Goal: Find contact information: Find contact information

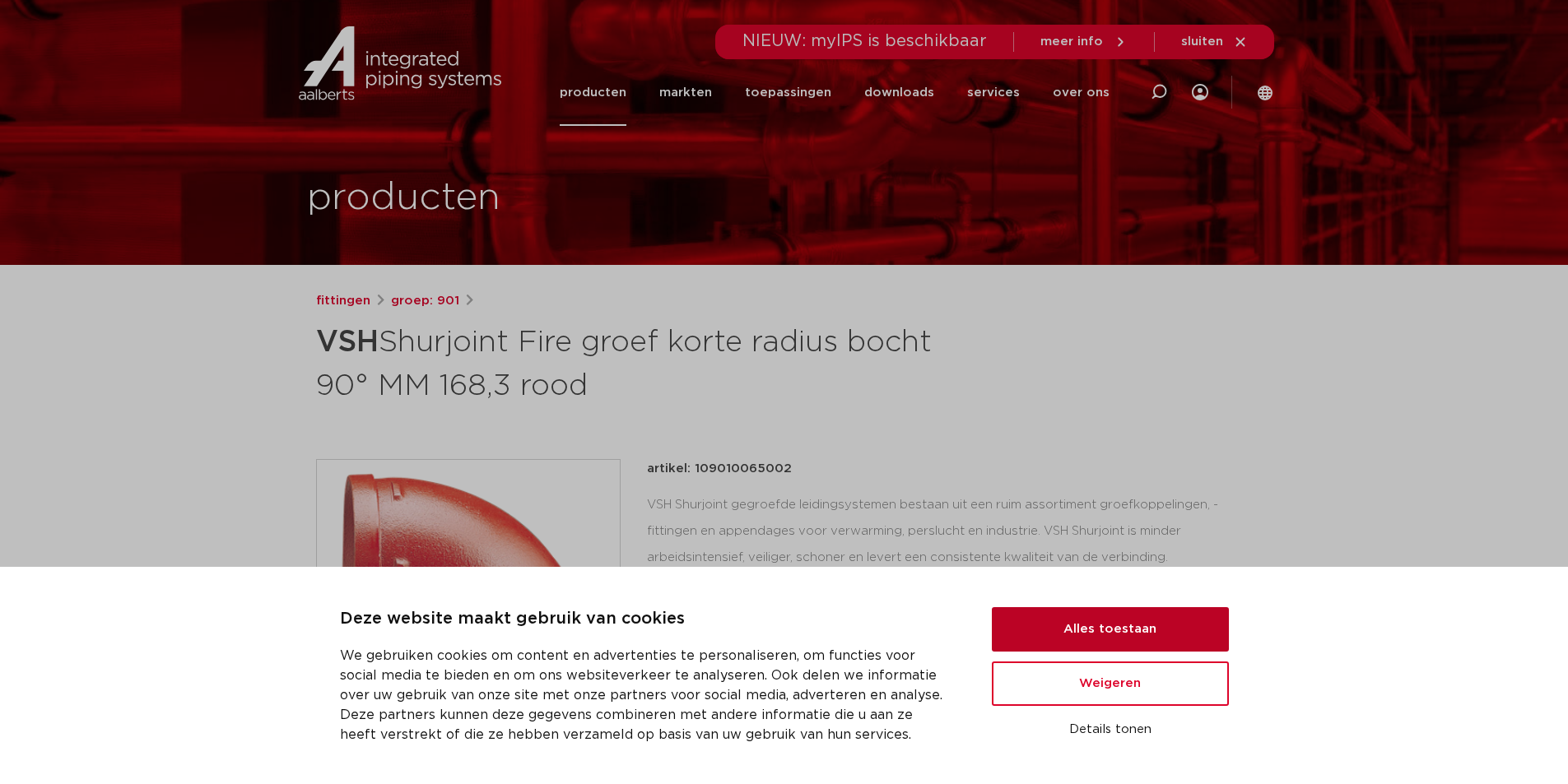
click at [1125, 628] on button "Alles toestaan" at bounding box center [1110, 630] width 237 height 45
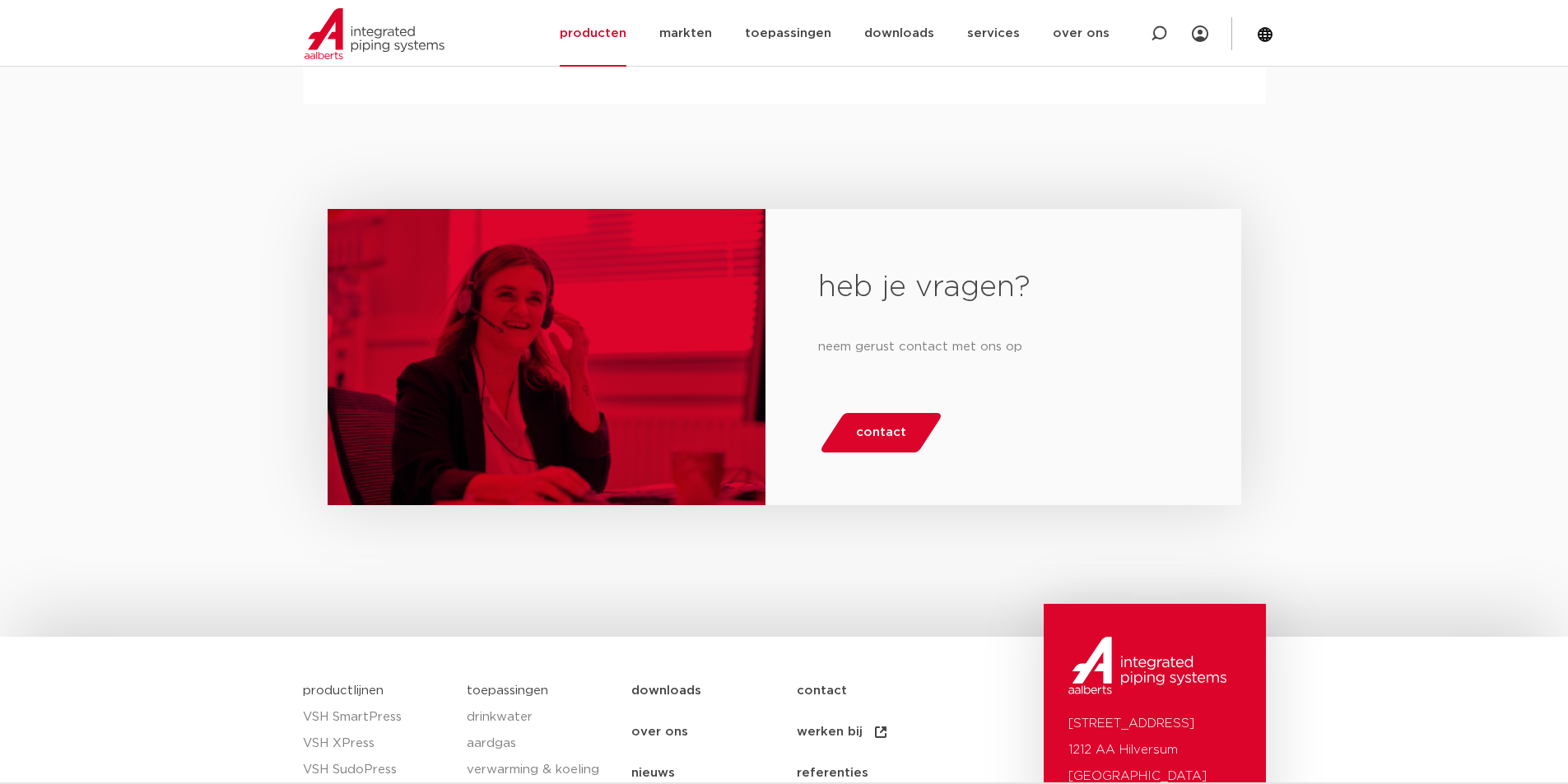
scroll to position [2288, 0]
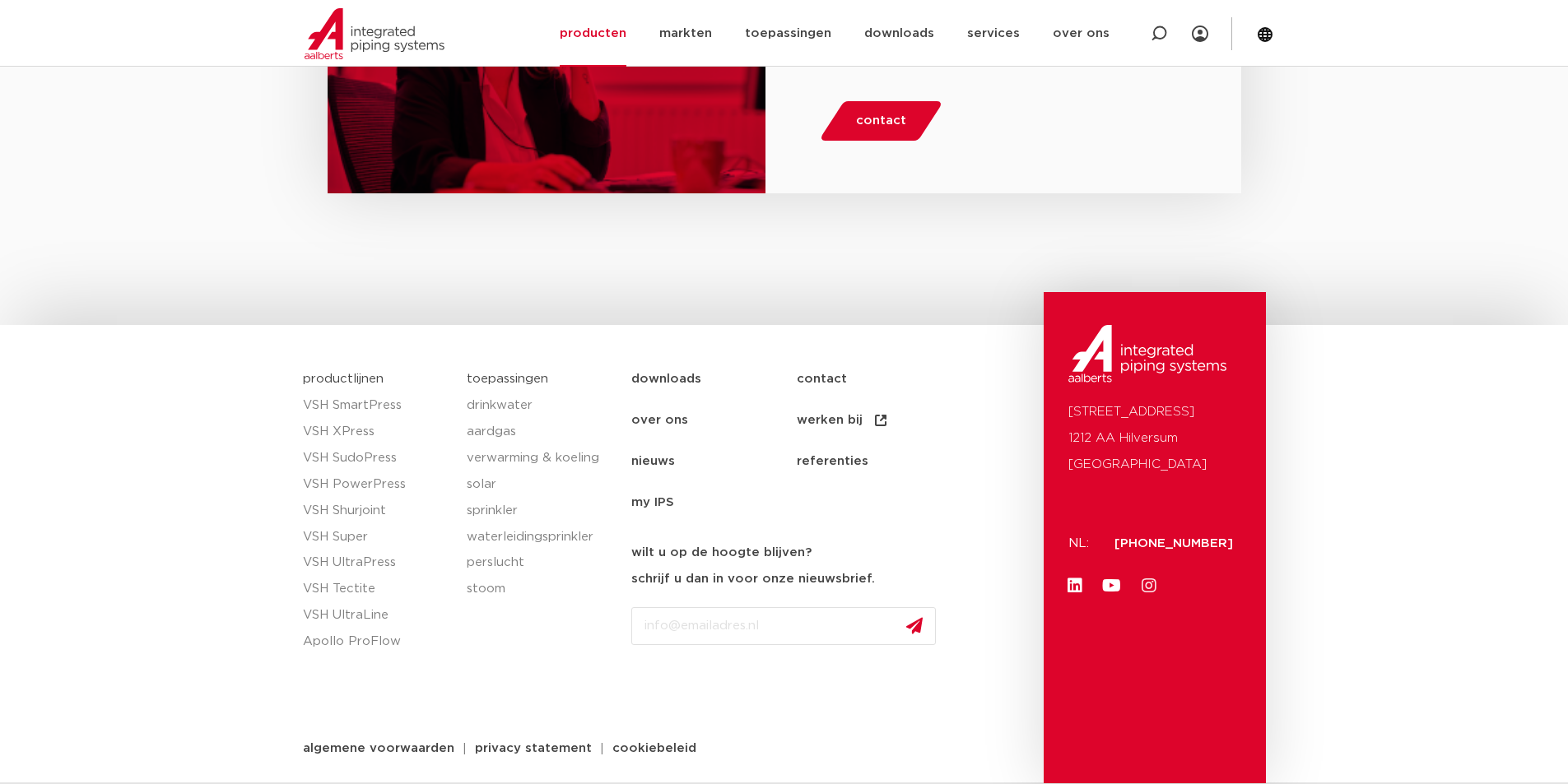
click at [1151, 584] on icon at bounding box center [1148, 585] width 16 height 16
drag, startPoint x: 1070, startPoint y: 410, endPoint x: 1213, endPoint y: 431, distance: 144.5
click at [1213, 431] on p "Oude Amersfoortseweg 99 1212 AA Hilversum Nederland" at bounding box center [1155, 439] width 173 height 79
copy p "Oude Amersfoortseweg 99 1212 AA Hilversum"
click at [1081, 440] on p "Oude Amersfoortseweg 99 1212 AA Hilversum Nederland" at bounding box center [1155, 439] width 173 height 79
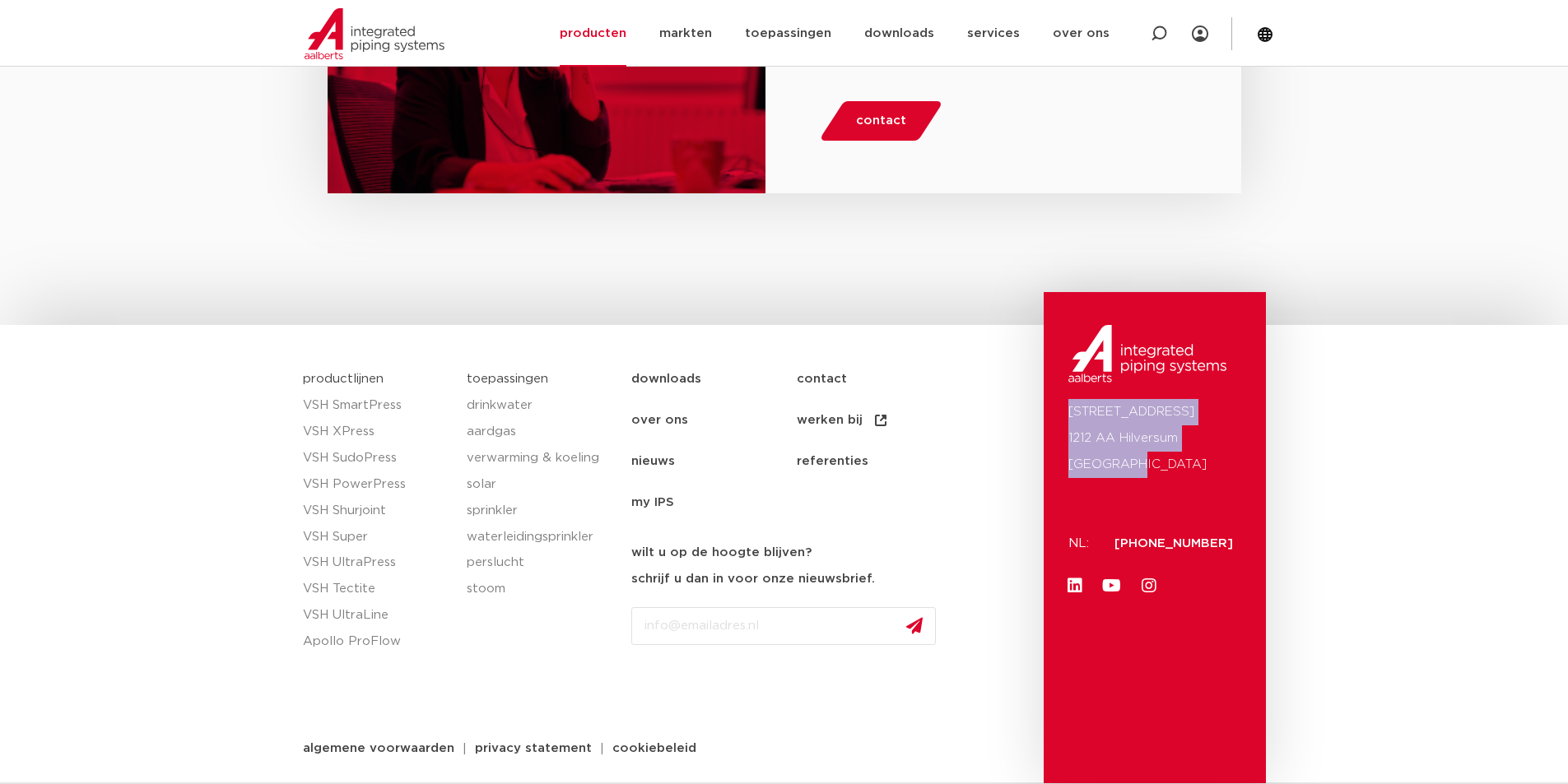
drag, startPoint x: 1067, startPoint y: 408, endPoint x: 1160, endPoint y: 467, distance: 110.1
click at [1160, 467] on div "Oude Amersfoortseweg 99 1212 AA Hilversum Nederland NL: +31 (0)35 6884 211 Link…" at bounding box center [1154, 537] width 222 height 491
copy p "Oude Amersfoortseweg 99 1212 AA Hilversum Nederland"
click at [1138, 450] on p "Oude Amersfoortseweg 99 1212 AA Hilversum Nederland" at bounding box center [1155, 439] width 173 height 79
drag, startPoint x: 1120, startPoint y: 434, endPoint x: 1184, endPoint y: 440, distance: 64.3
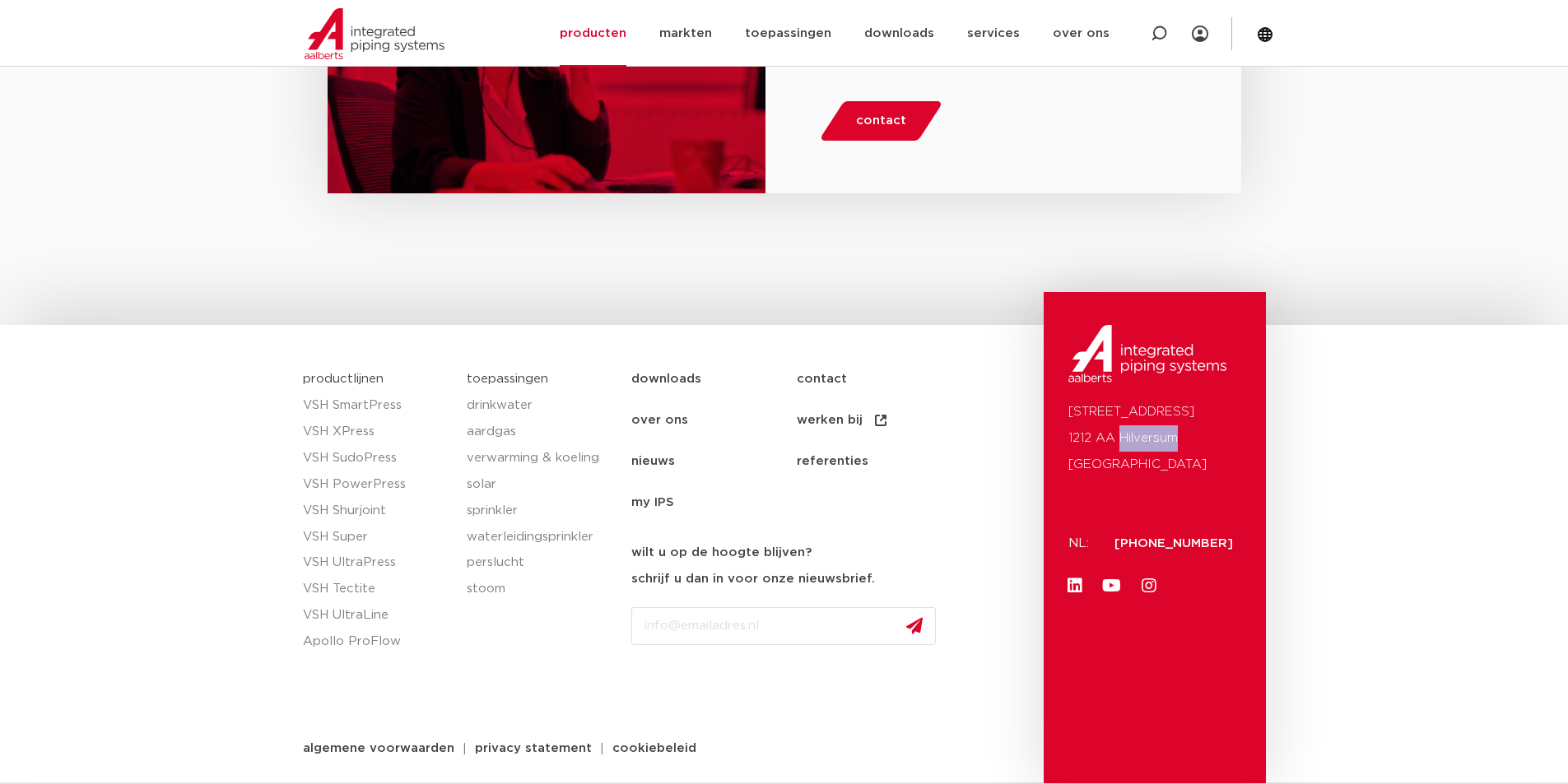
click at [1184, 440] on p "Oude Amersfoortseweg 99 1212 AA Hilversum Nederland" at bounding box center [1155, 439] width 173 height 79
click at [1164, 510] on div "Oude Amersfoortseweg 99 1212 AA Hilversum Nederland" at bounding box center [1155, 457] width 173 height 115
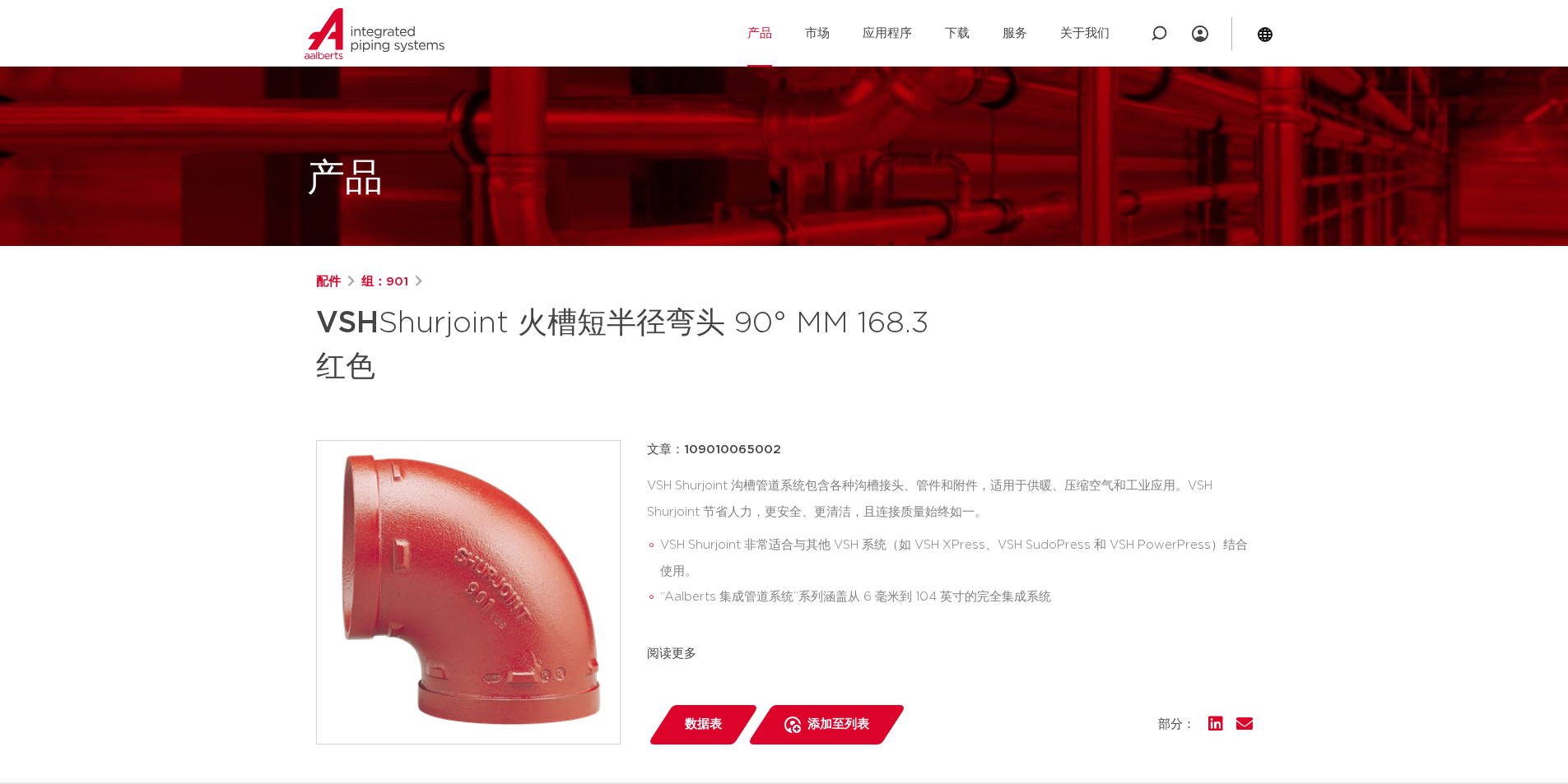
scroll to position [0, 0]
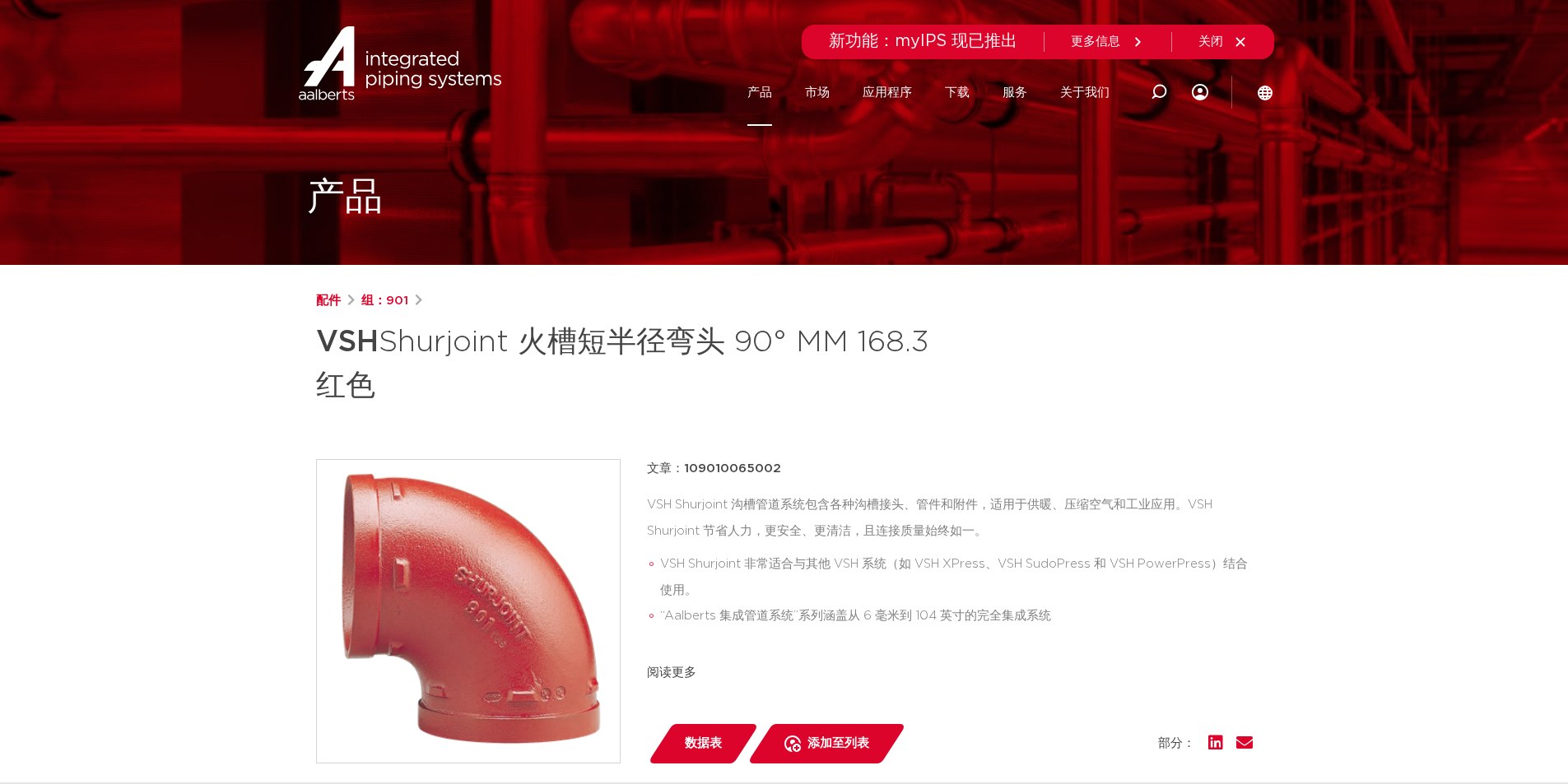
click at [420, 73] on img at bounding box center [400, 63] width 211 height 74
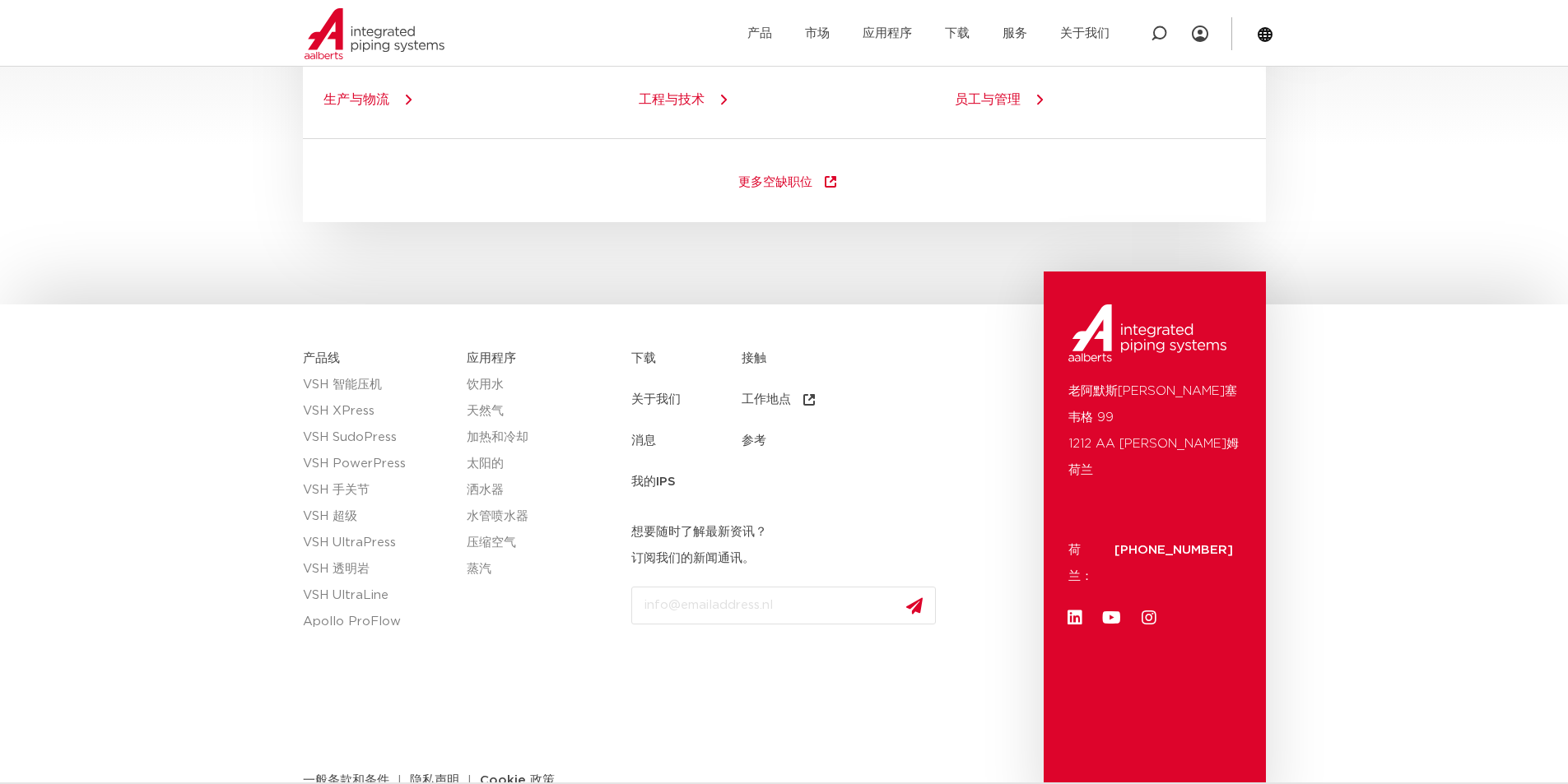
scroll to position [2331, 0]
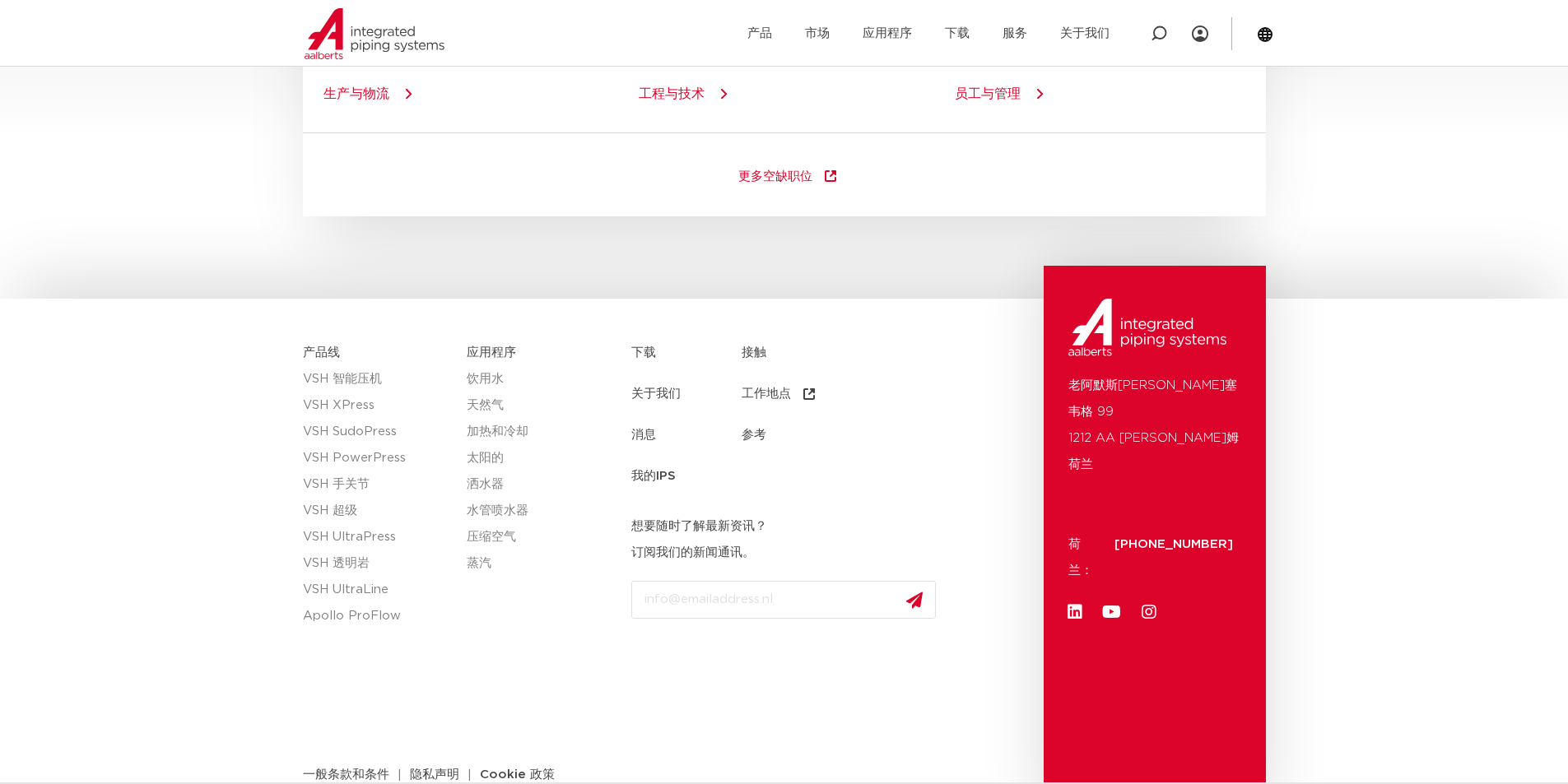
click at [670, 394] on font "关于我们" at bounding box center [656, 393] width 50 height 12
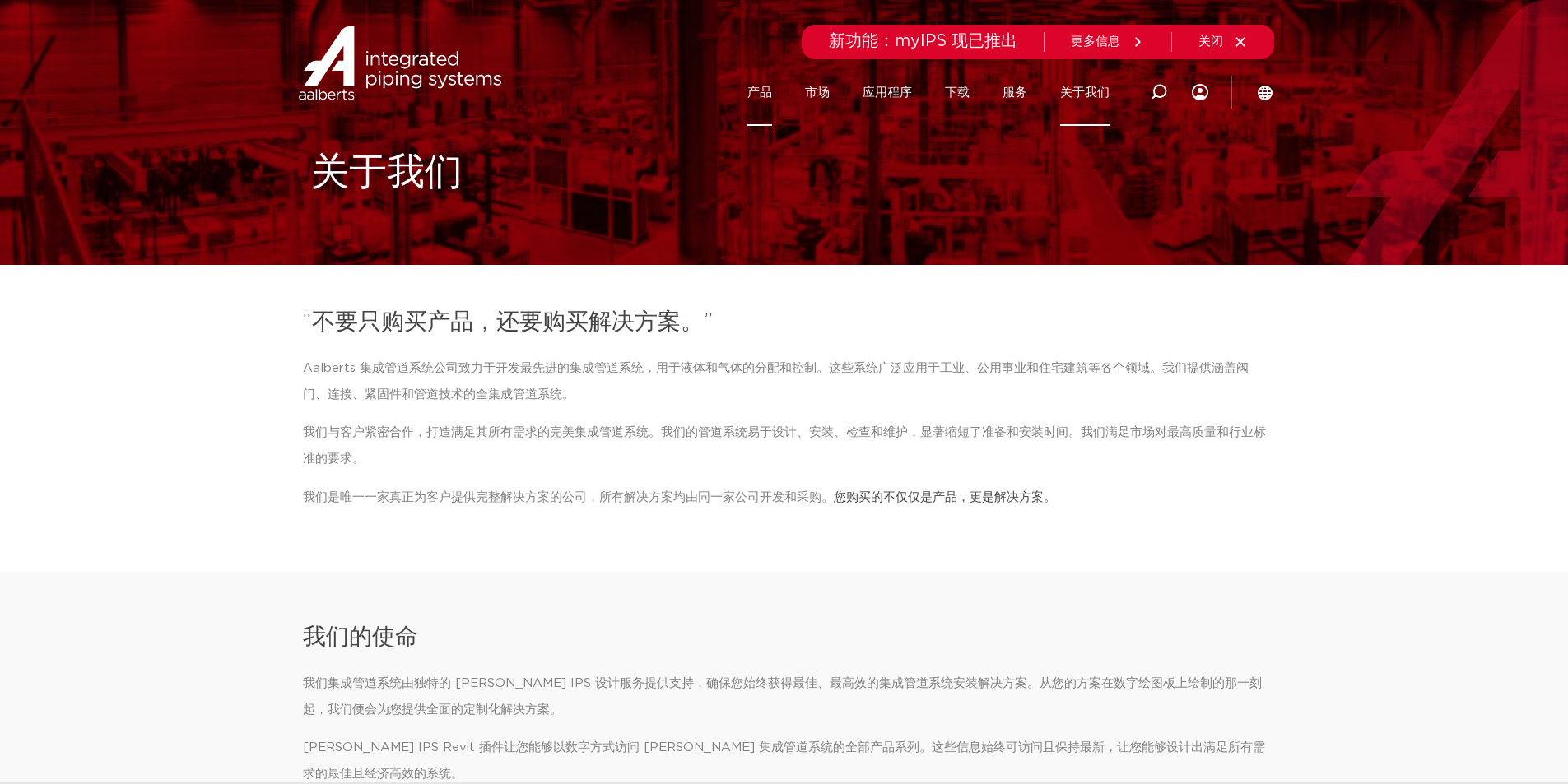
click at [750, 87] on font "产品" at bounding box center [759, 93] width 25 height 12
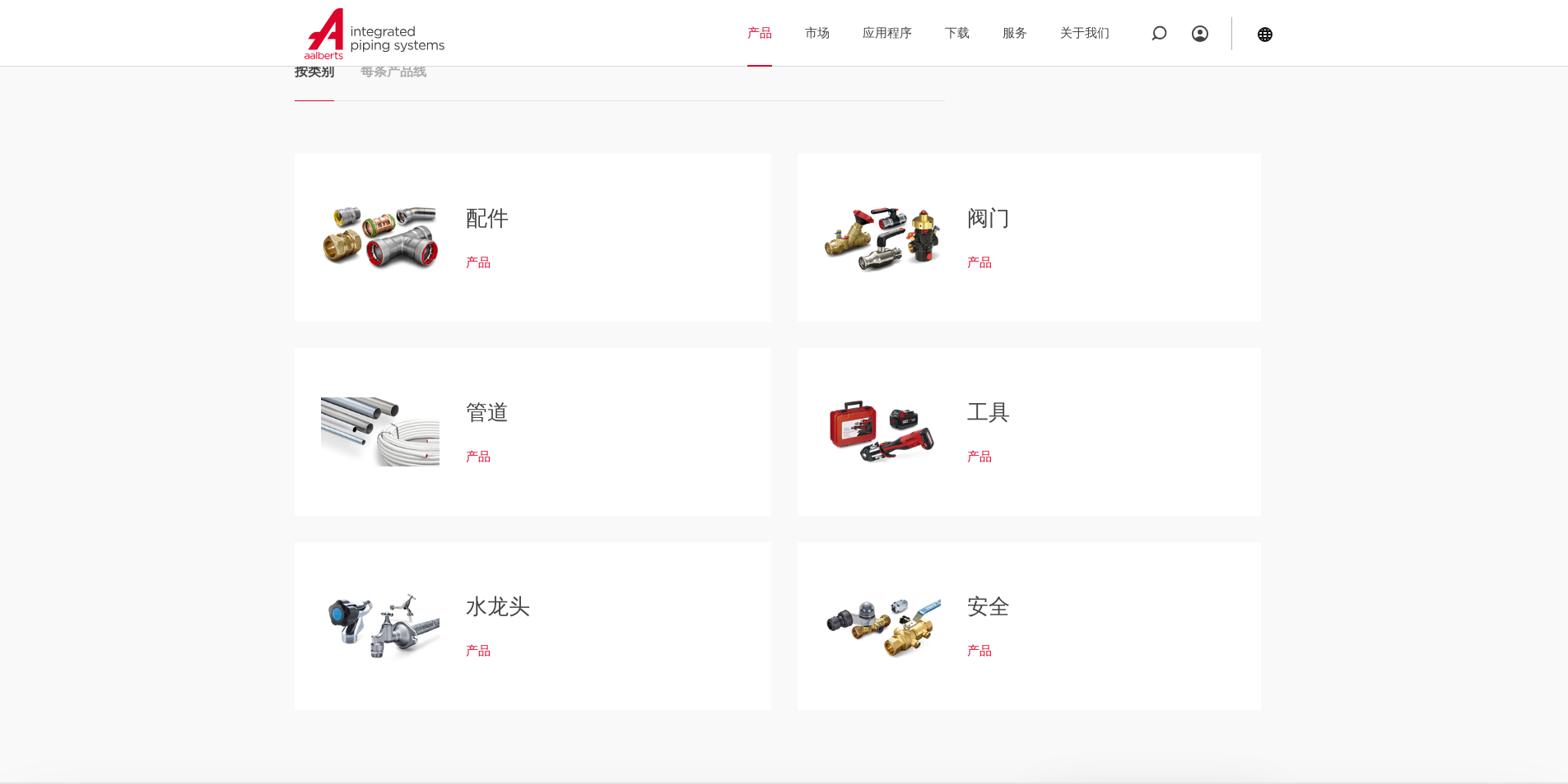
scroll to position [247, 0]
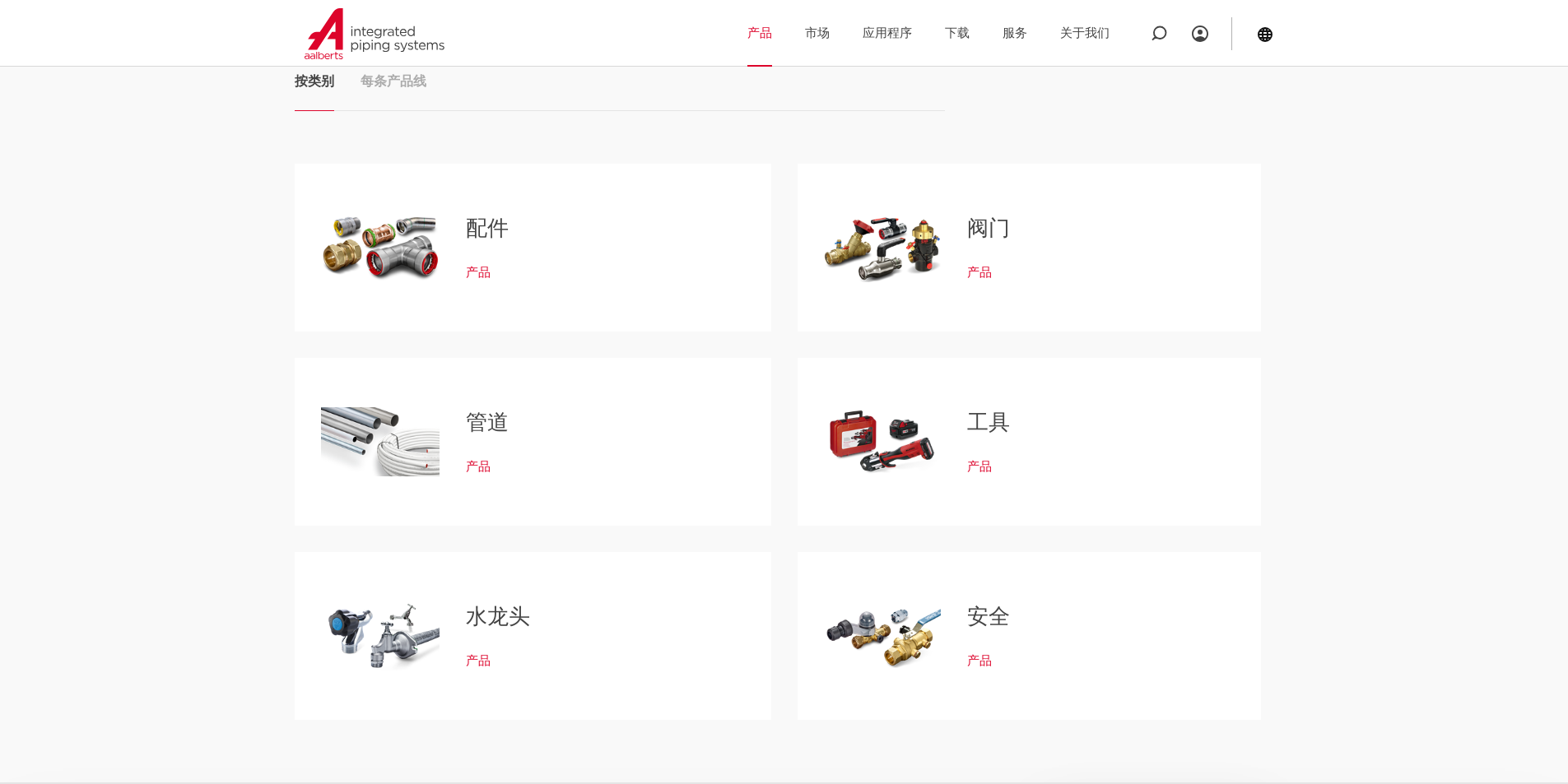
click at [488, 218] on font "配件" at bounding box center [488, 229] width 43 height 21
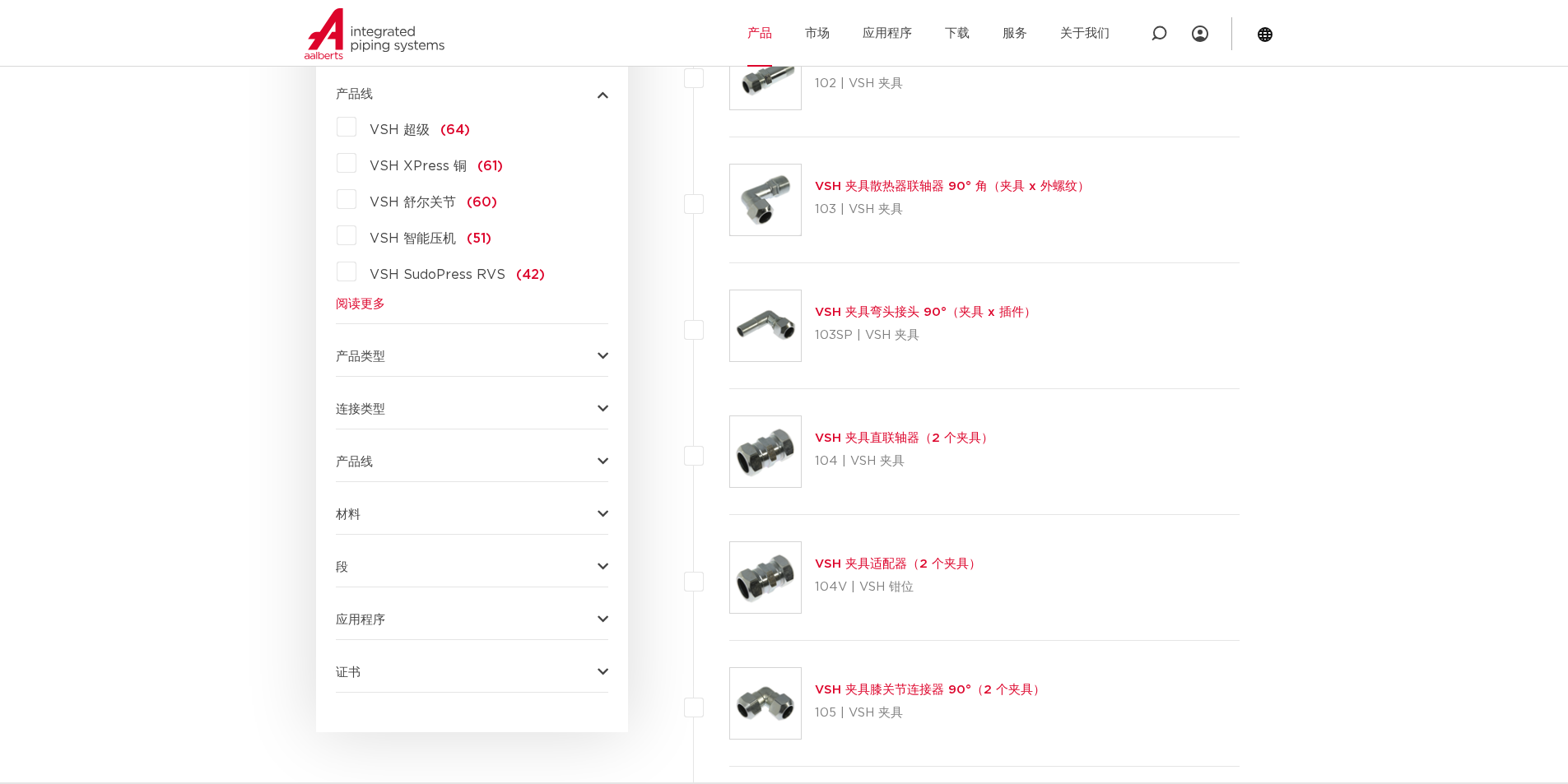
scroll to position [494, 0]
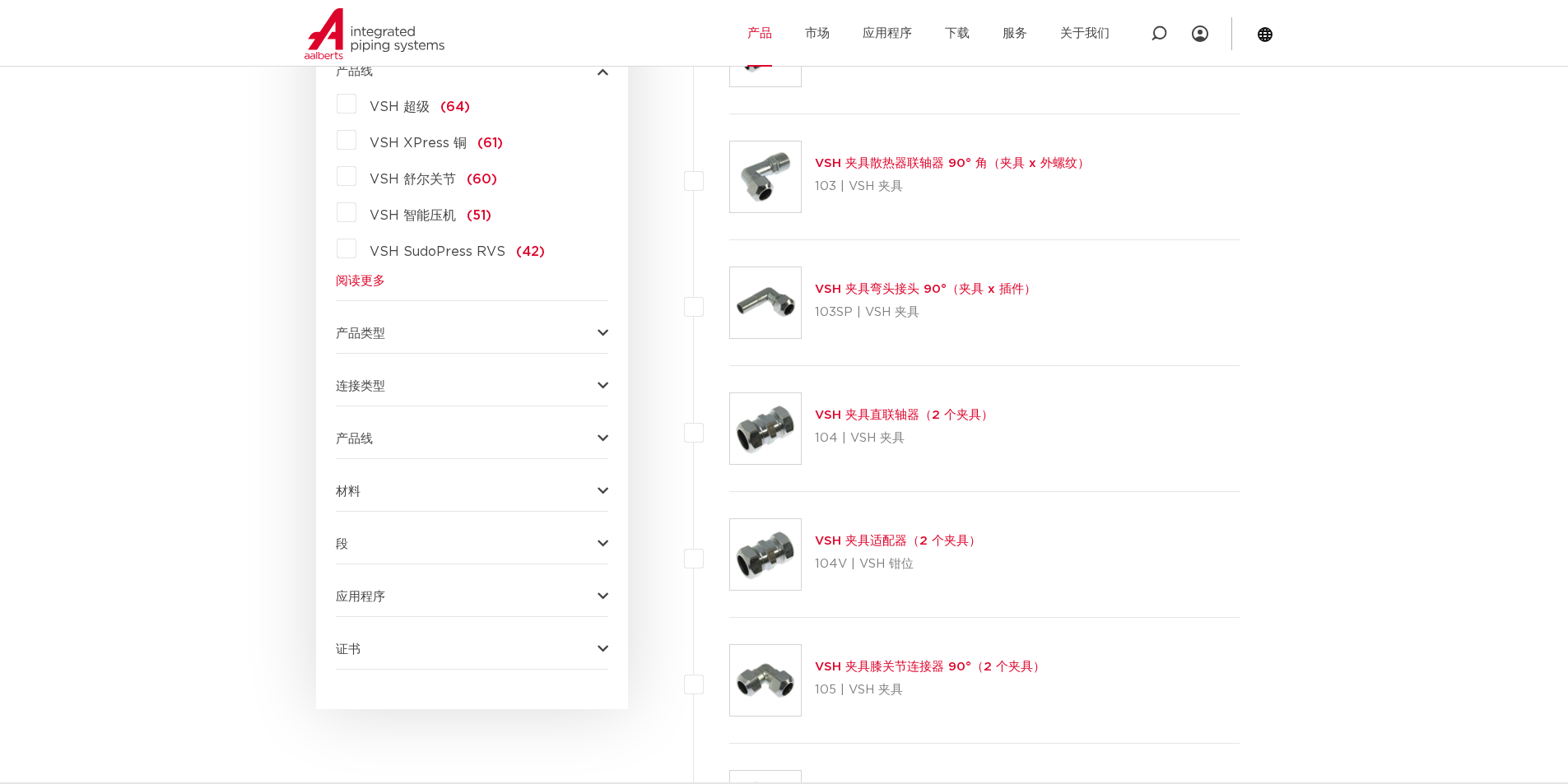
click at [595, 329] on button "产品类型" at bounding box center [472, 333] width 272 height 12
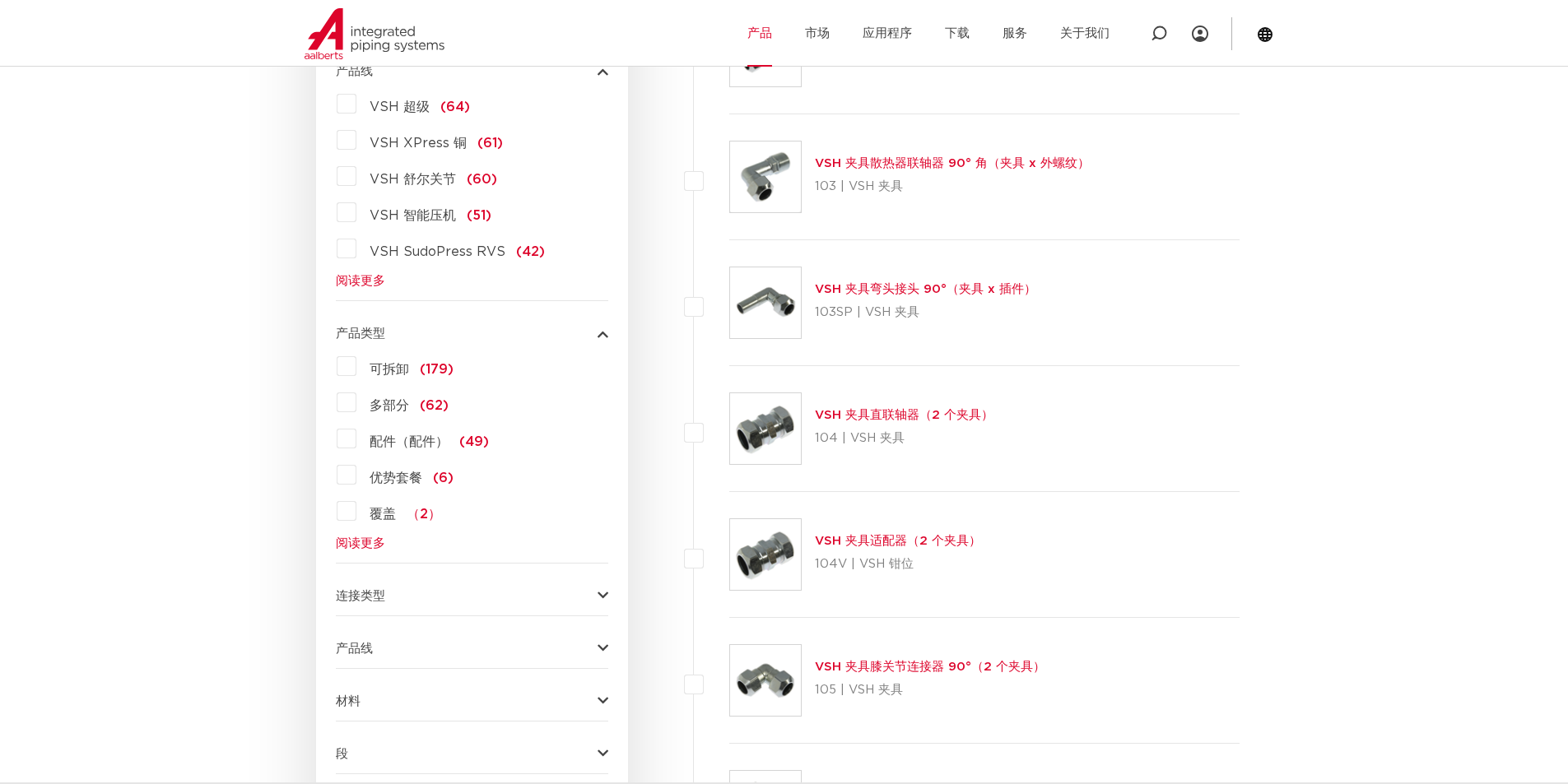
click at [388, 440] on font "配件（配件）" at bounding box center [409, 441] width 79 height 13
click at [0, 0] on input "配件（配件） (49)" at bounding box center [0, 0] width 0 height 0
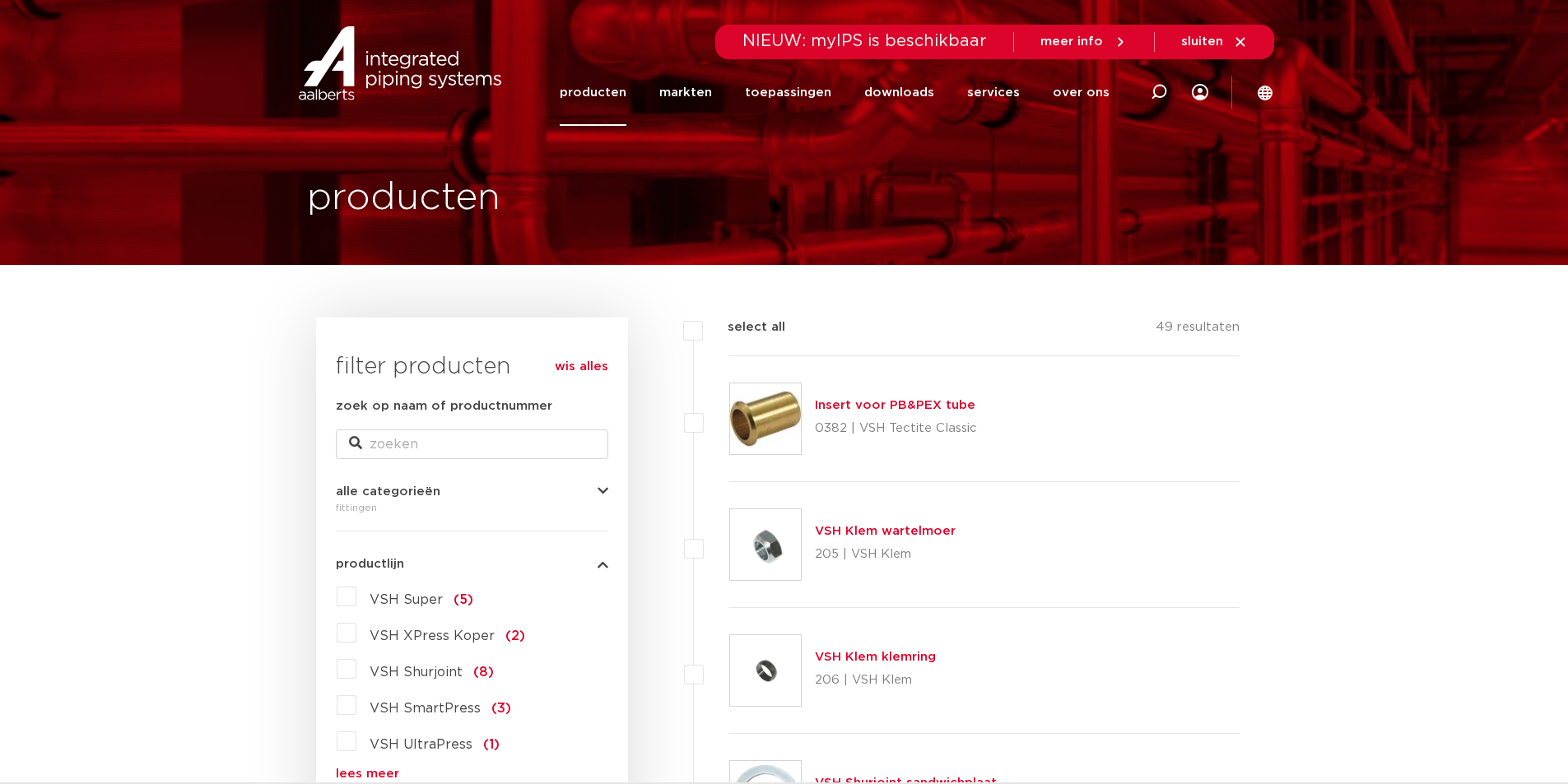
click at [604, 91] on link "producten" at bounding box center [593, 93] width 67 height 67
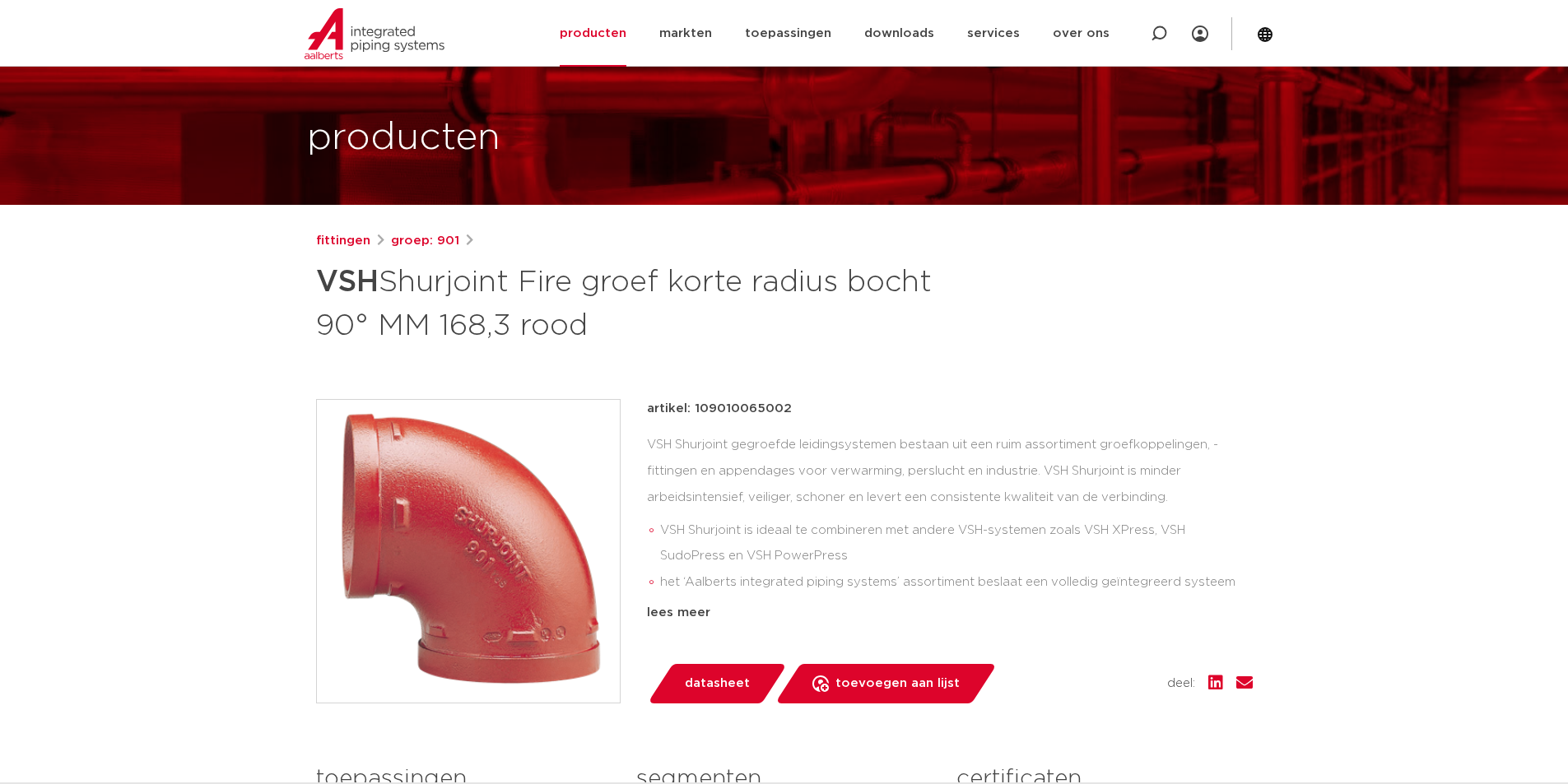
scroll to position [165, 0]
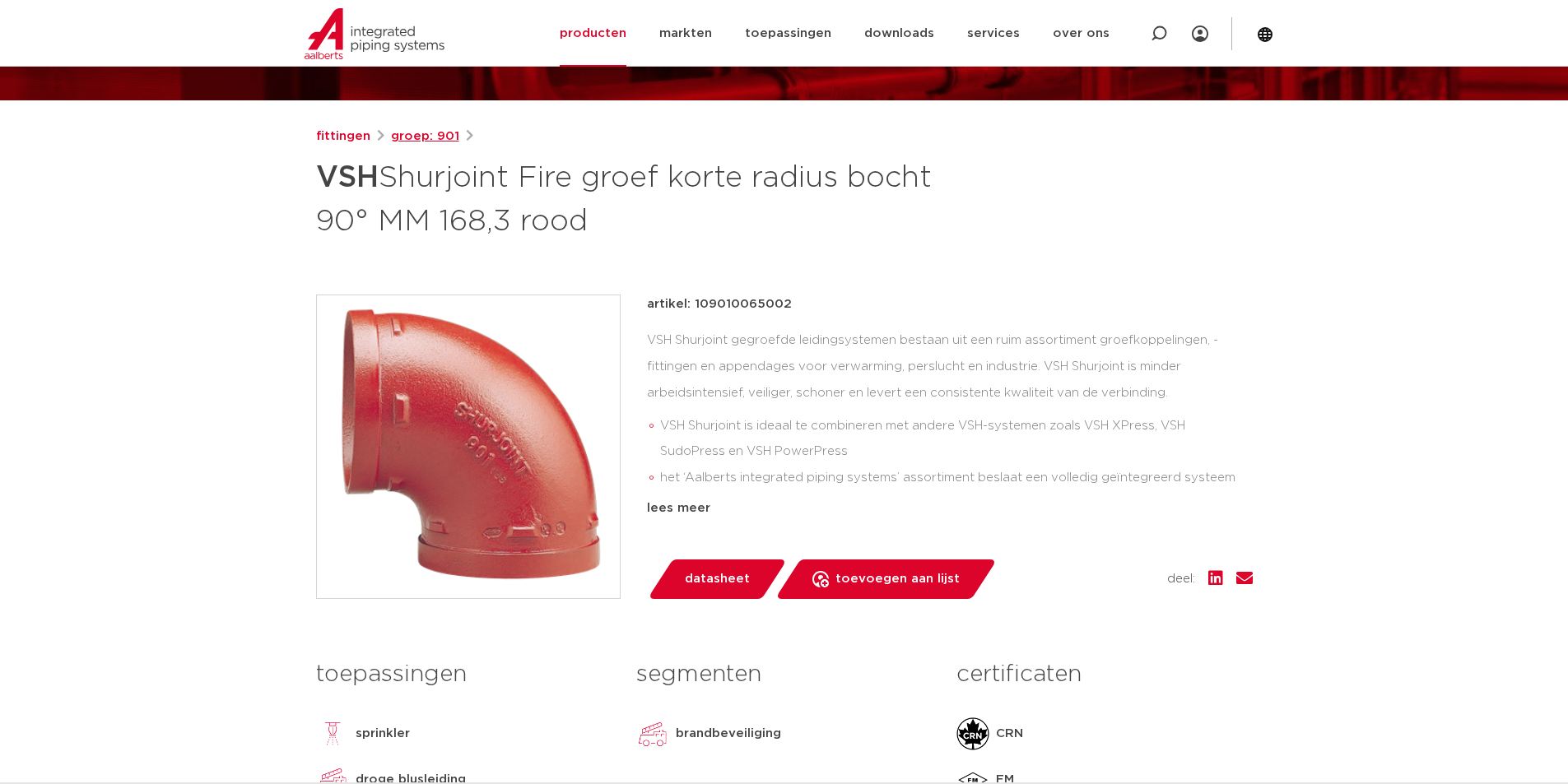
click at [428, 138] on link "groep: 901" at bounding box center [425, 136] width 69 height 20
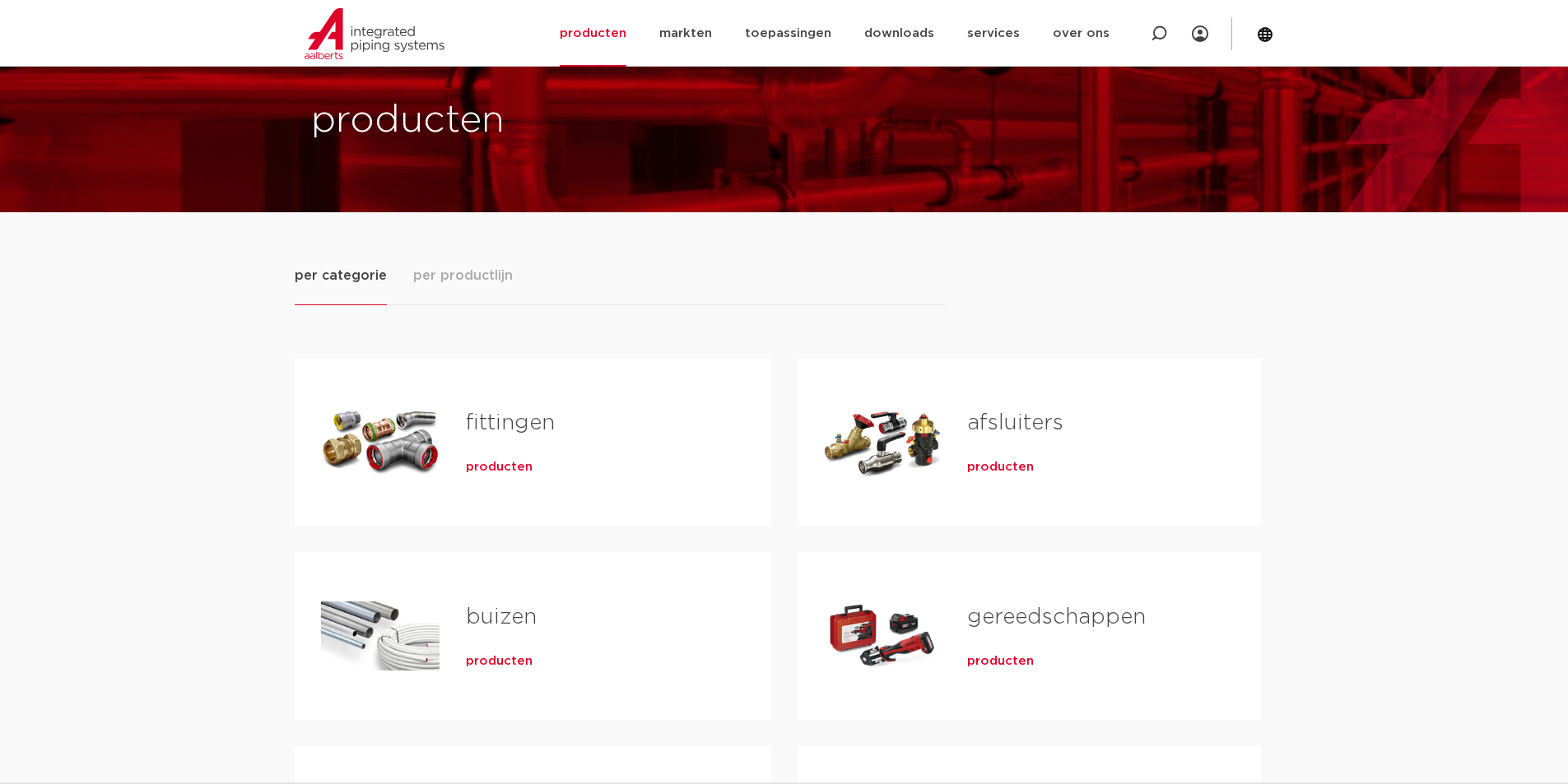
scroll to position [82, 0]
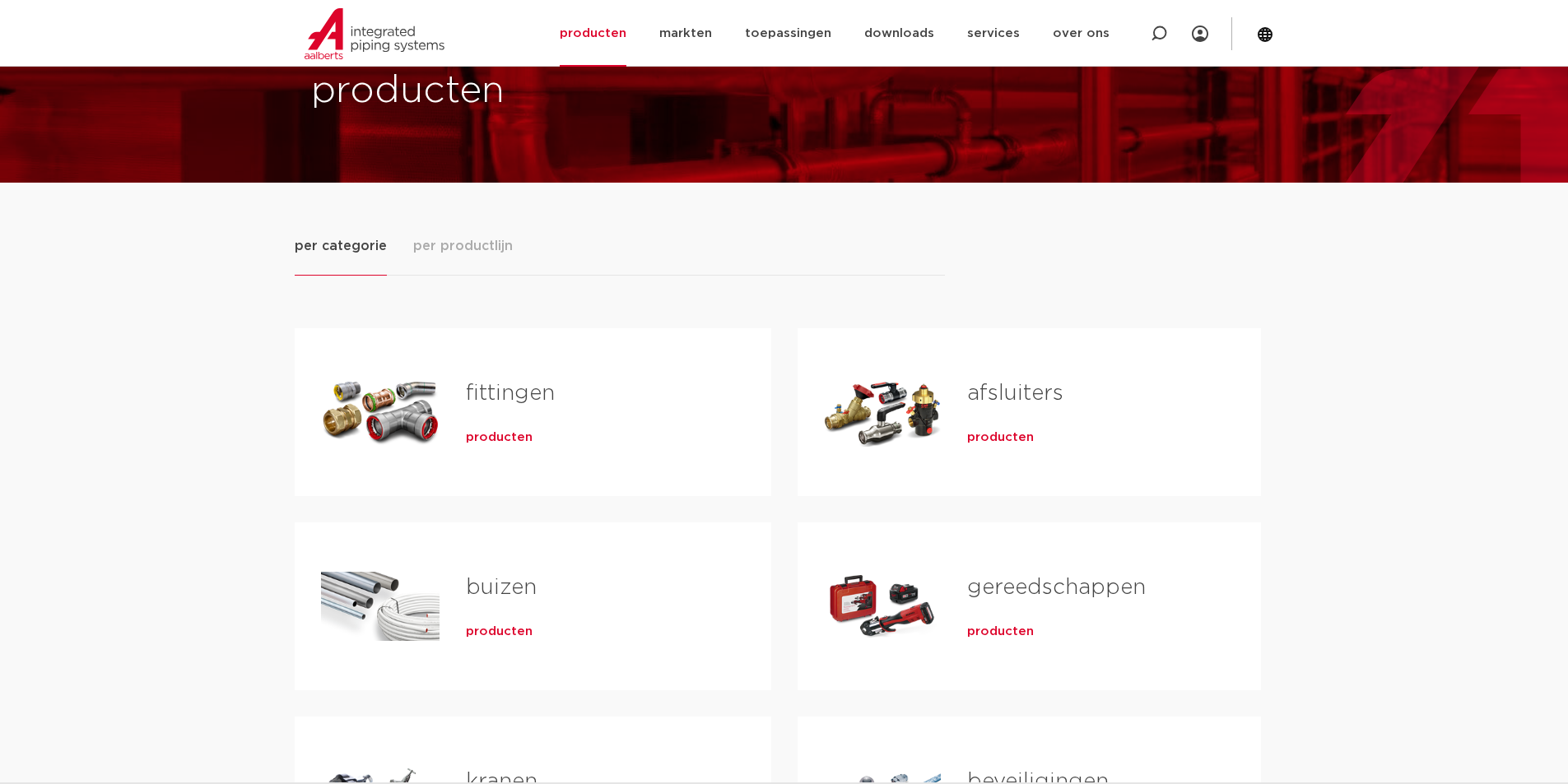
click at [511, 404] on link "fittingen" at bounding box center [511, 393] width 89 height 21
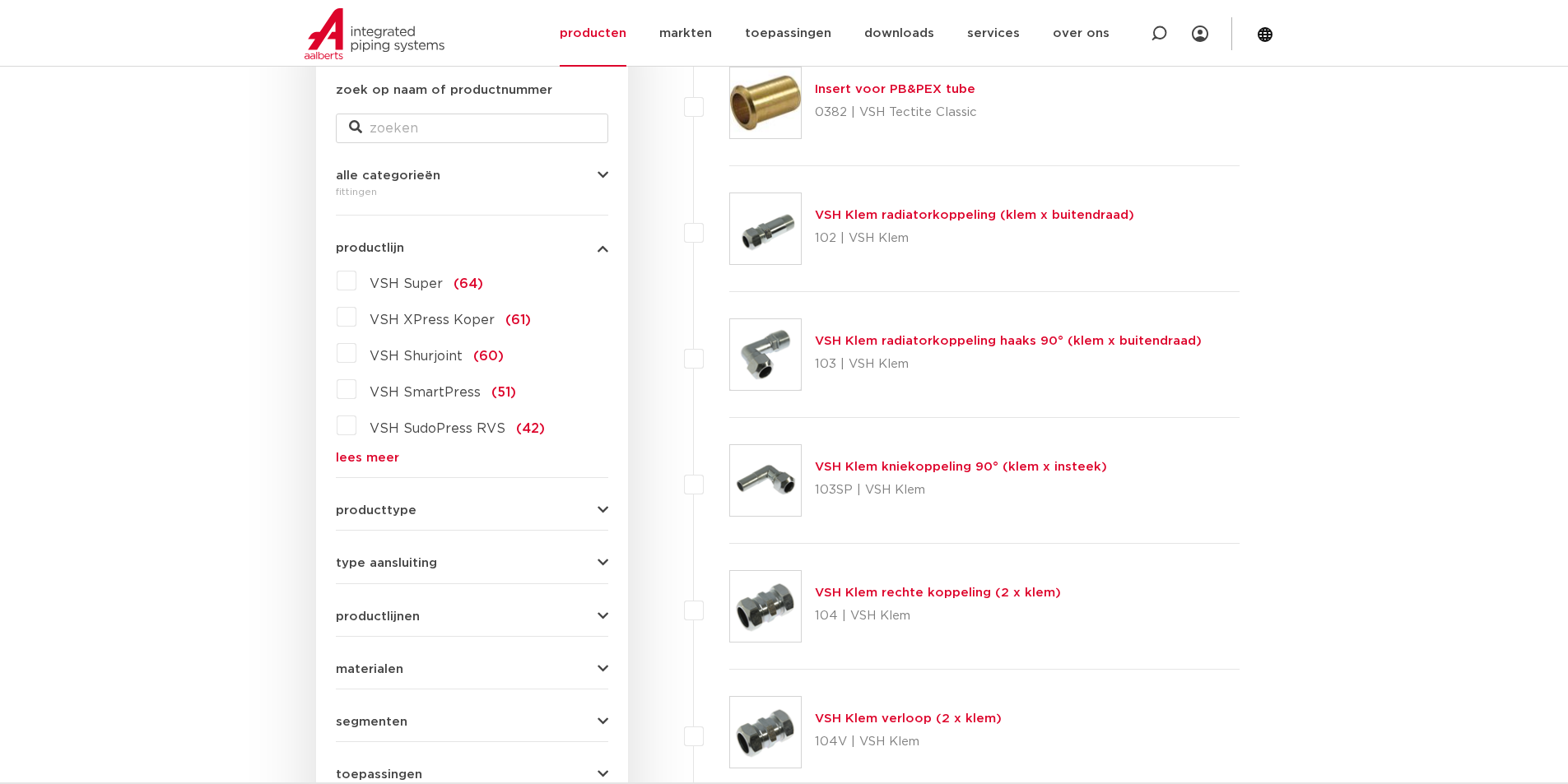
scroll to position [411, 0]
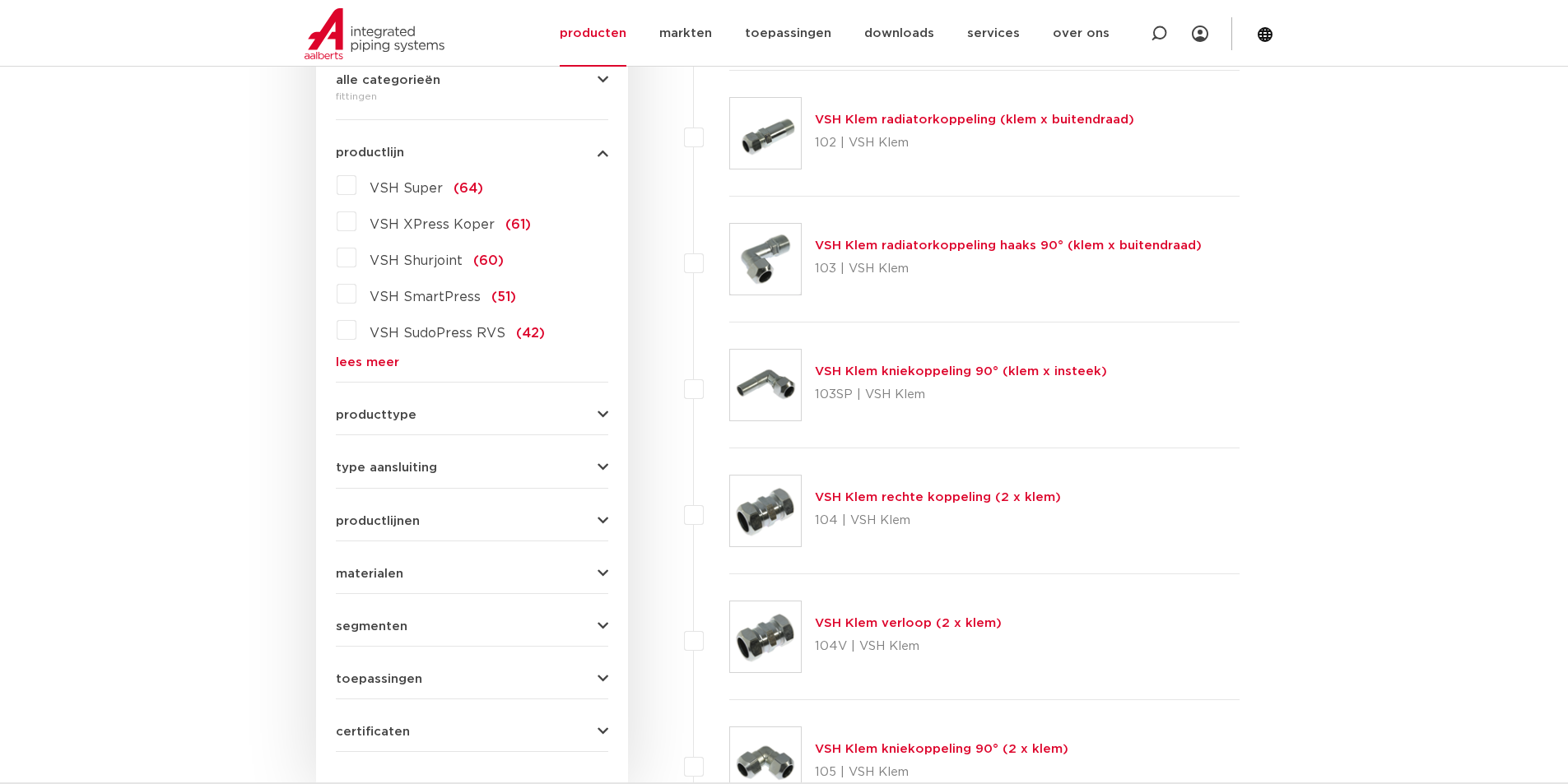
click at [599, 413] on icon "button" at bounding box center [602, 415] width 10 height 12
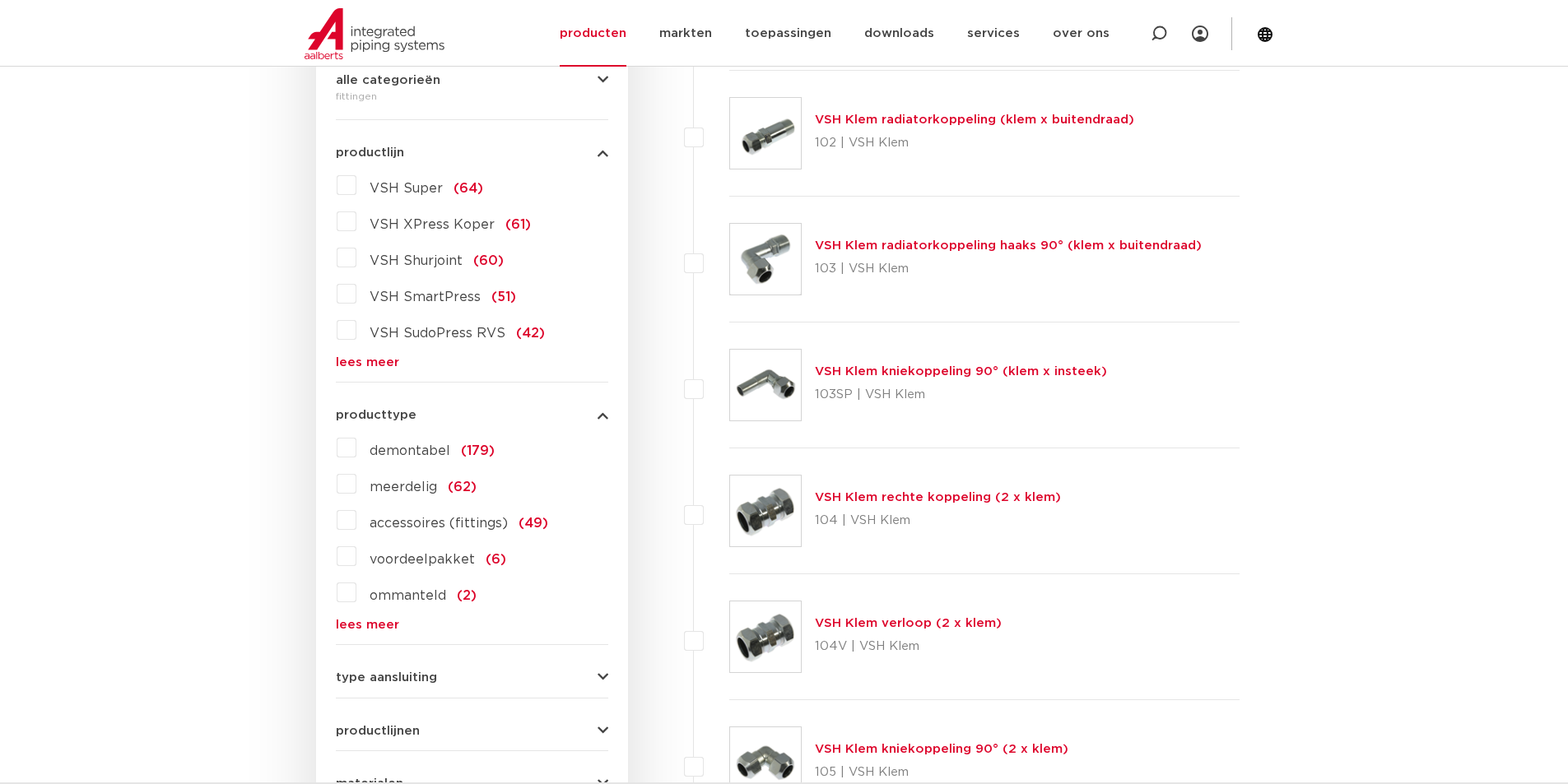
click at [599, 412] on icon "button" at bounding box center [602, 415] width 10 height 12
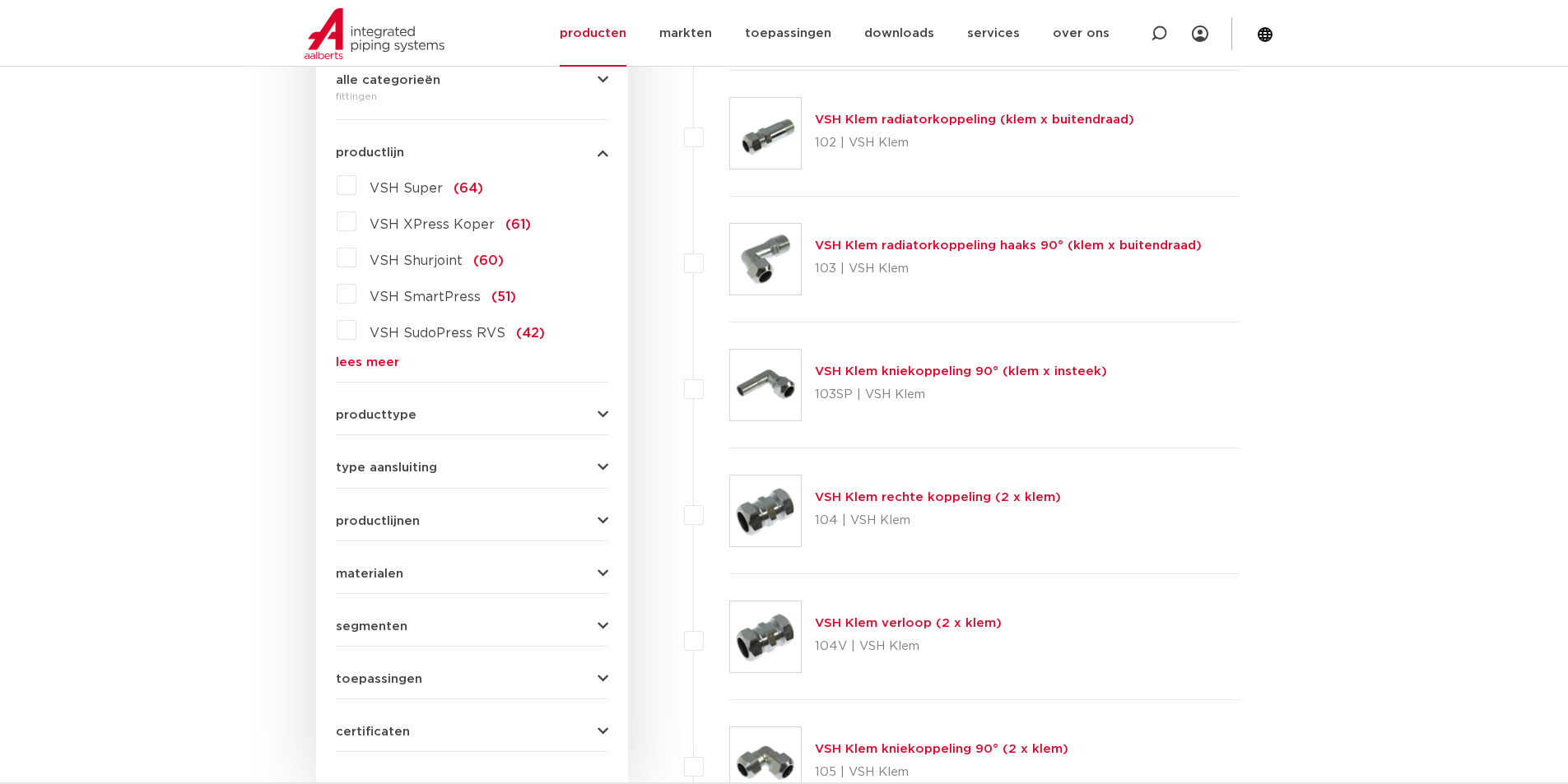
click at [605, 470] on icon "button" at bounding box center [602, 468] width 10 height 12
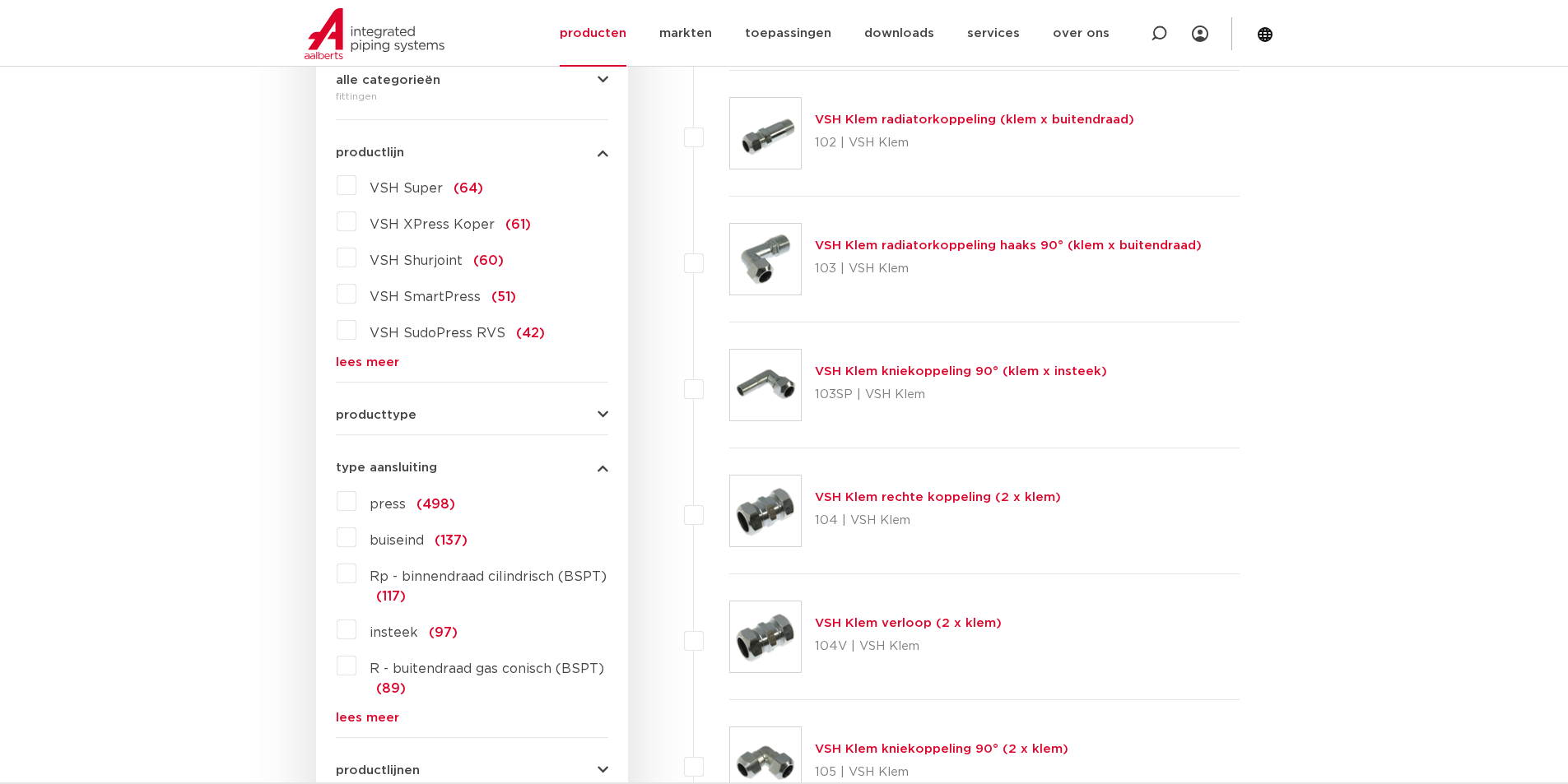
click at [605, 470] on icon "button" at bounding box center [602, 468] width 10 height 12
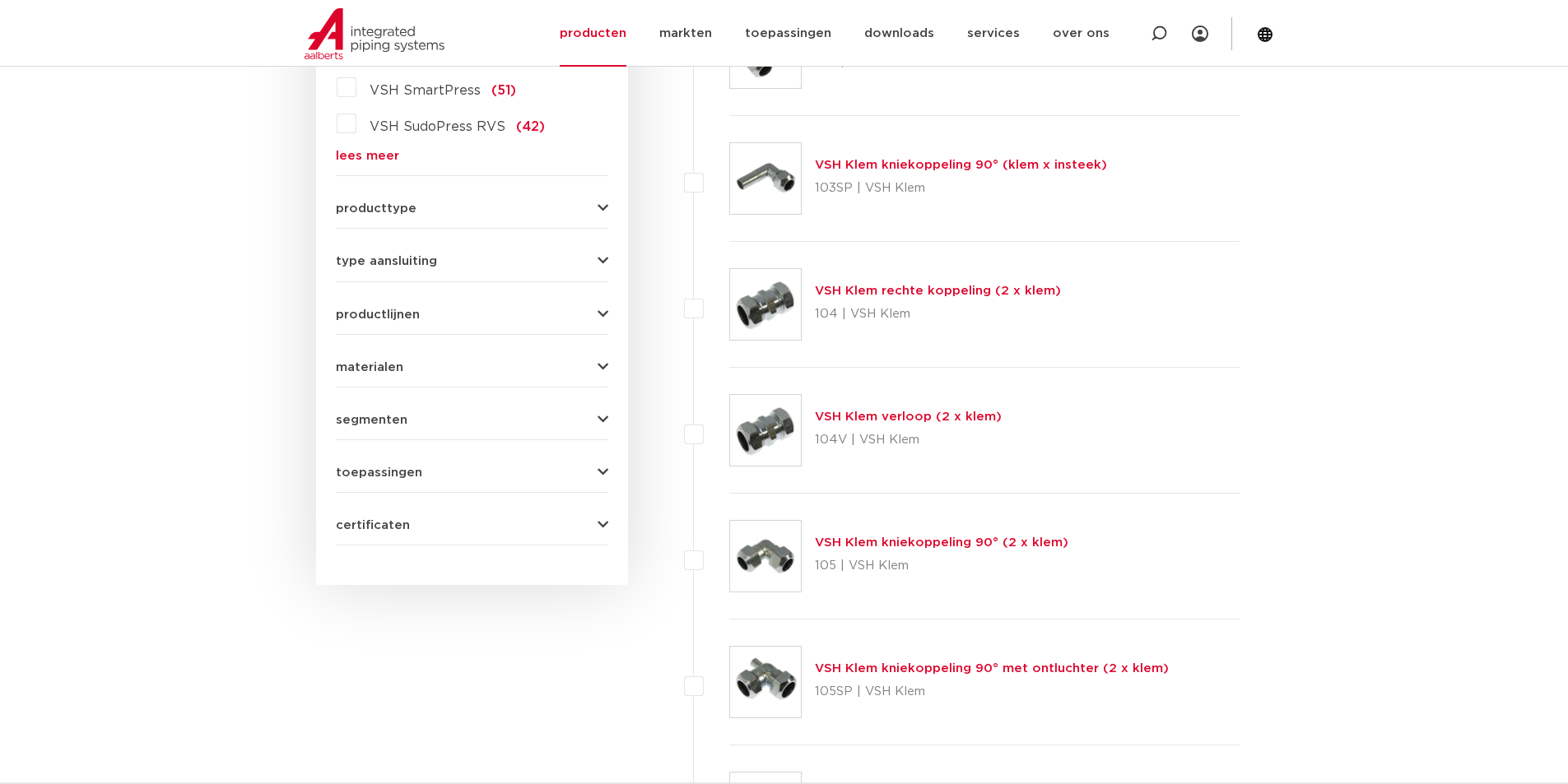
scroll to position [659, 0]
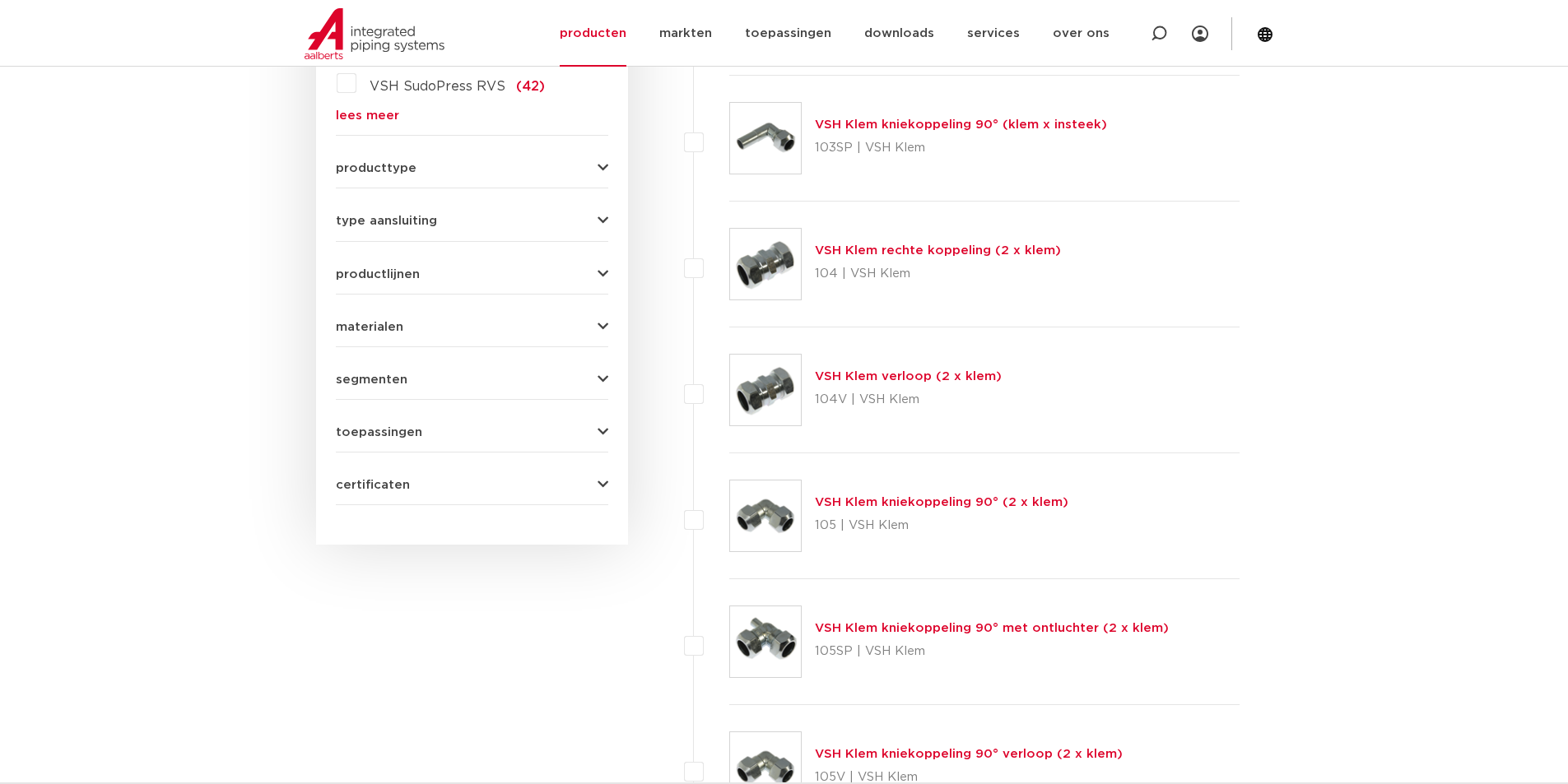
click at [601, 276] on icon "button" at bounding box center [602, 274] width 10 height 12
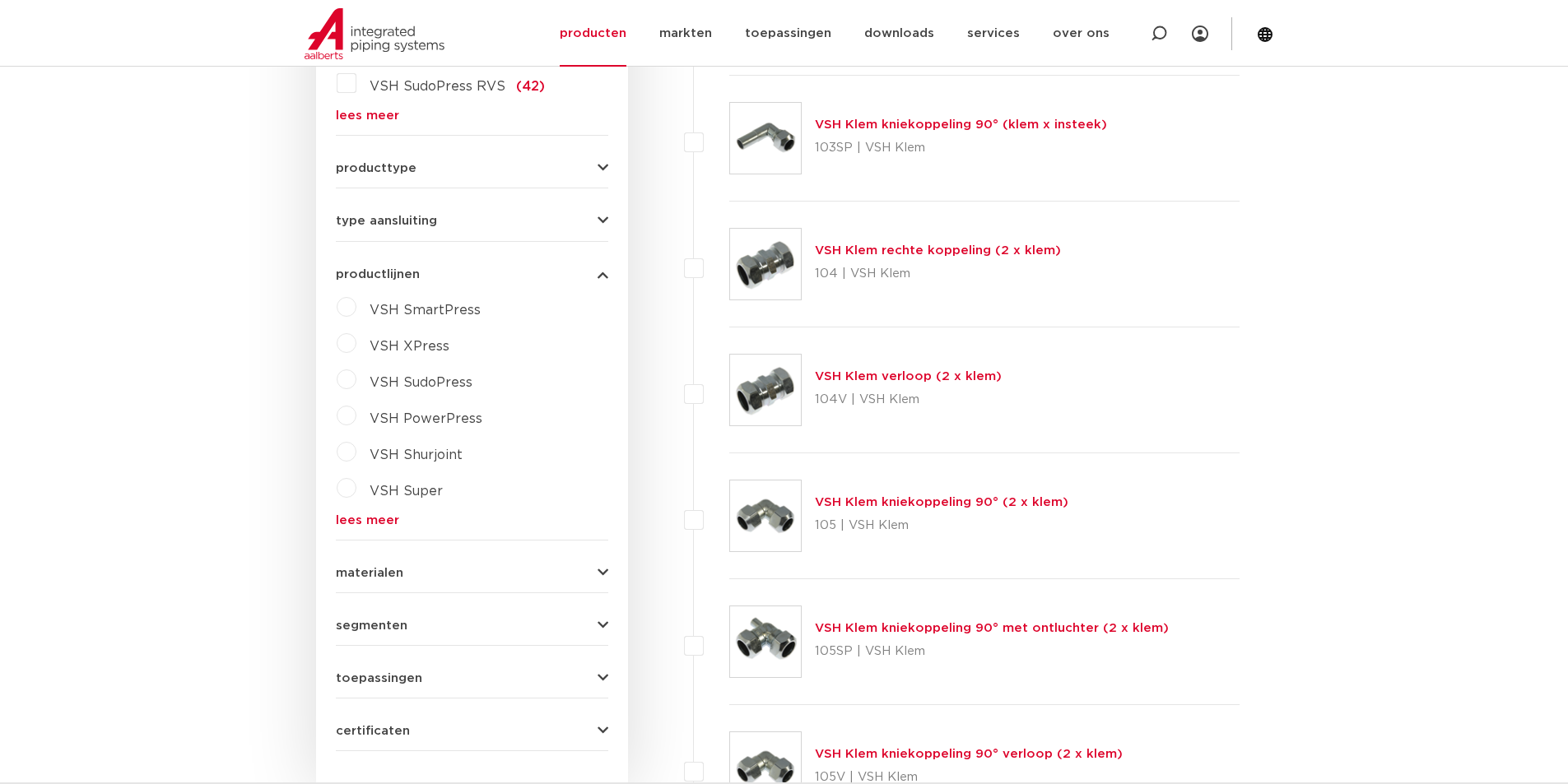
click at [601, 276] on icon "button" at bounding box center [602, 274] width 10 height 12
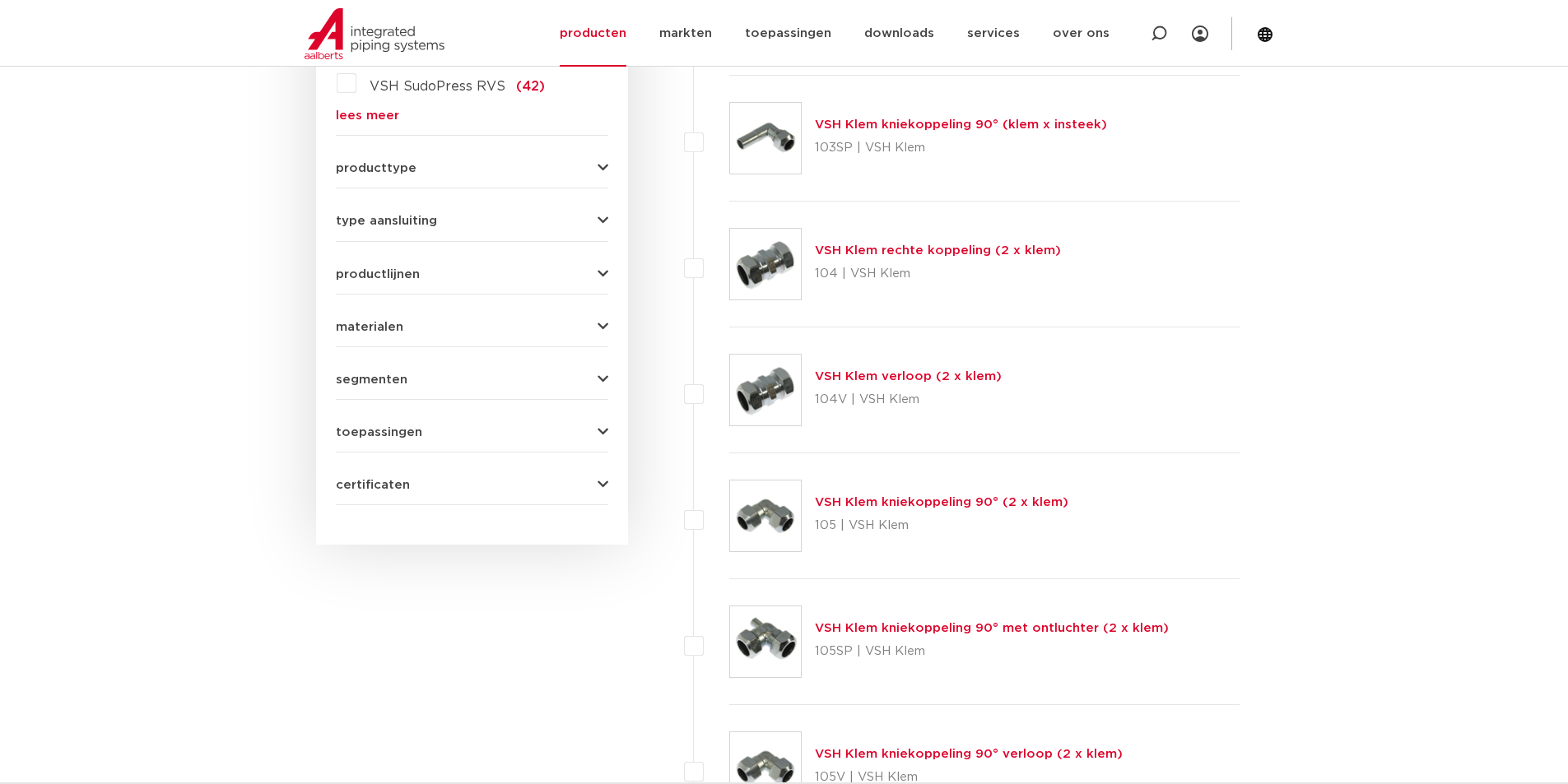
click at [595, 347] on form "zoek op naam of productnummer alle categorieën fittingen fittingen afsluiters b…" at bounding box center [472, 122] width 272 height 767
click at [604, 330] on icon "button" at bounding box center [602, 327] width 10 height 12
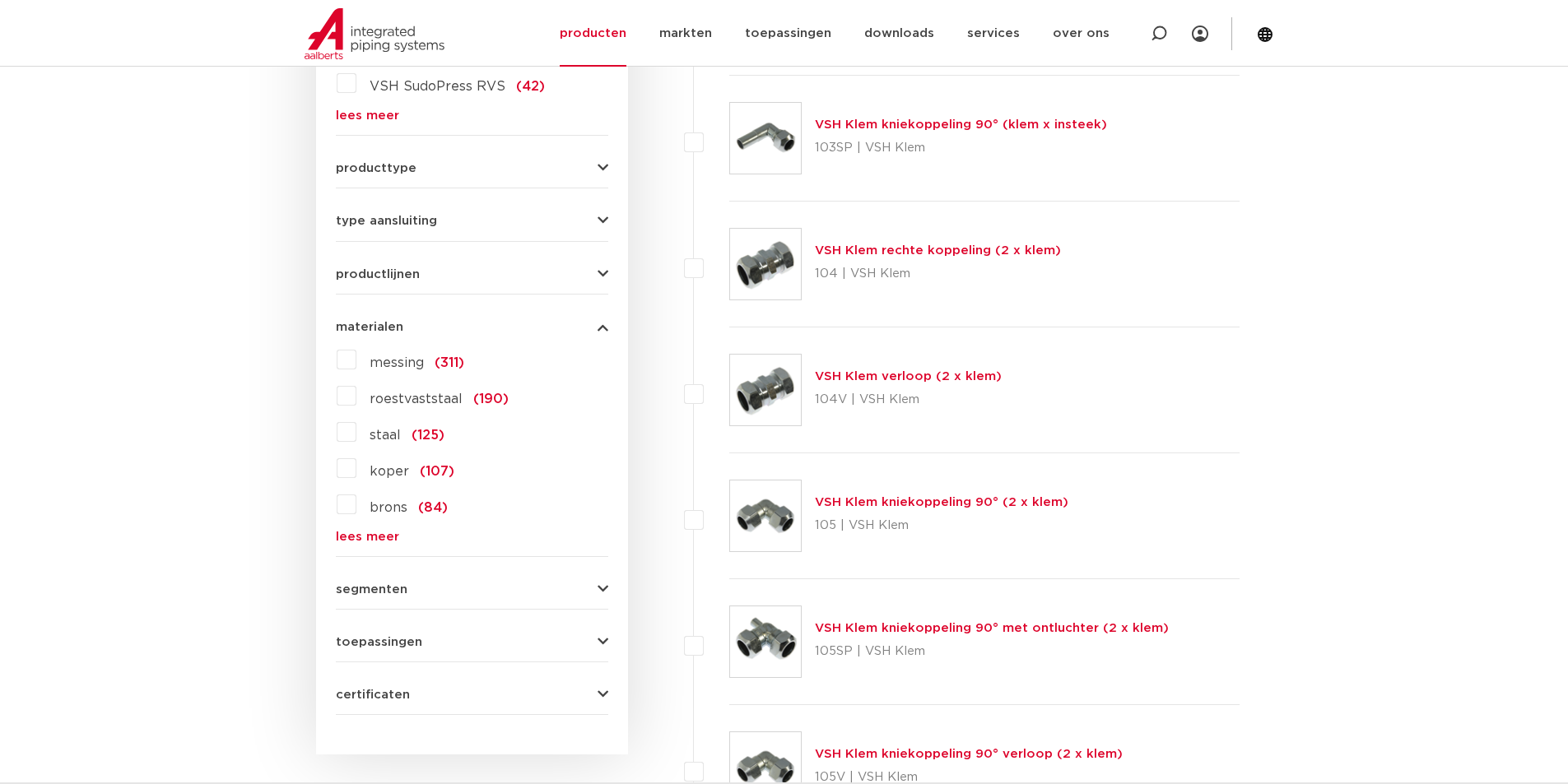
click at [604, 330] on icon "button" at bounding box center [602, 327] width 10 height 12
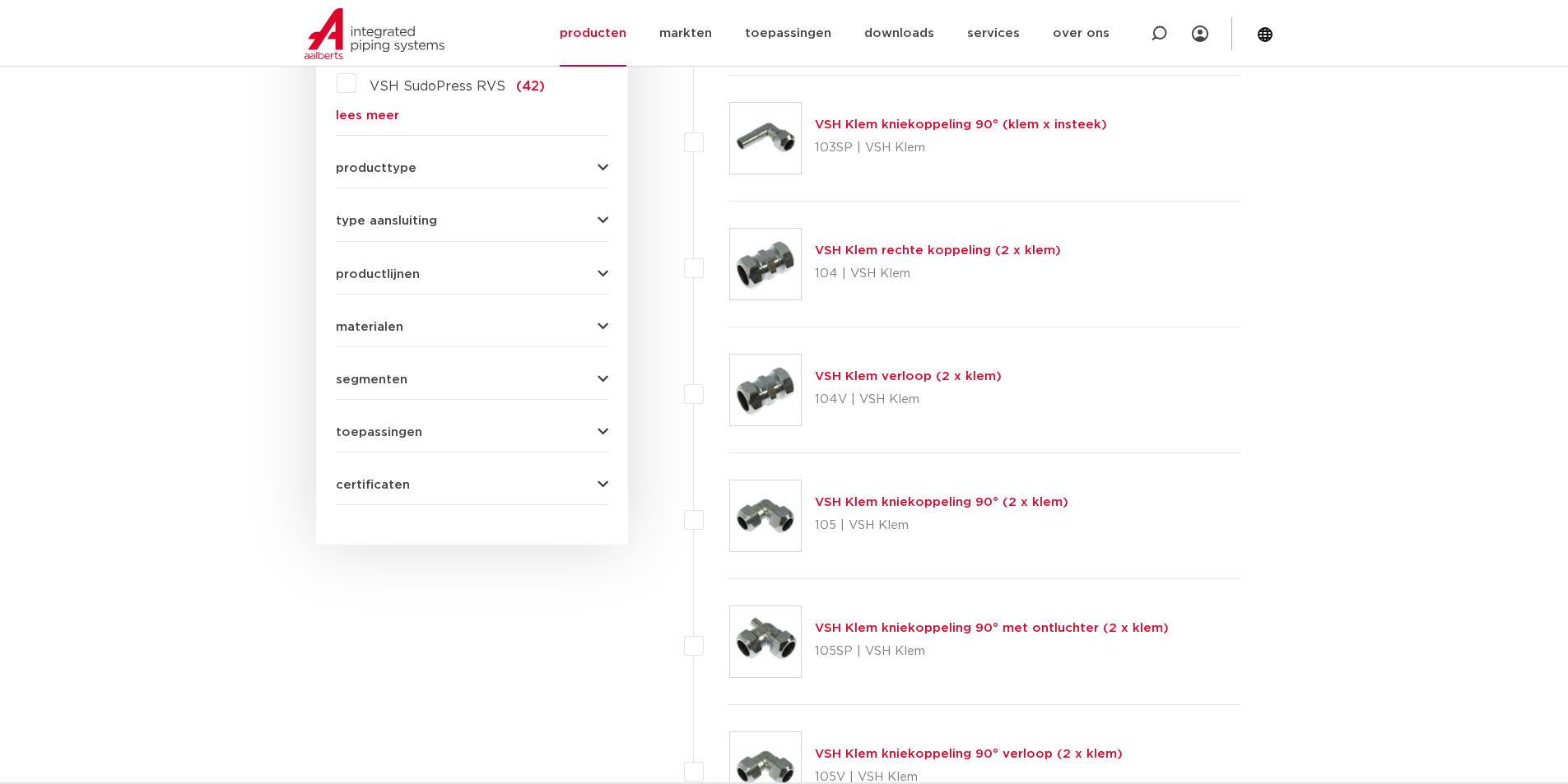
click at [606, 384] on icon "button" at bounding box center [602, 380] width 10 height 12
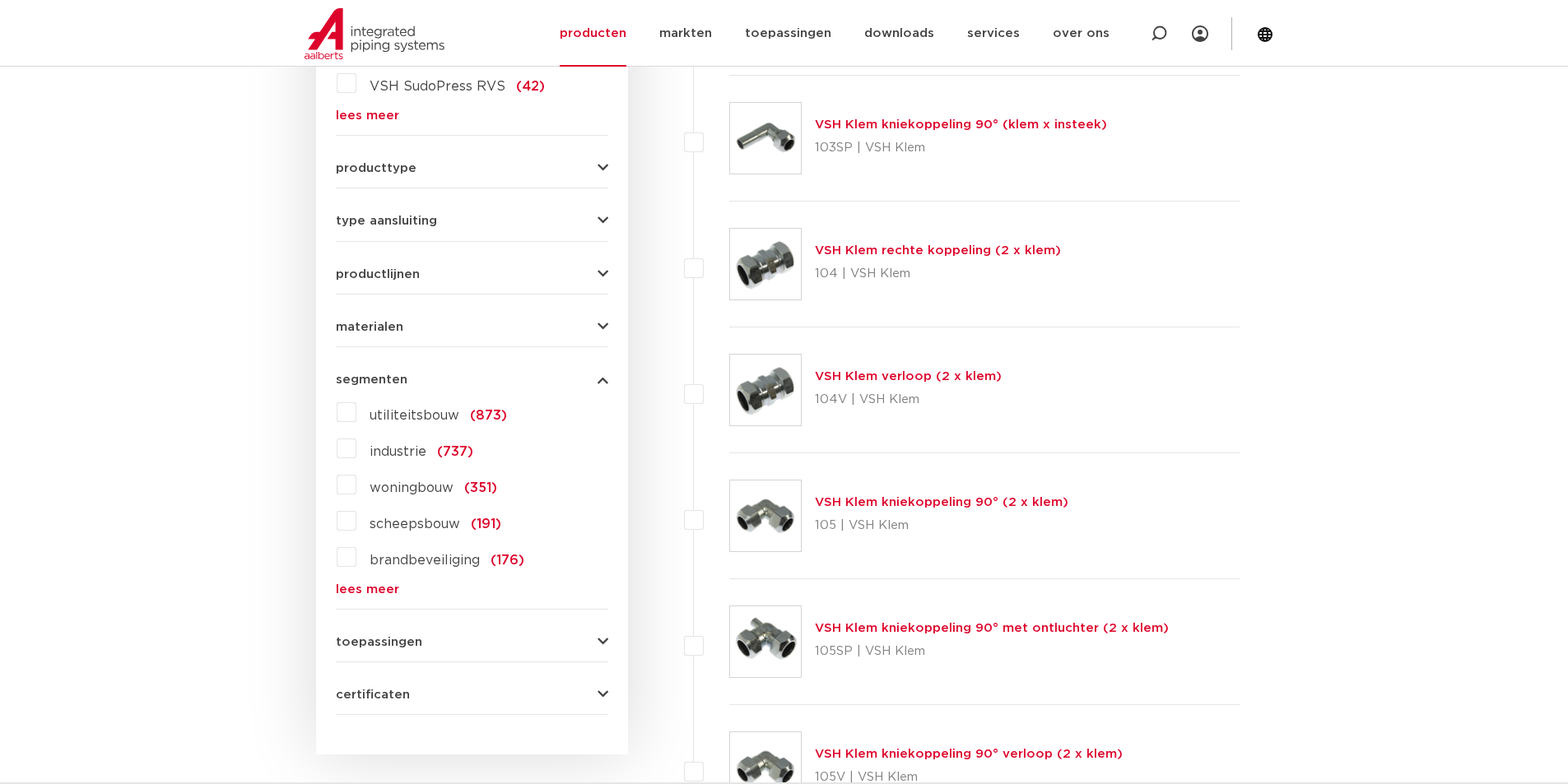
click at [606, 384] on icon "button" at bounding box center [602, 380] width 10 height 12
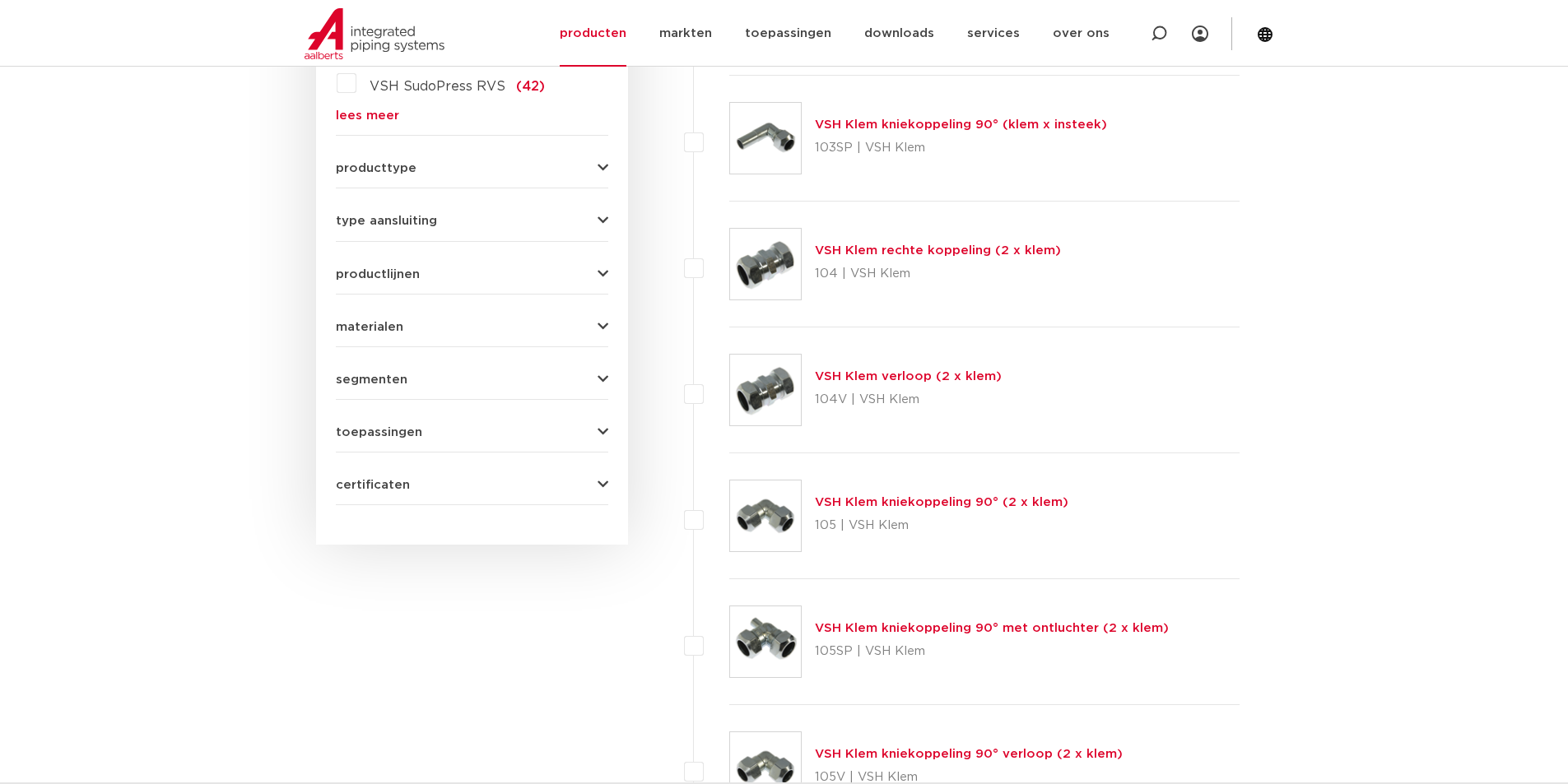
click at [595, 435] on button "toepassingen" at bounding box center [472, 433] width 272 height 12
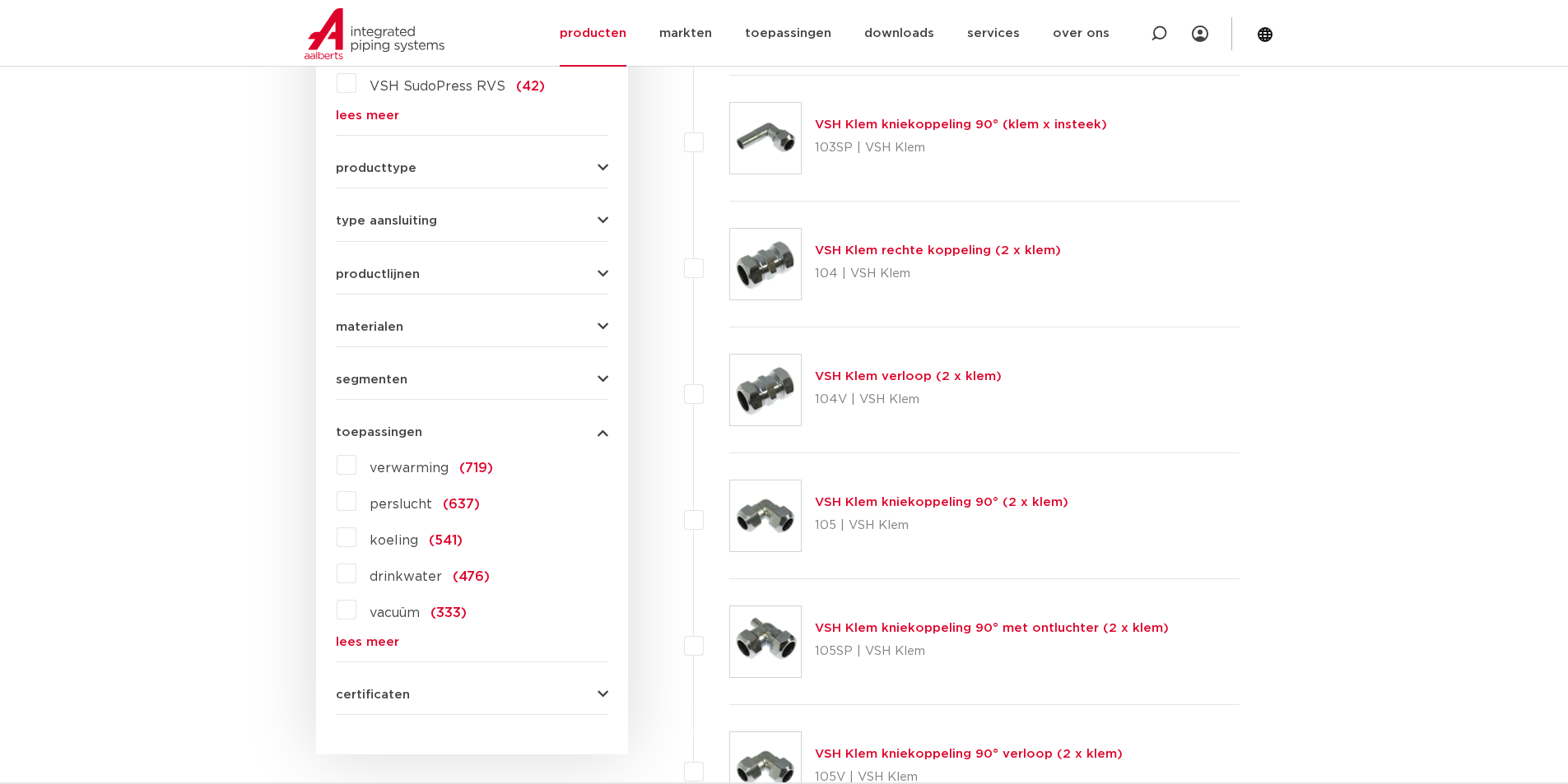
click at [595, 432] on button "toepassingen" at bounding box center [472, 433] width 272 height 12
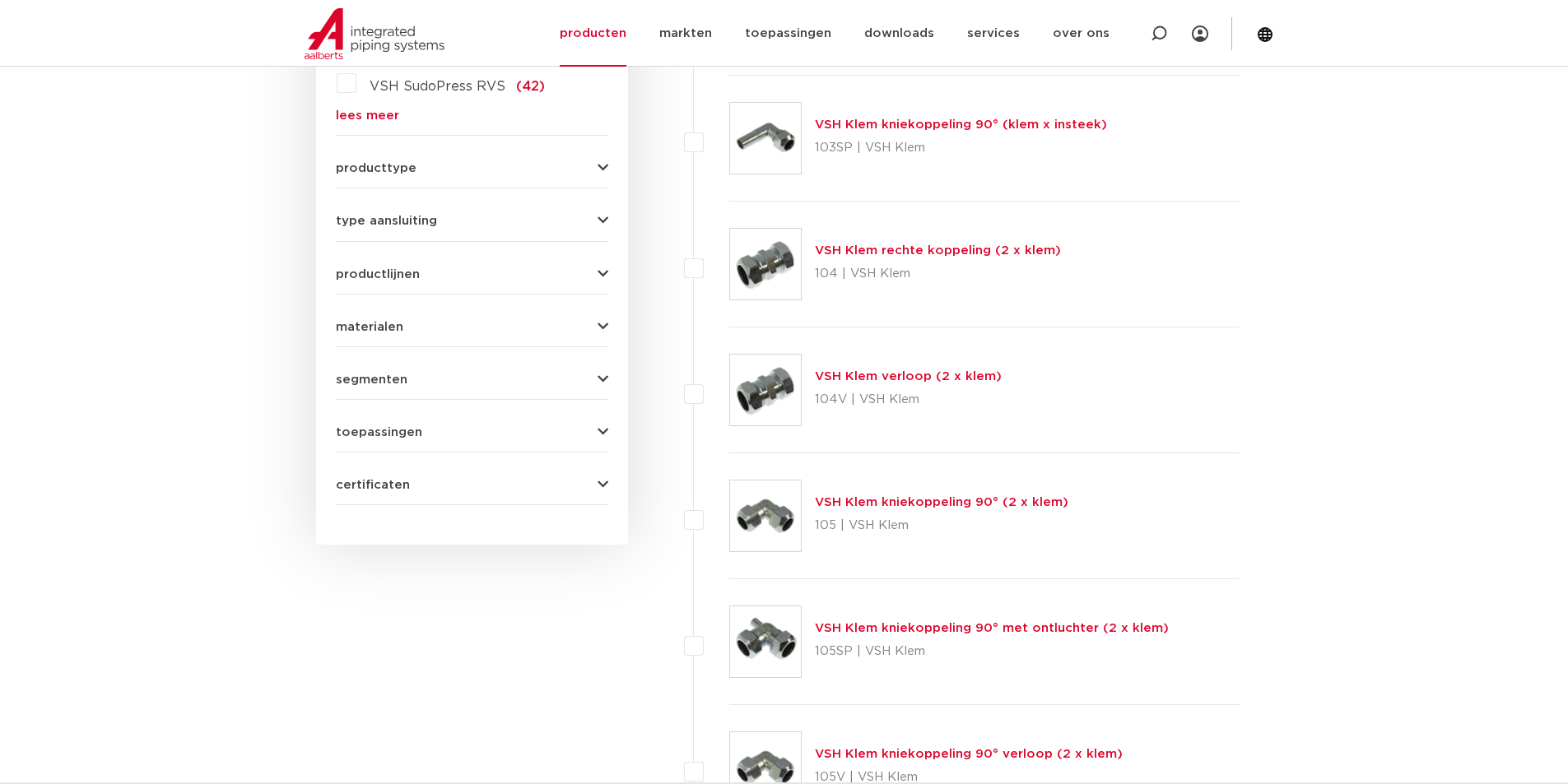
click at [595, 500] on form "zoek op naam of productnummer alle categorieën fittingen fittingen afsluiters b…" at bounding box center [472, 122] width 272 height 767
click at [601, 489] on icon "button" at bounding box center [602, 485] width 10 height 12
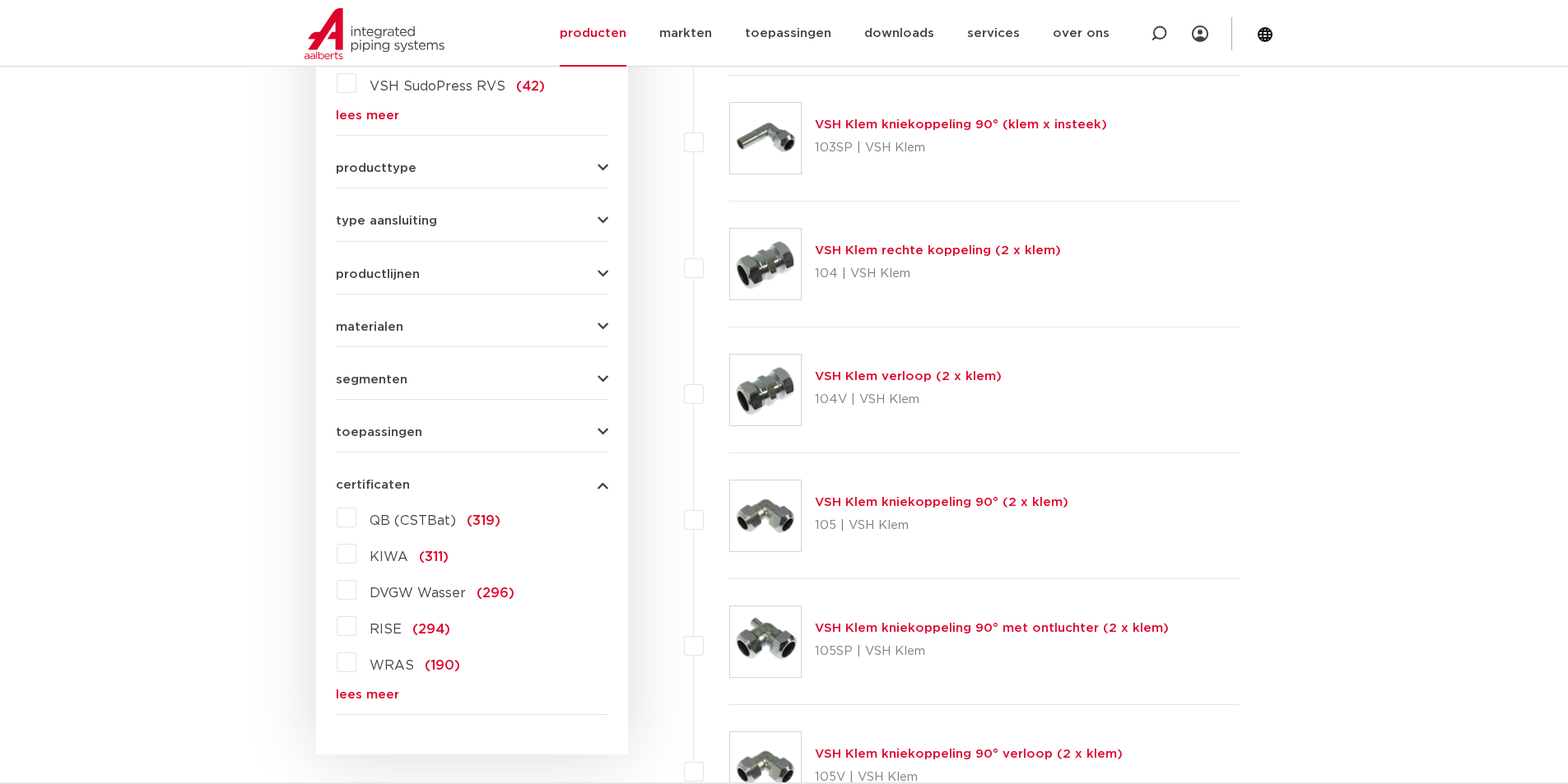
click at [602, 483] on icon "button" at bounding box center [602, 485] width 10 height 12
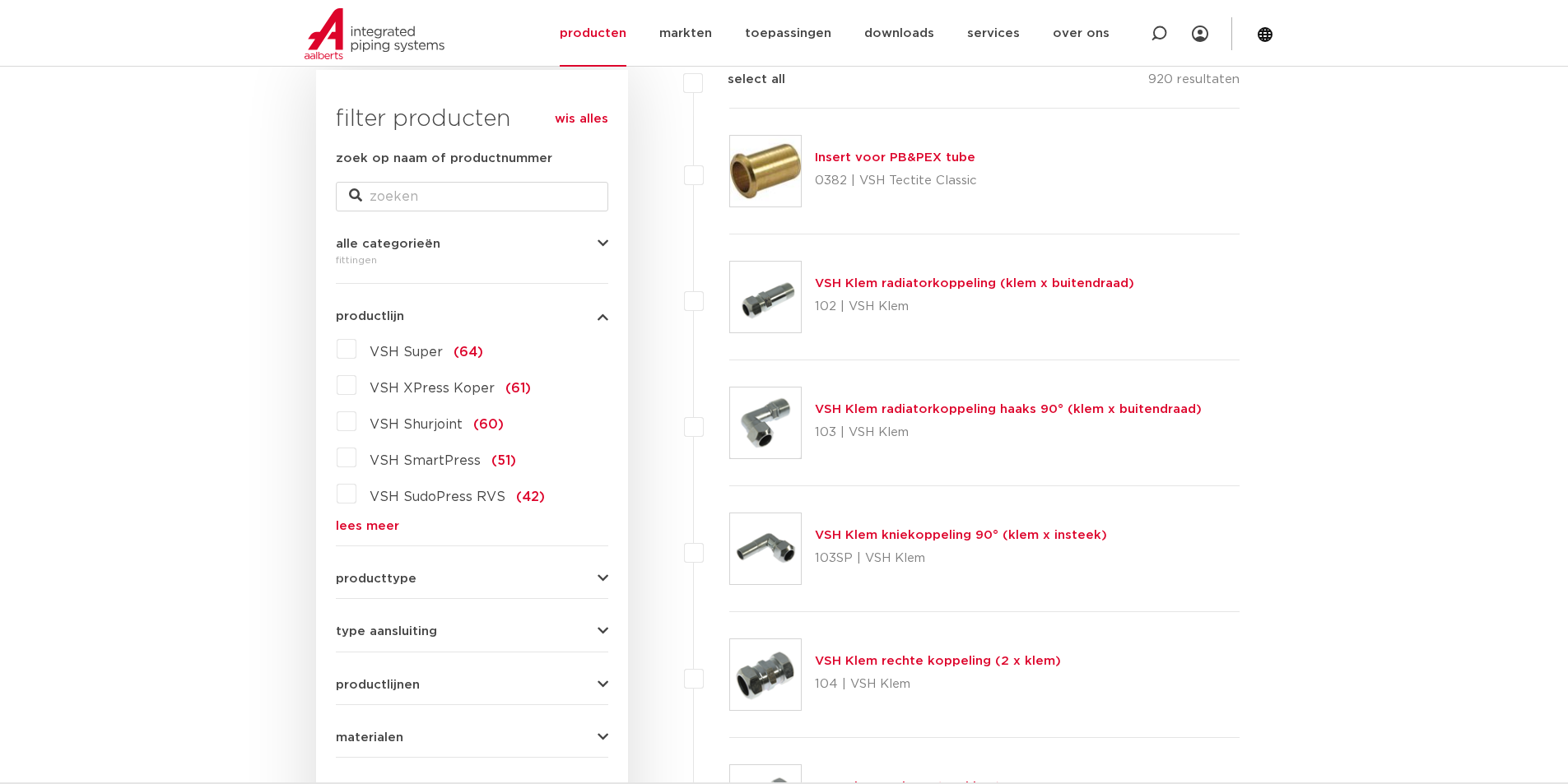
scroll to position [247, 0]
click at [595, 324] on button "productlijn" at bounding box center [472, 317] width 272 height 12
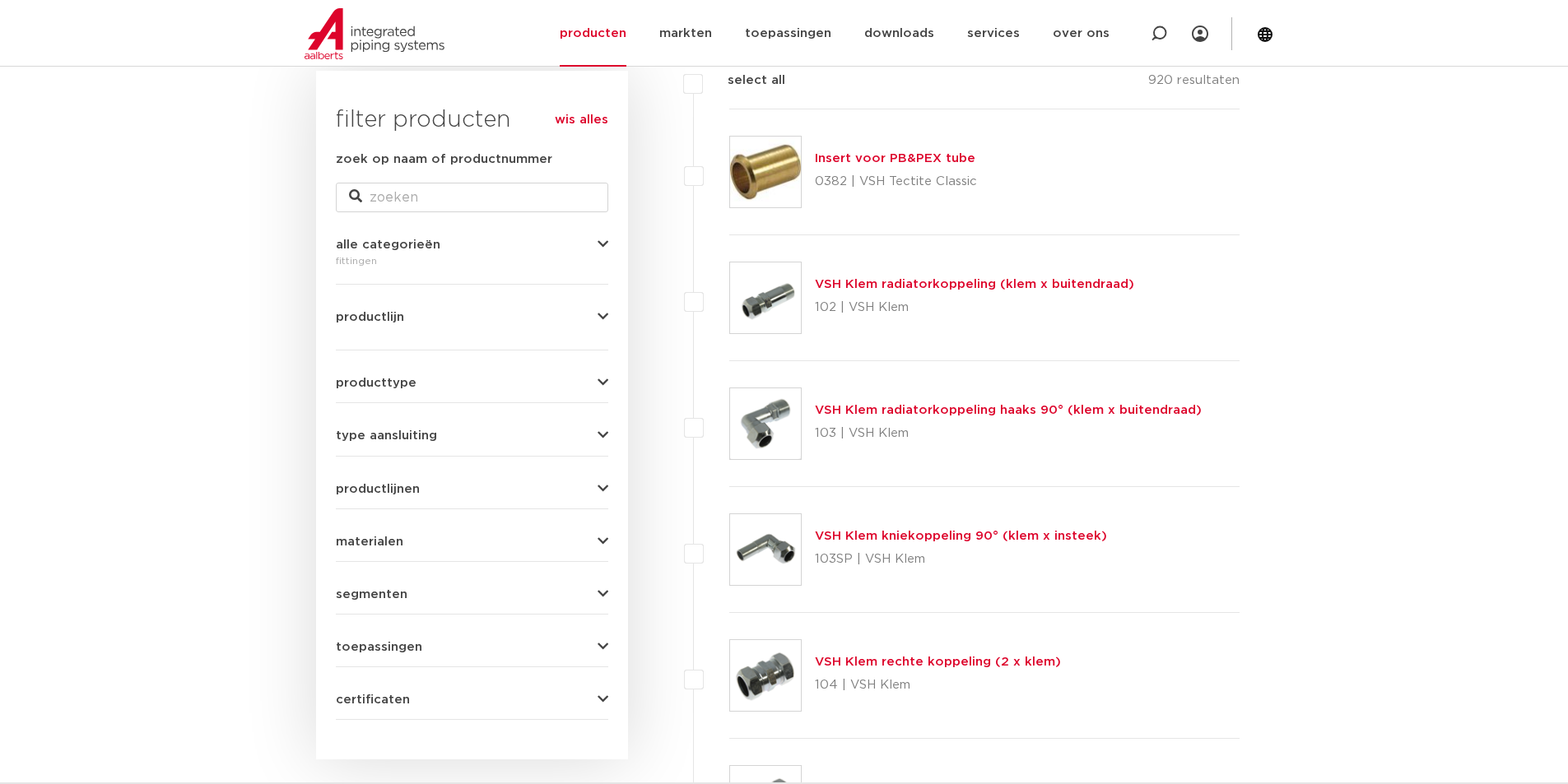
click at [592, 245] on button "alle categorieën" at bounding box center [472, 245] width 272 height 12
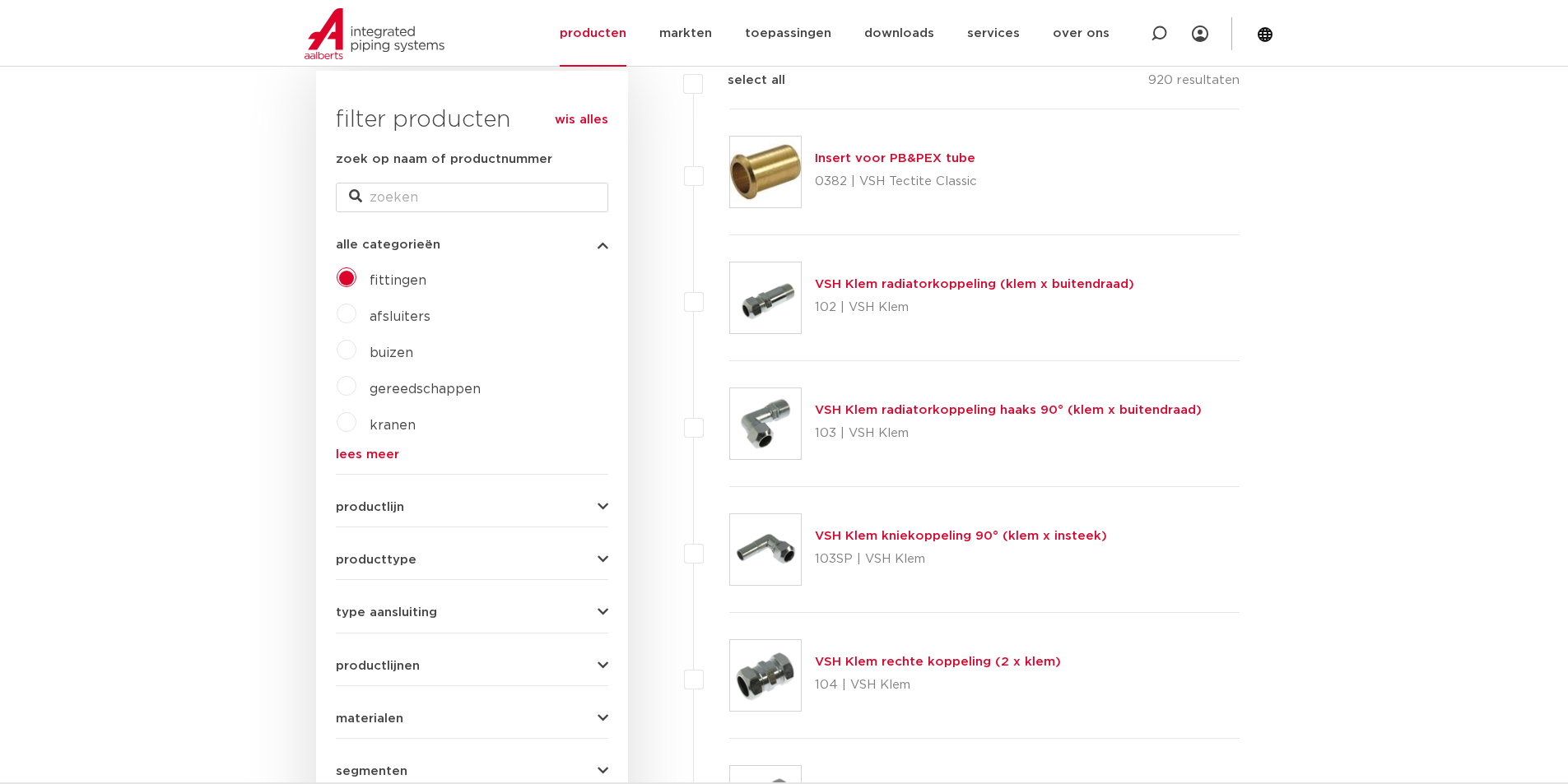
click at [592, 245] on button "alle categorieën" at bounding box center [472, 245] width 272 height 12
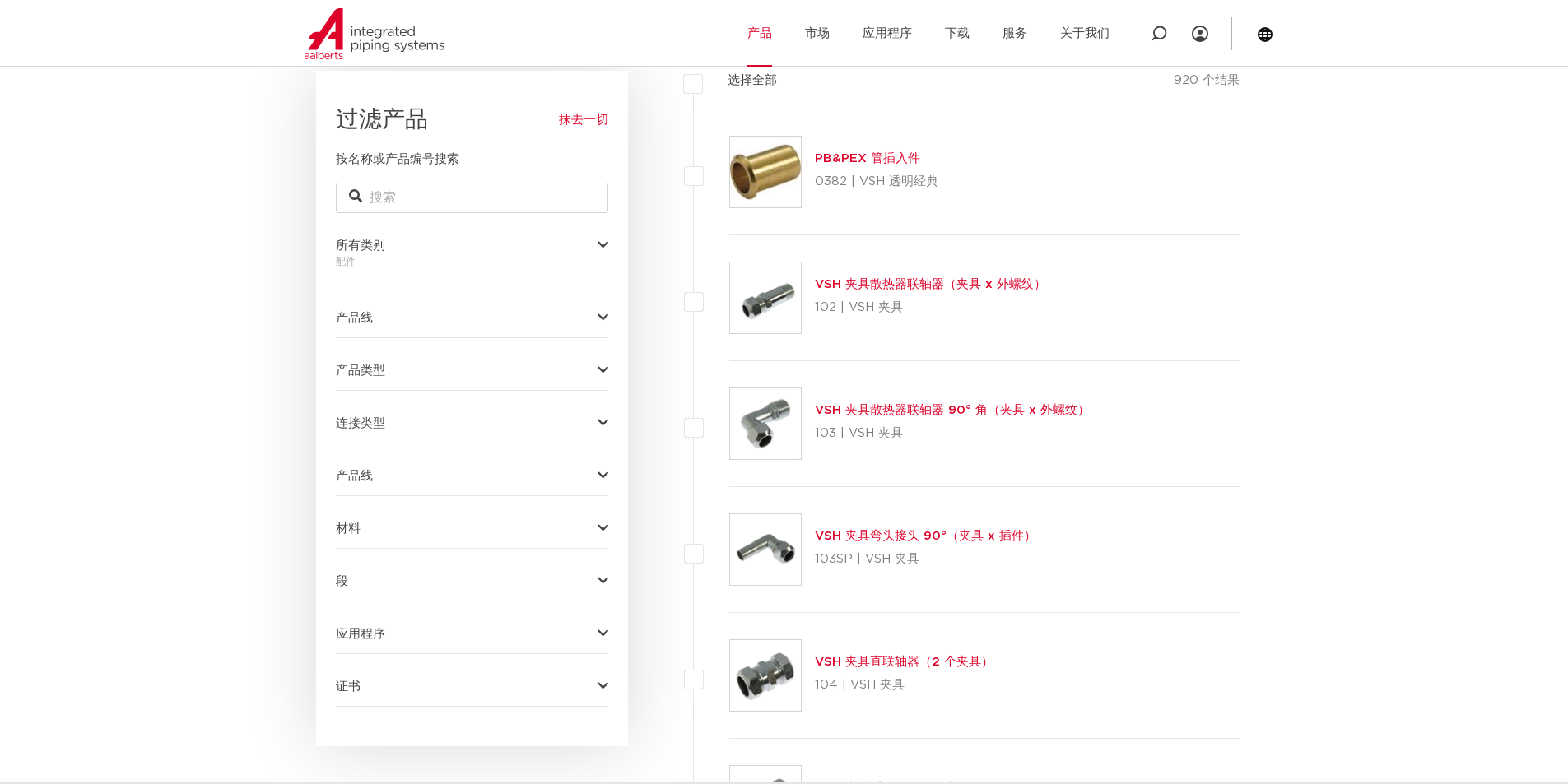
click at [608, 246] on div "抹去一切 过滤产品 按名称或产品编号搜索 所有类别 配件 fittingen afsluiters buizen" at bounding box center [472, 409] width 312 height 676
click at [601, 246] on icon "button" at bounding box center [602, 246] width 10 height 12
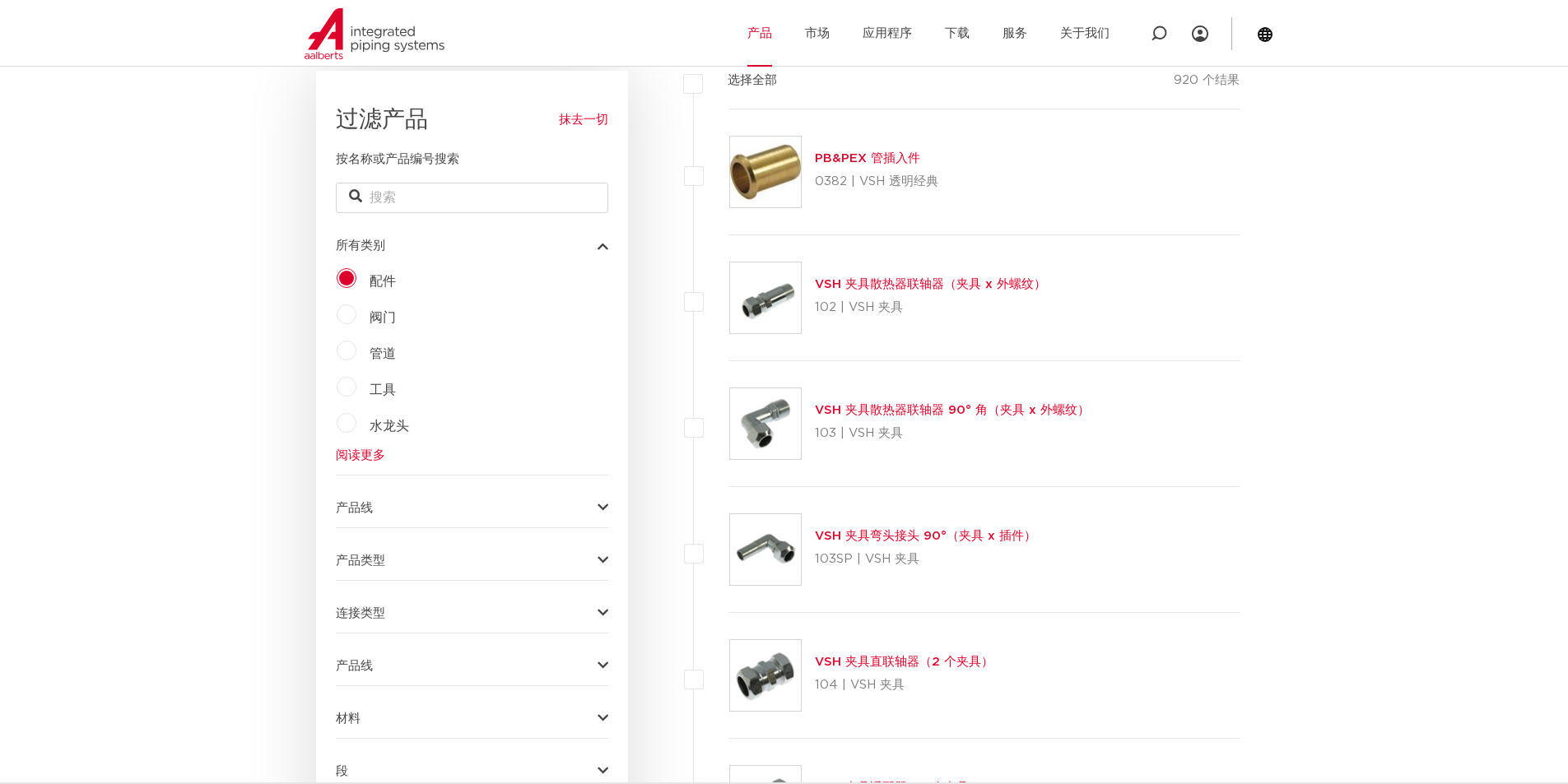
click at [356, 357] on label "管道" at bounding box center [376, 350] width 39 height 27
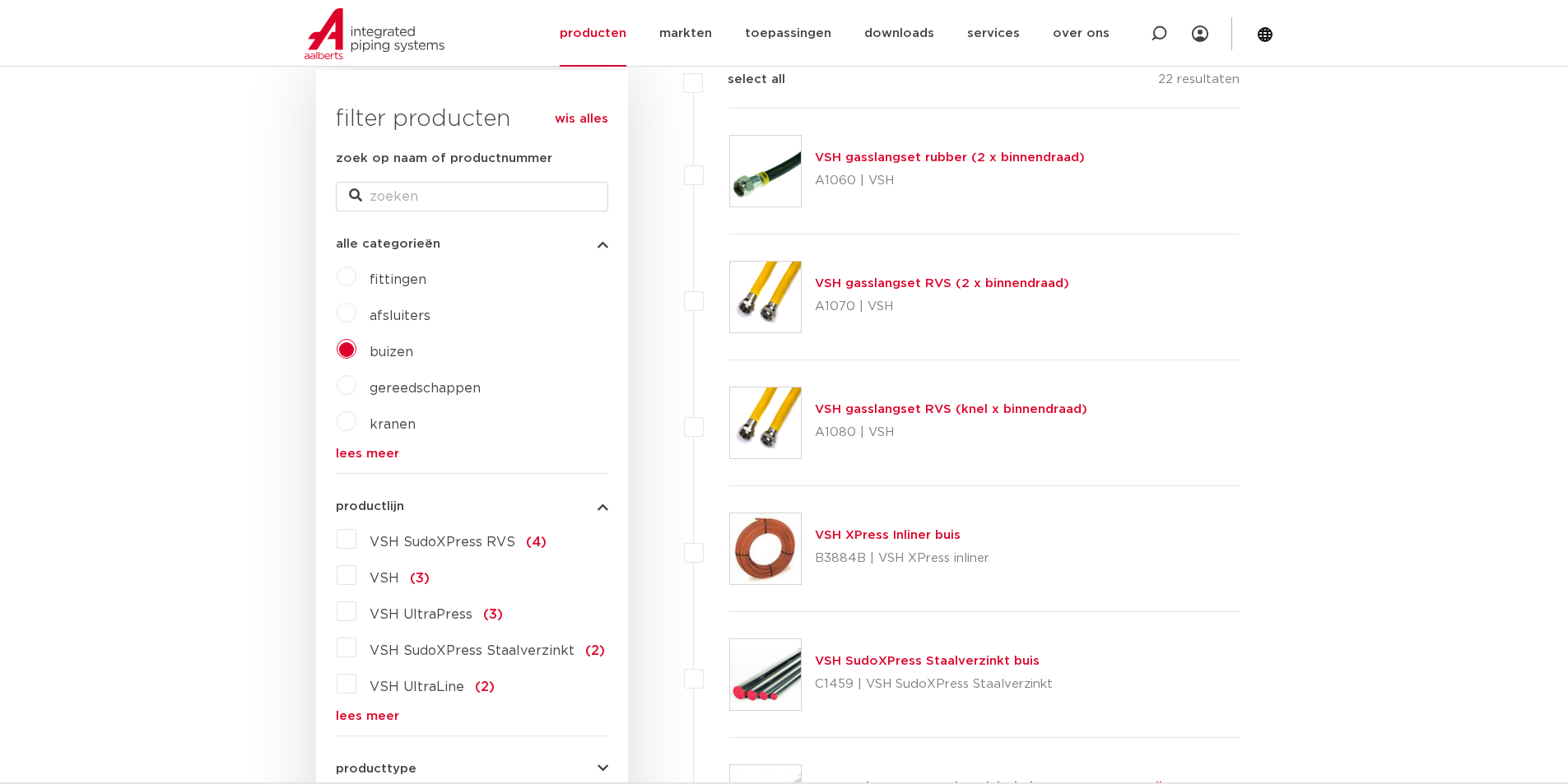
scroll to position [247, 0]
click at [411, 285] on span "fittingen" at bounding box center [398, 280] width 57 height 13
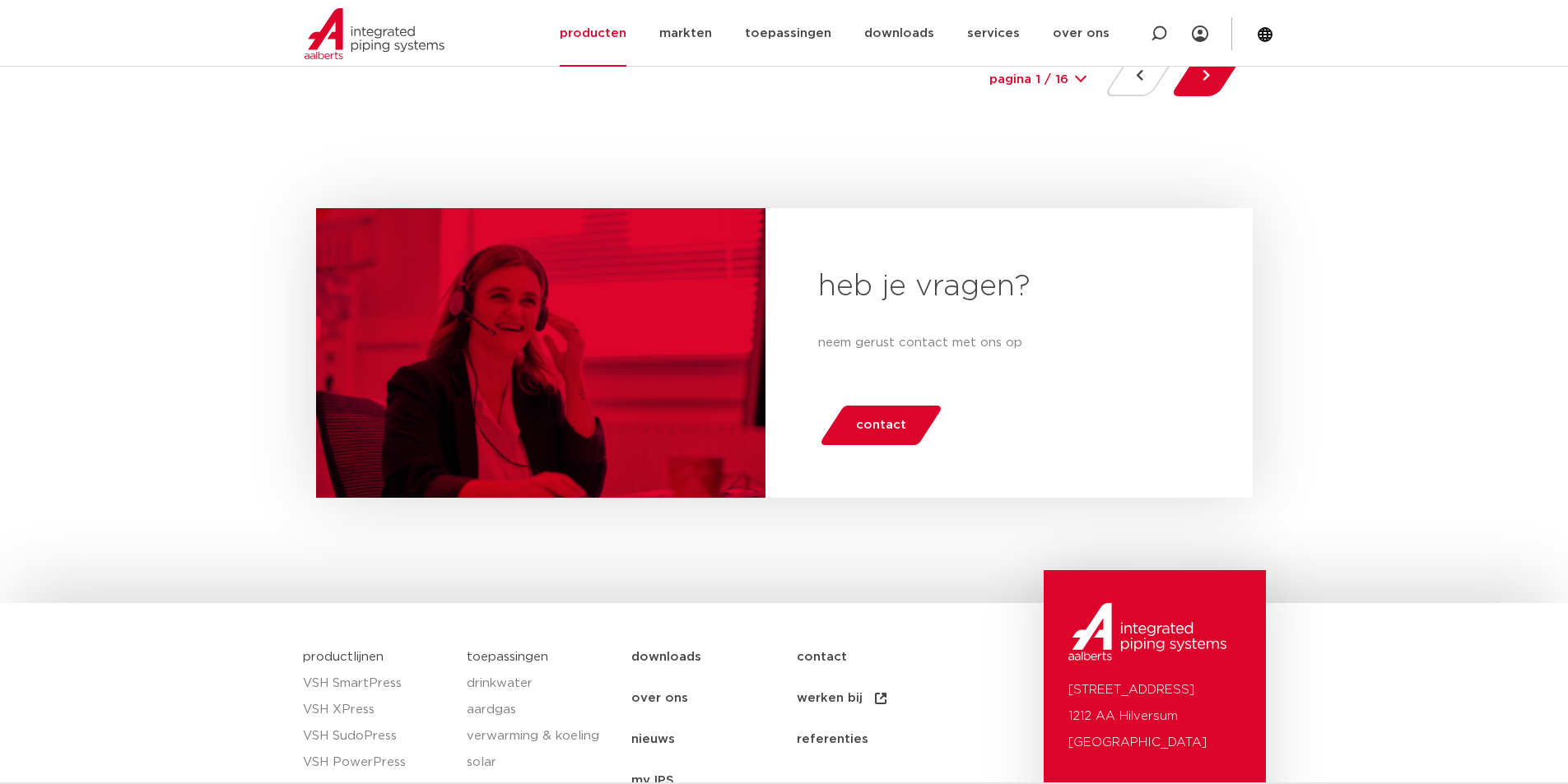
scroll to position [7761, 0]
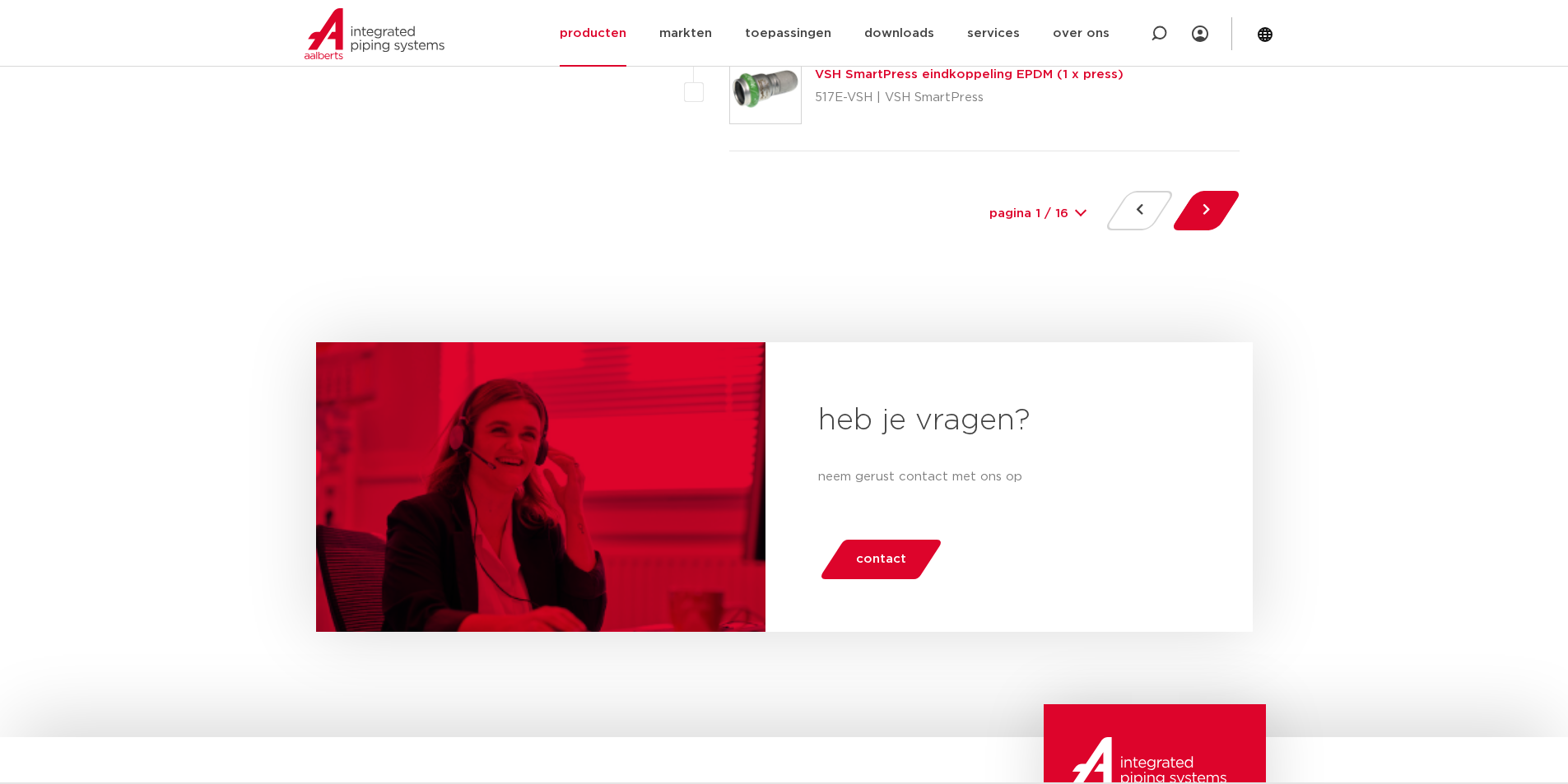
click at [1081, 210] on div "pagina 1 / 16 1 2 3 4 5 6 7 8 9 10 11 12 13 14 15 16" at bounding box center [1038, 214] width 123 height 37
click at [1206, 213] on button at bounding box center [1206, 211] width 47 height 39
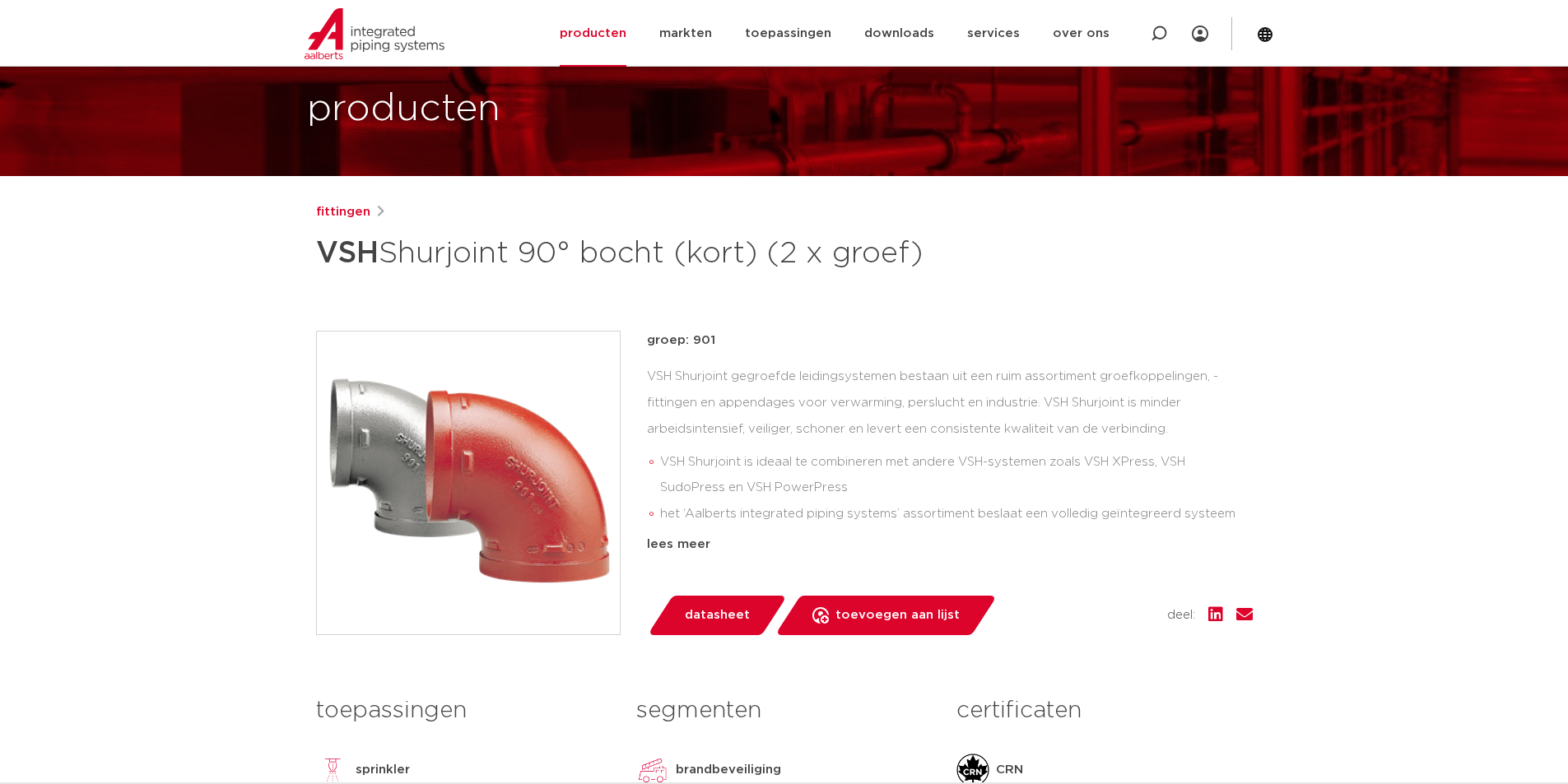
scroll to position [247, 0]
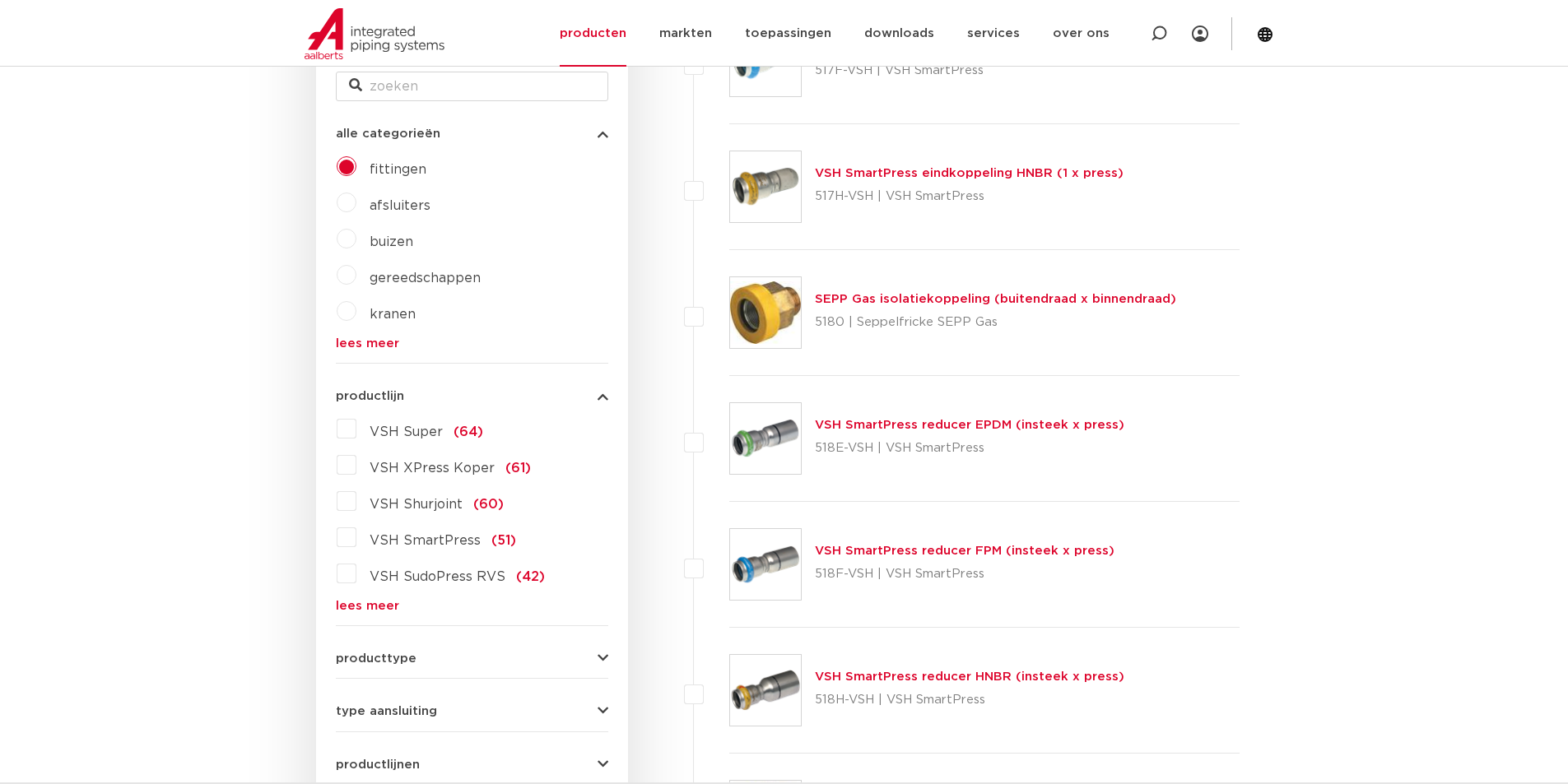
scroll to position [329, 0]
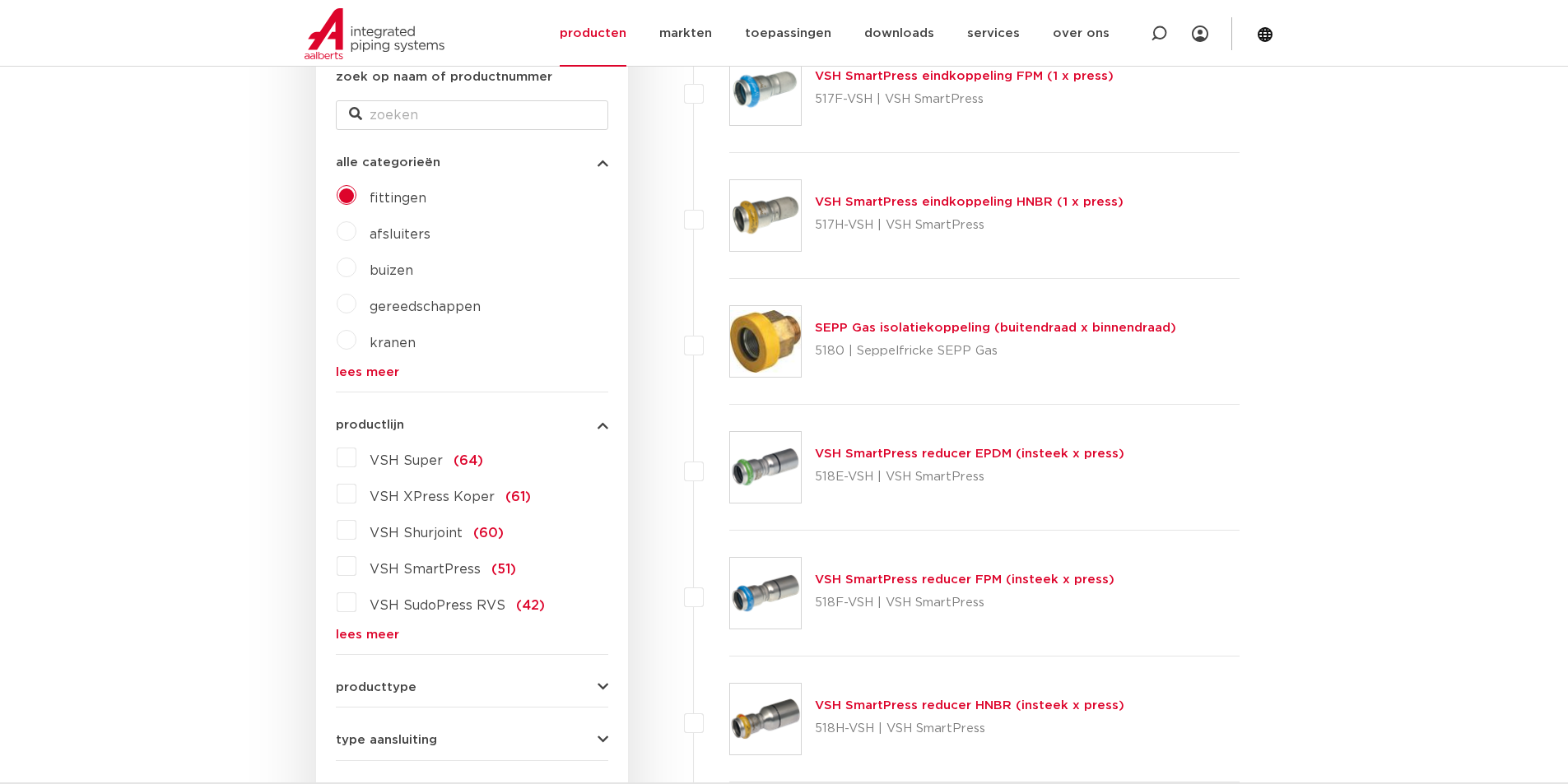
click at [380, 374] on link "lees meer" at bounding box center [472, 372] width 272 height 12
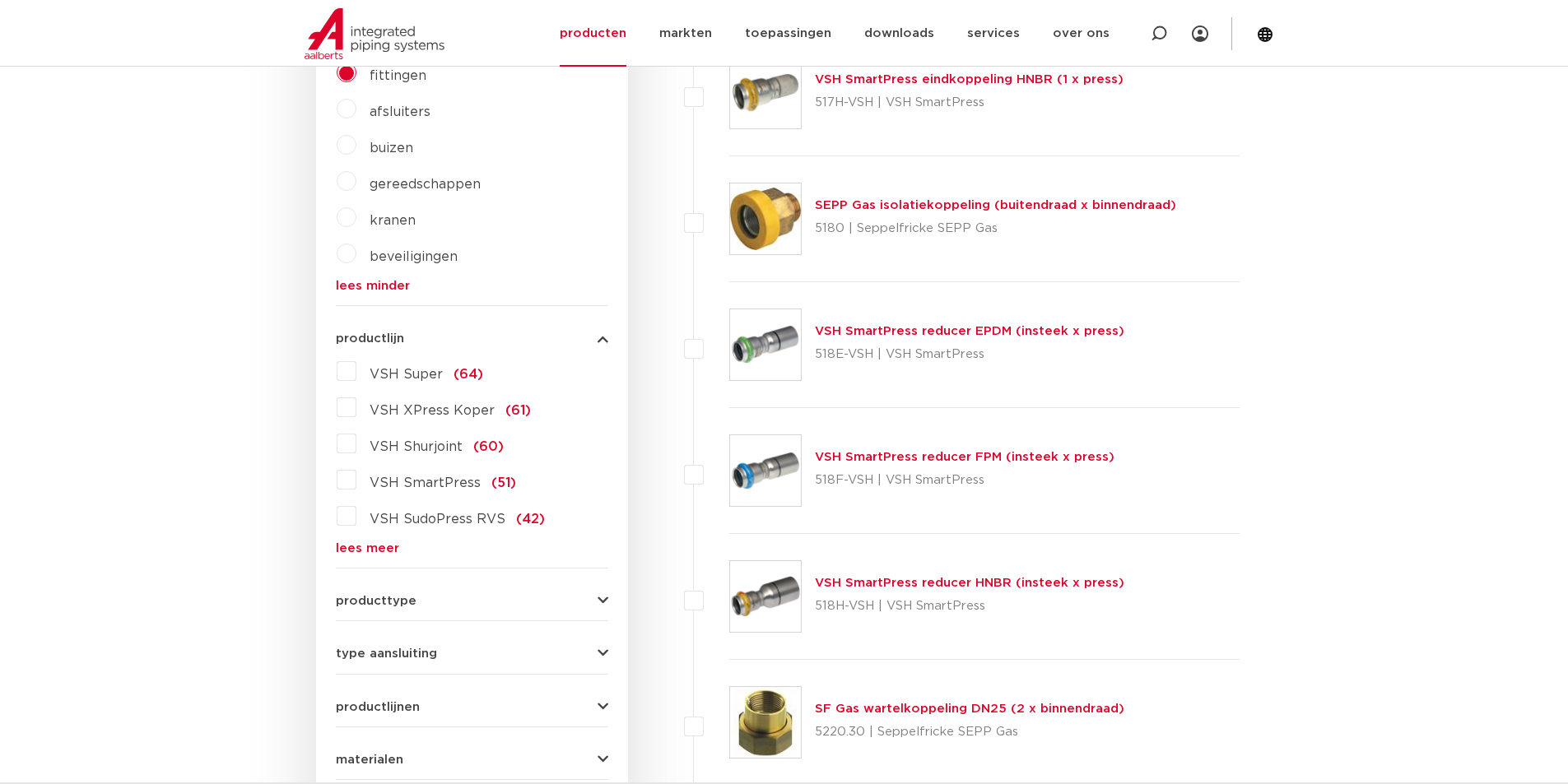
scroll to position [494, 0]
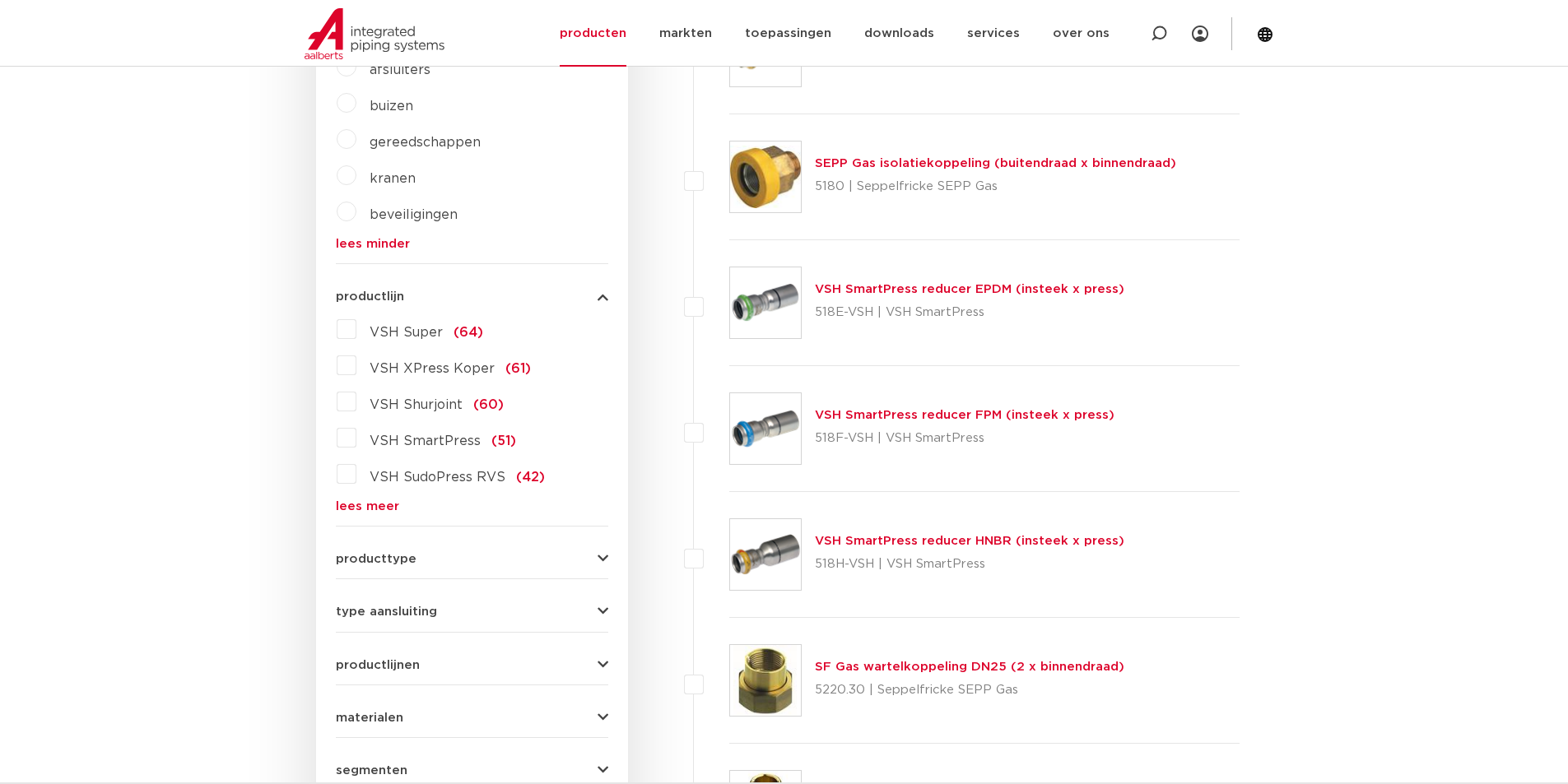
click at [365, 501] on link "lees meer" at bounding box center [472, 506] width 272 height 12
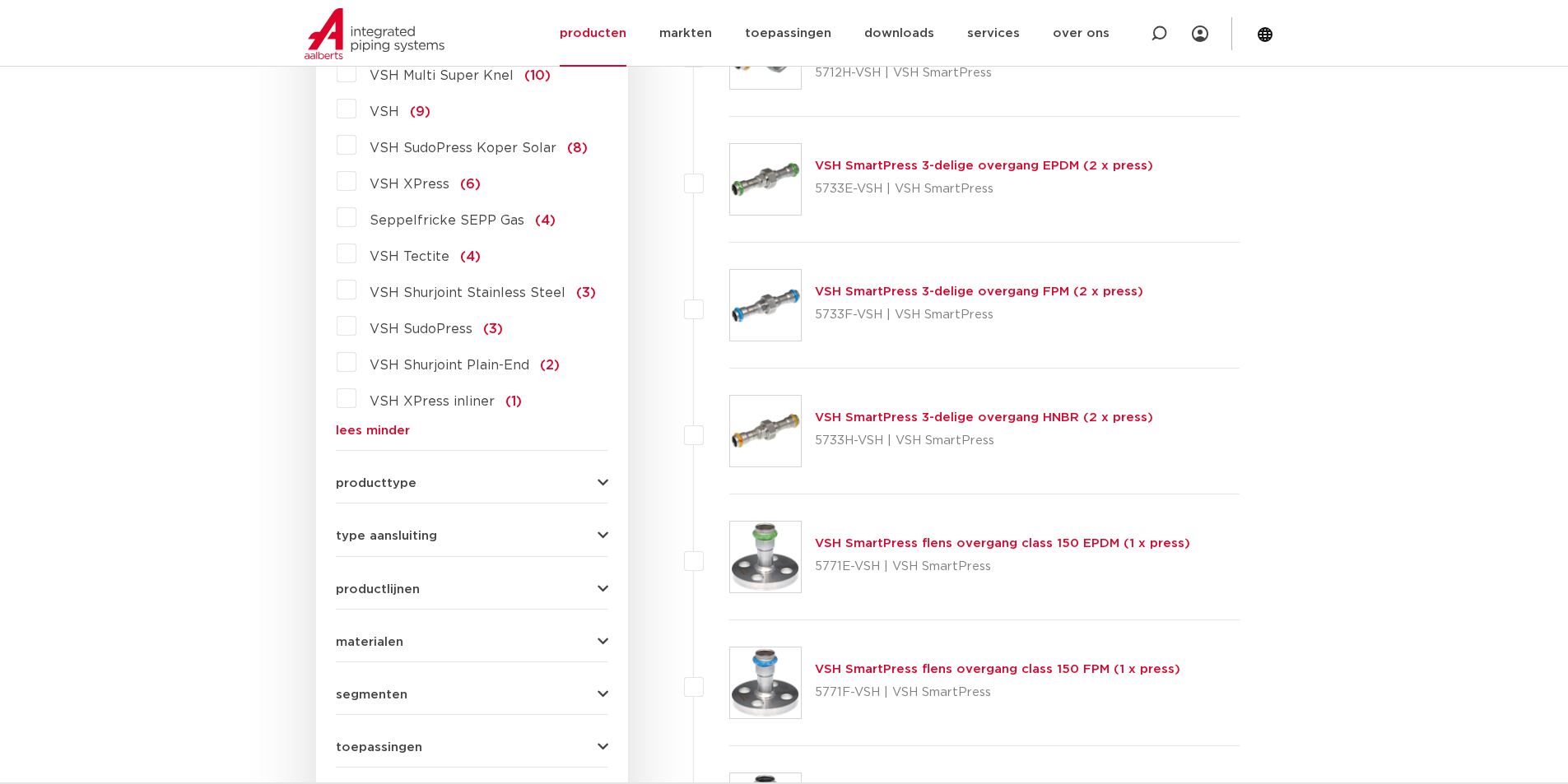
scroll to position [1893, 0]
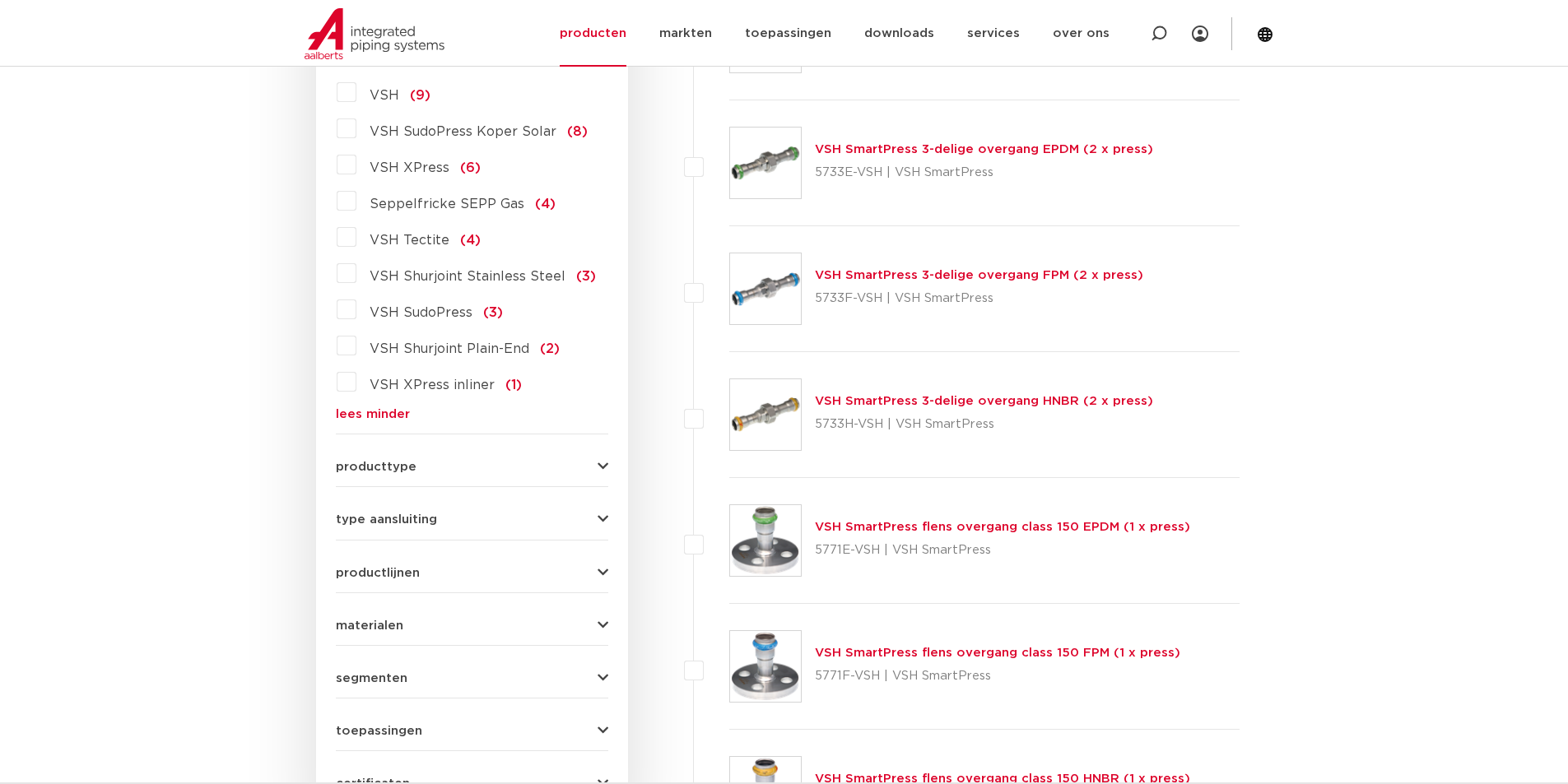
click at [398, 408] on link "lees minder" at bounding box center [472, 414] width 272 height 12
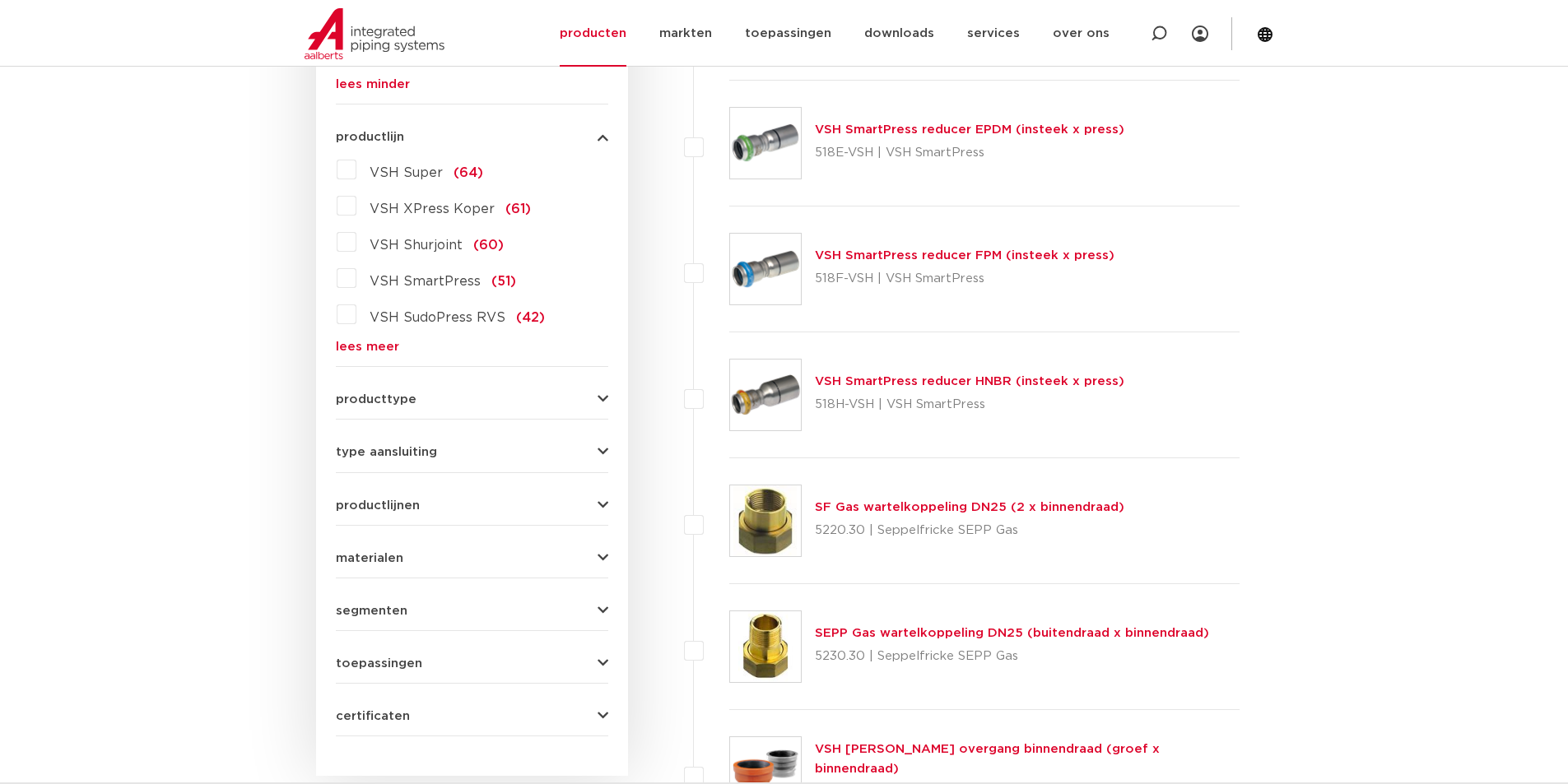
scroll to position [494, 0]
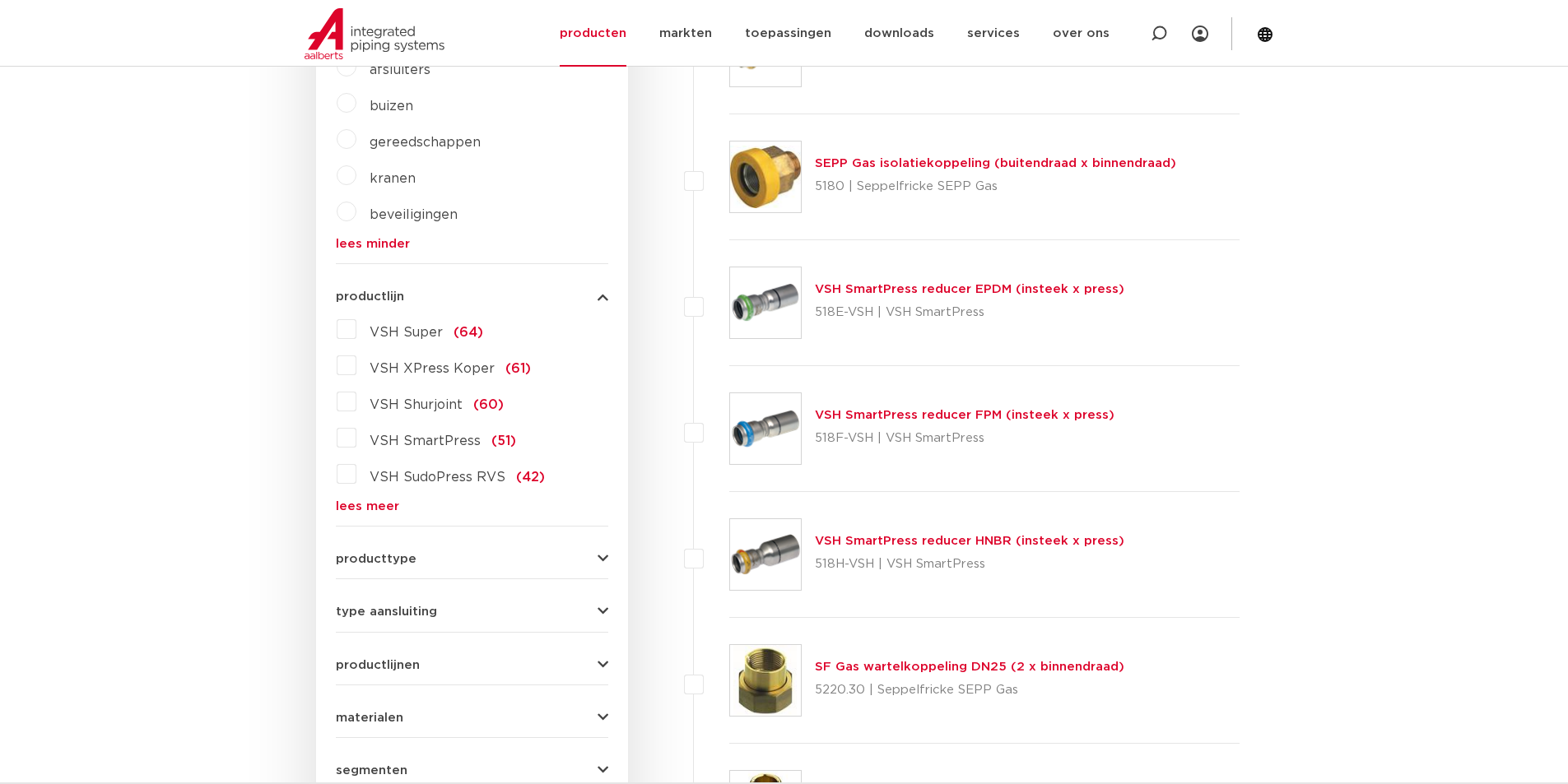
click at [368, 507] on link "lees meer" at bounding box center [472, 506] width 272 height 12
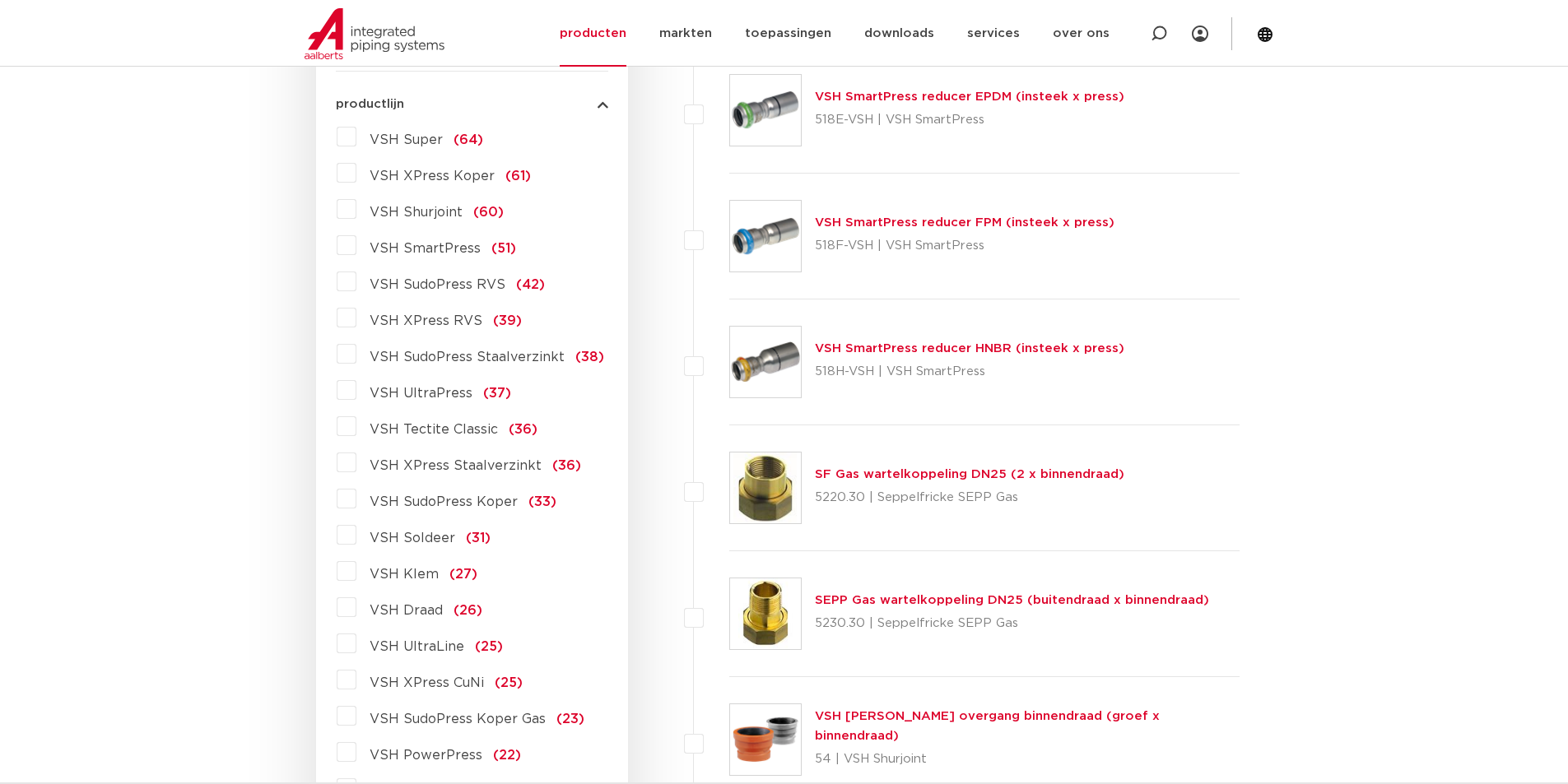
scroll to position [659, 0]
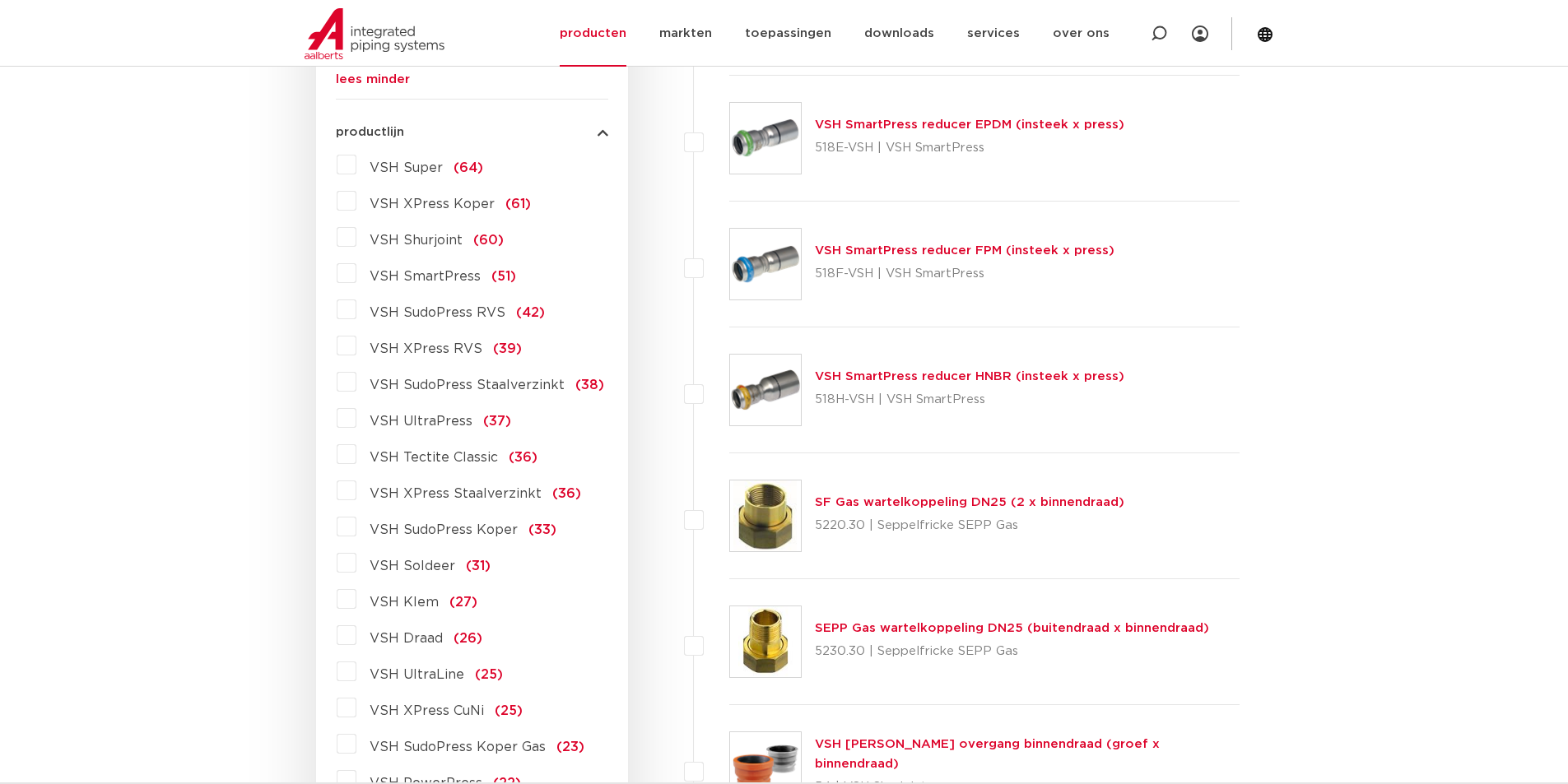
click at [440, 243] on span "VSH Shurjoint" at bounding box center [416, 240] width 93 height 13
click at [0, 0] on input "VSH Shurjoint (60)" at bounding box center [0, 0] width 0 height 0
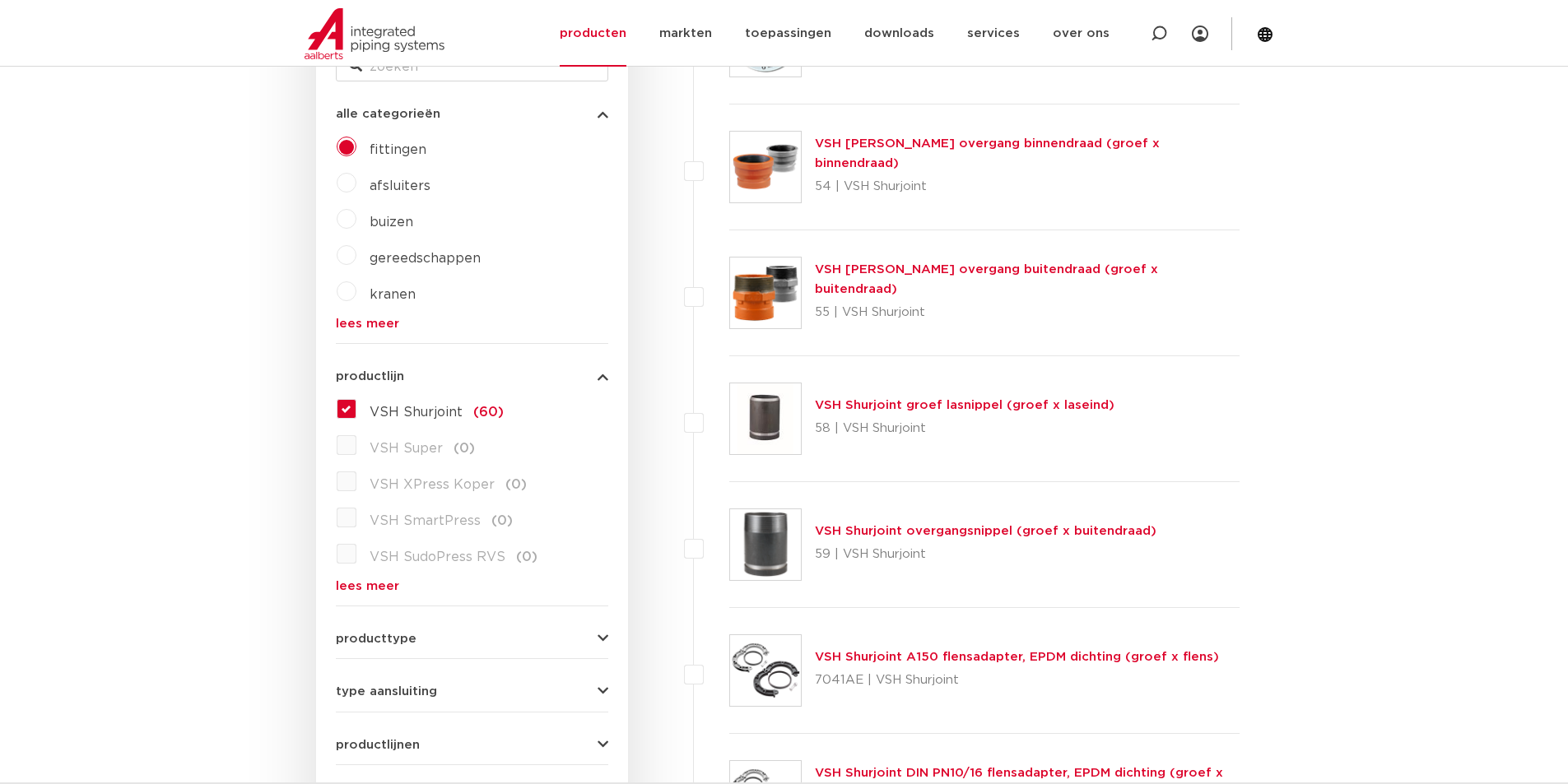
scroll to position [200, 0]
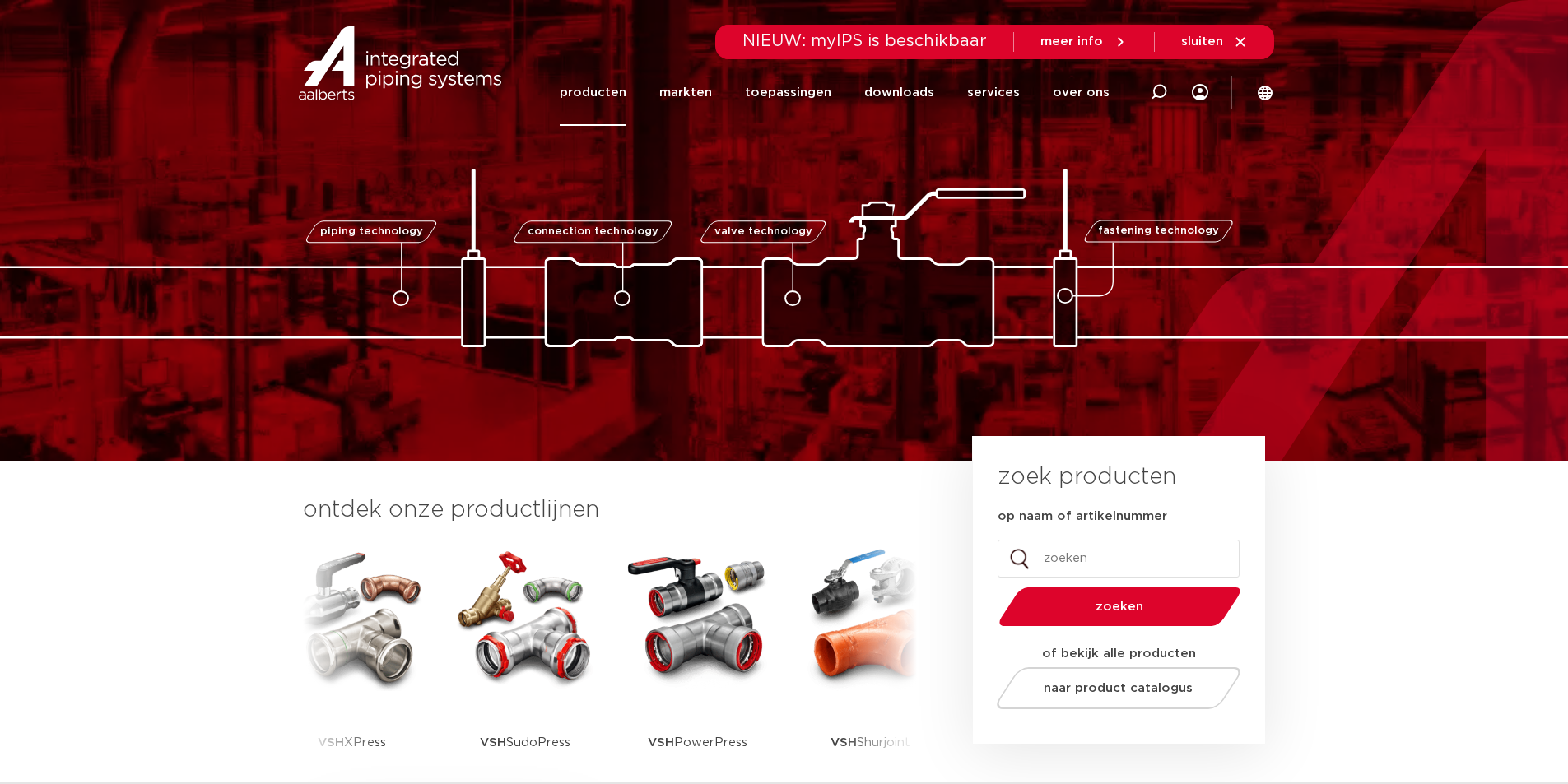
click at [584, 91] on link "producten" at bounding box center [593, 93] width 67 height 67
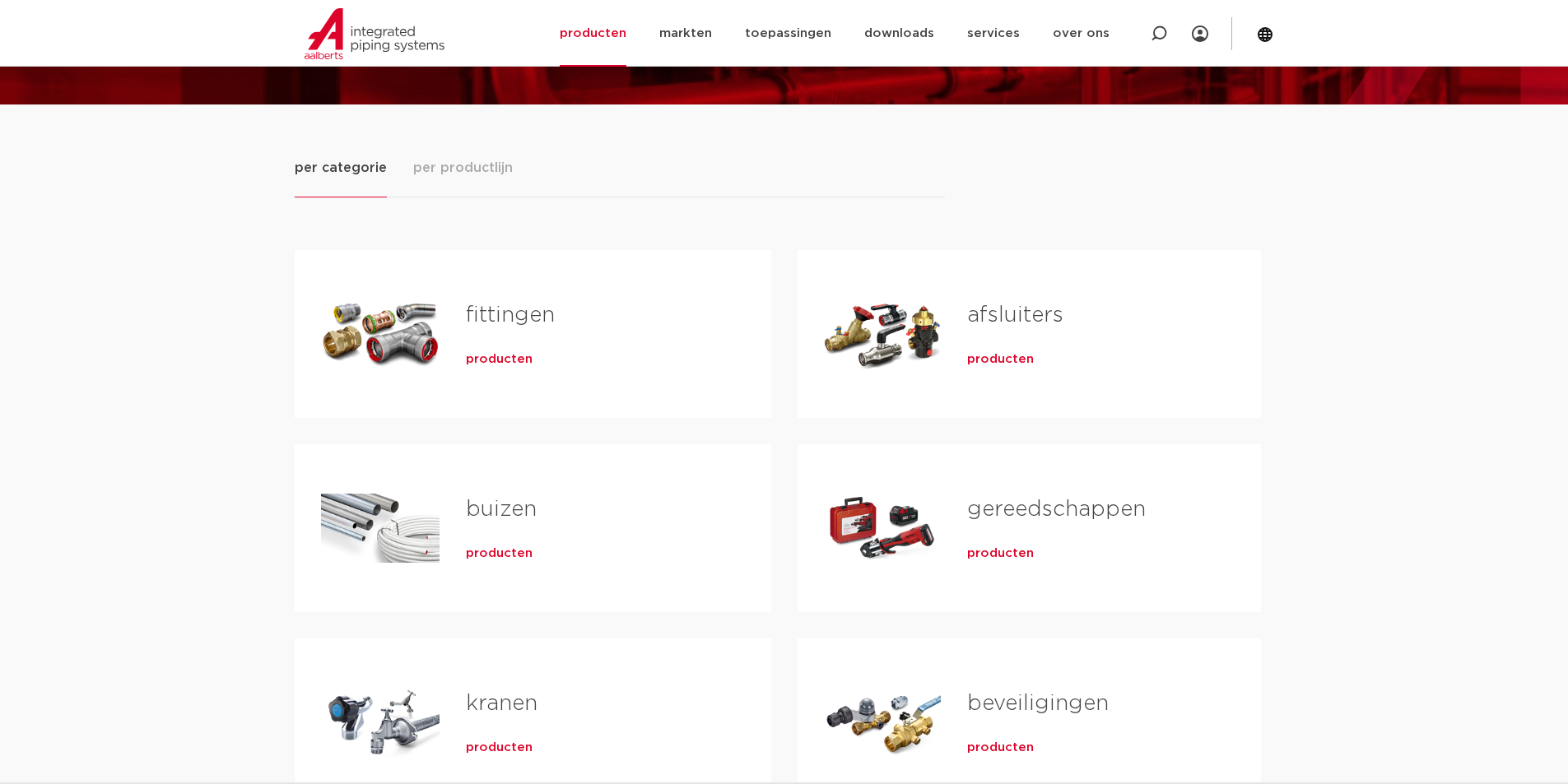
scroll to position [165, 0]
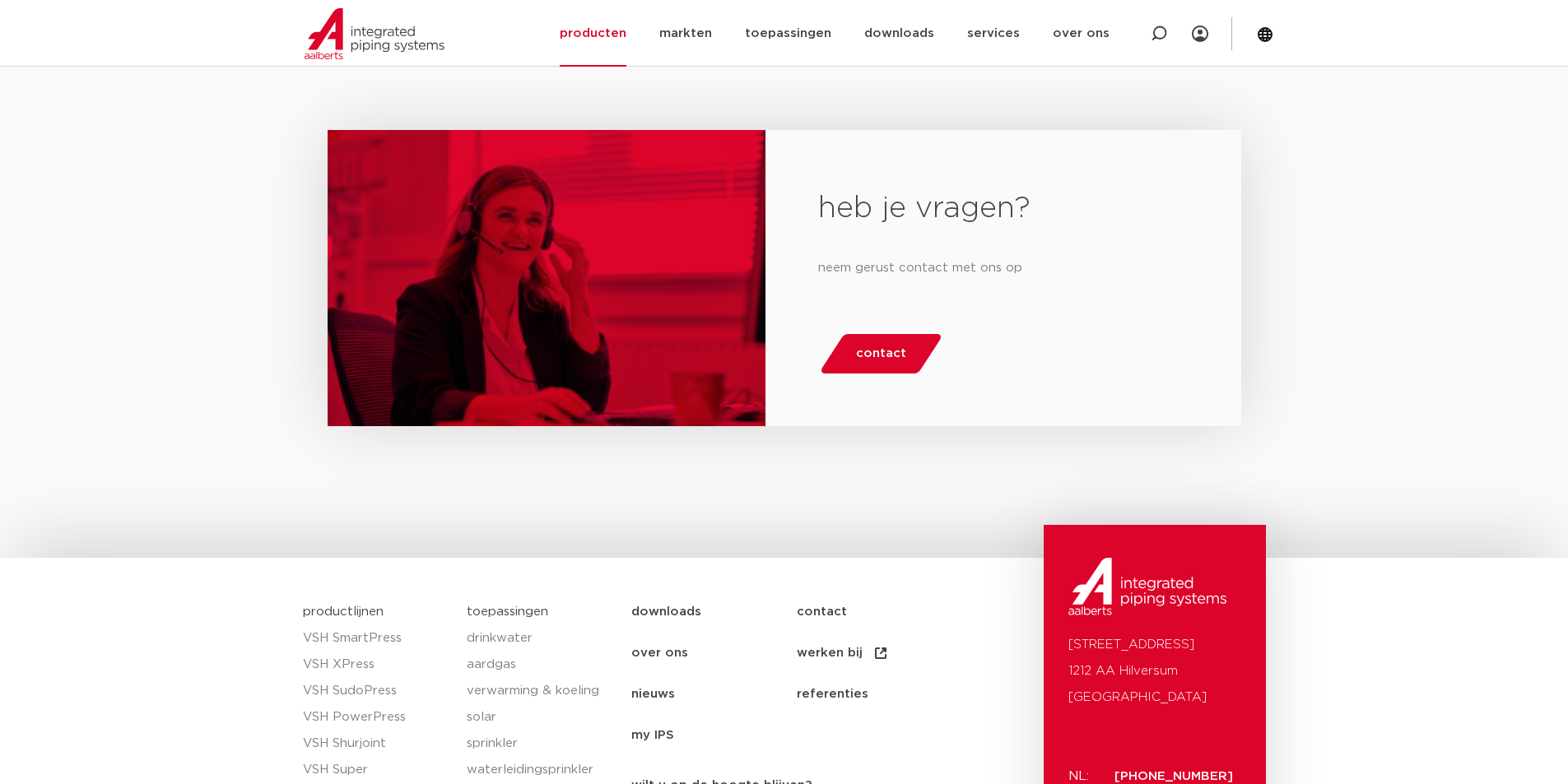
scroll to position [2288, 0]
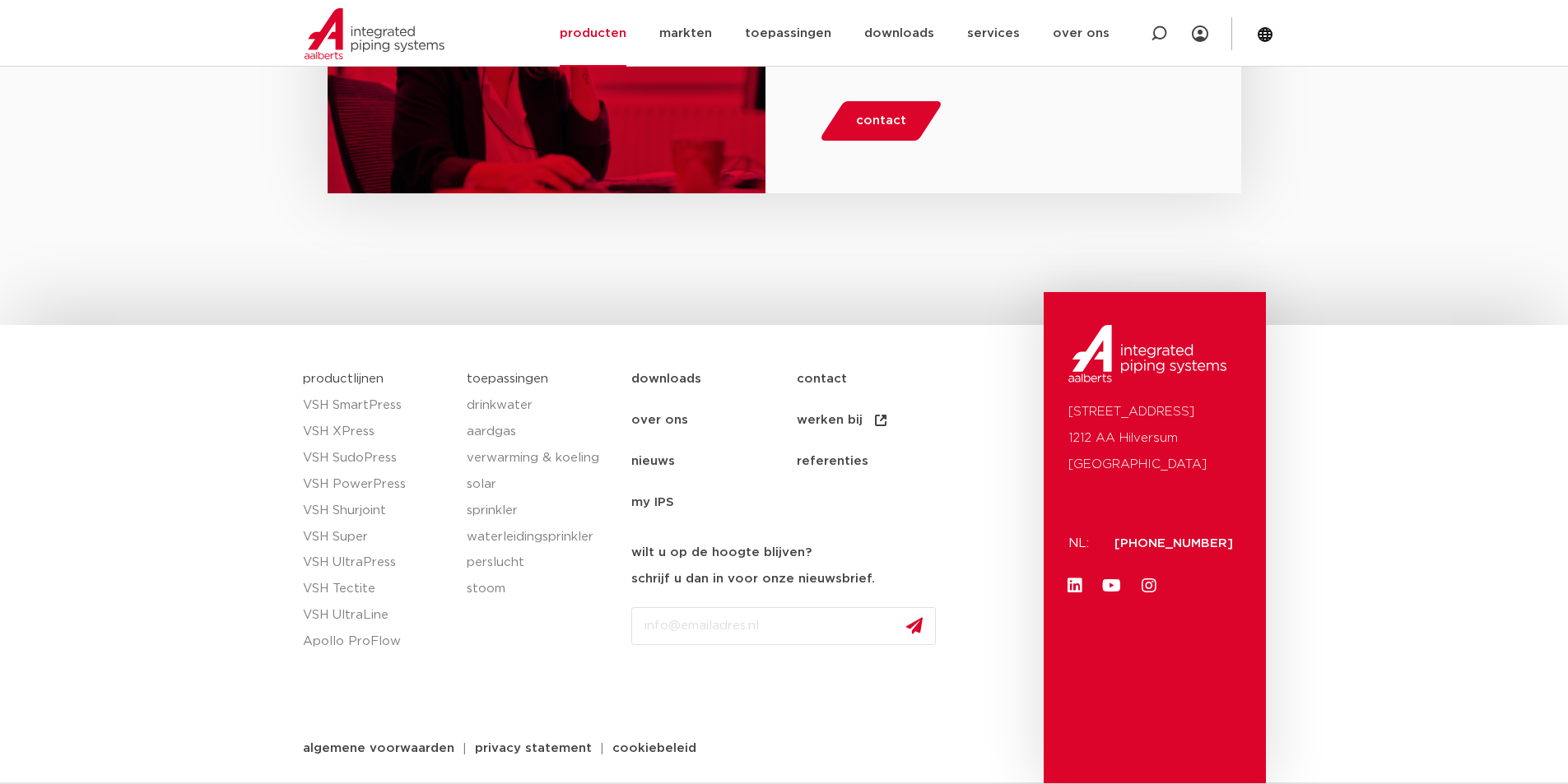
click at [830, 372] on link "contact" at bounding box center [879, 380] width 165 height 41
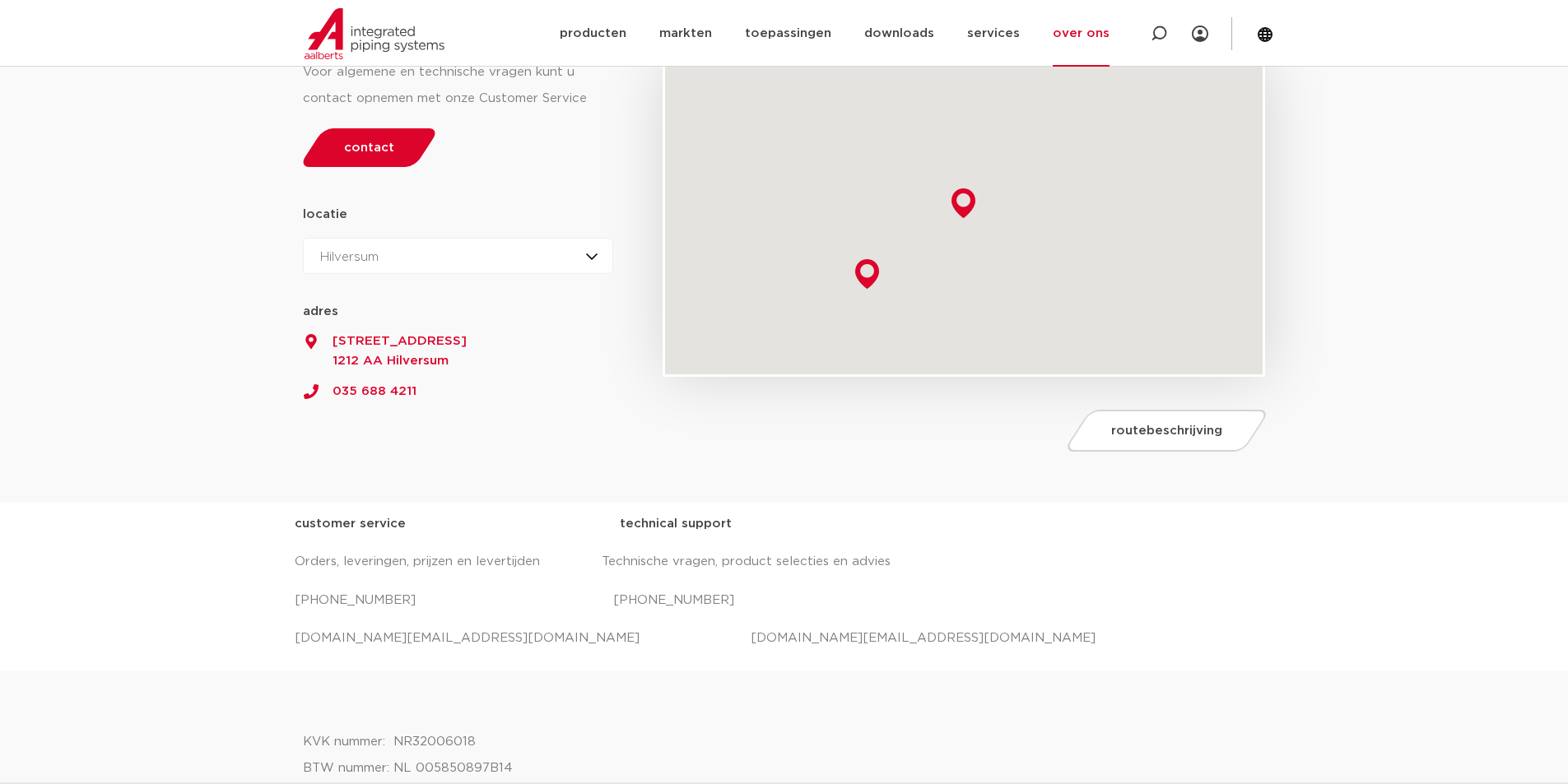
scroll to position [247, 0]
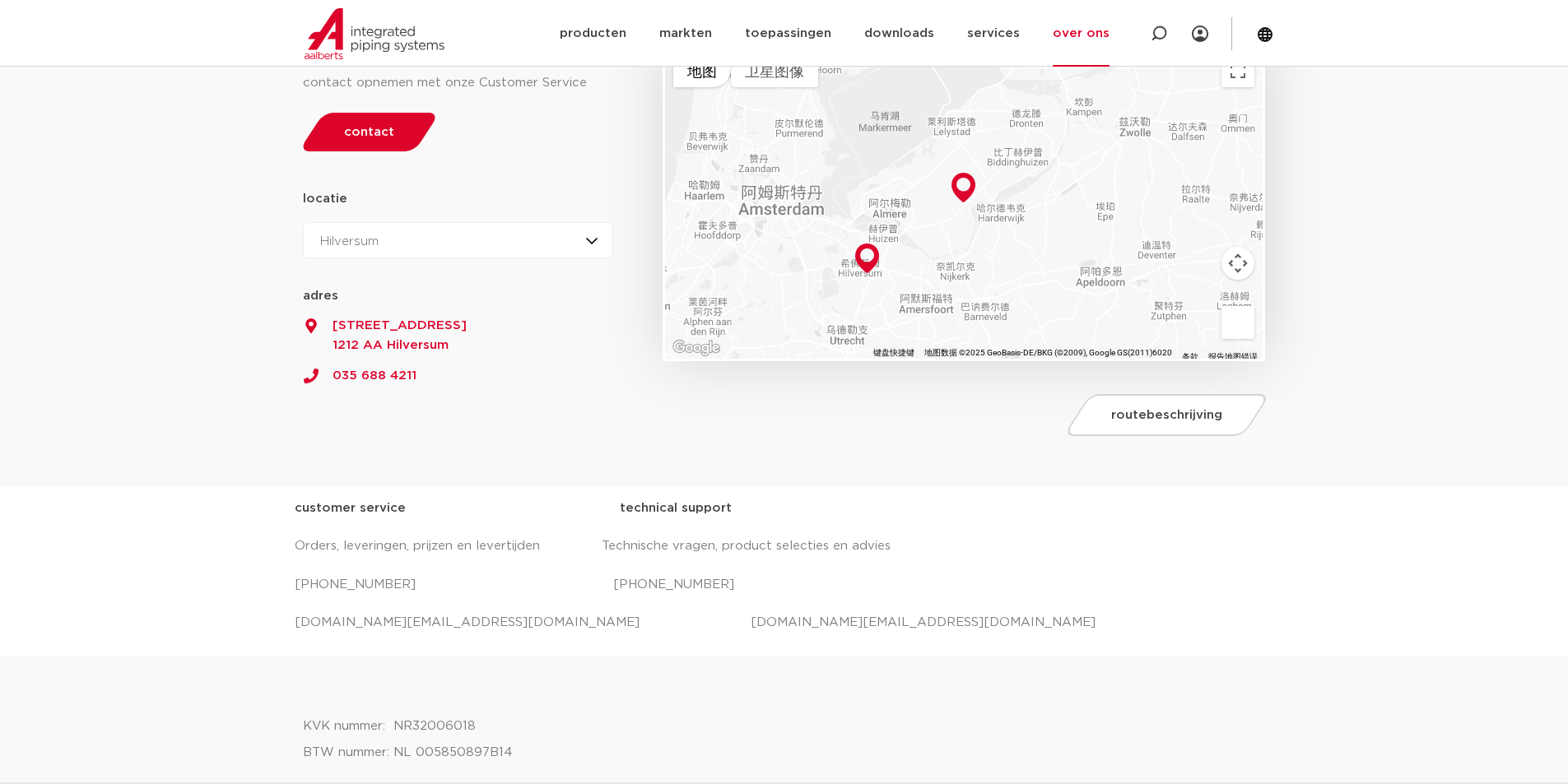
click at [388, 582] on p "[PHONE_NUMBER] [PHONE_NUMBER]" at bounding box center [784, 585] width 979 height 27
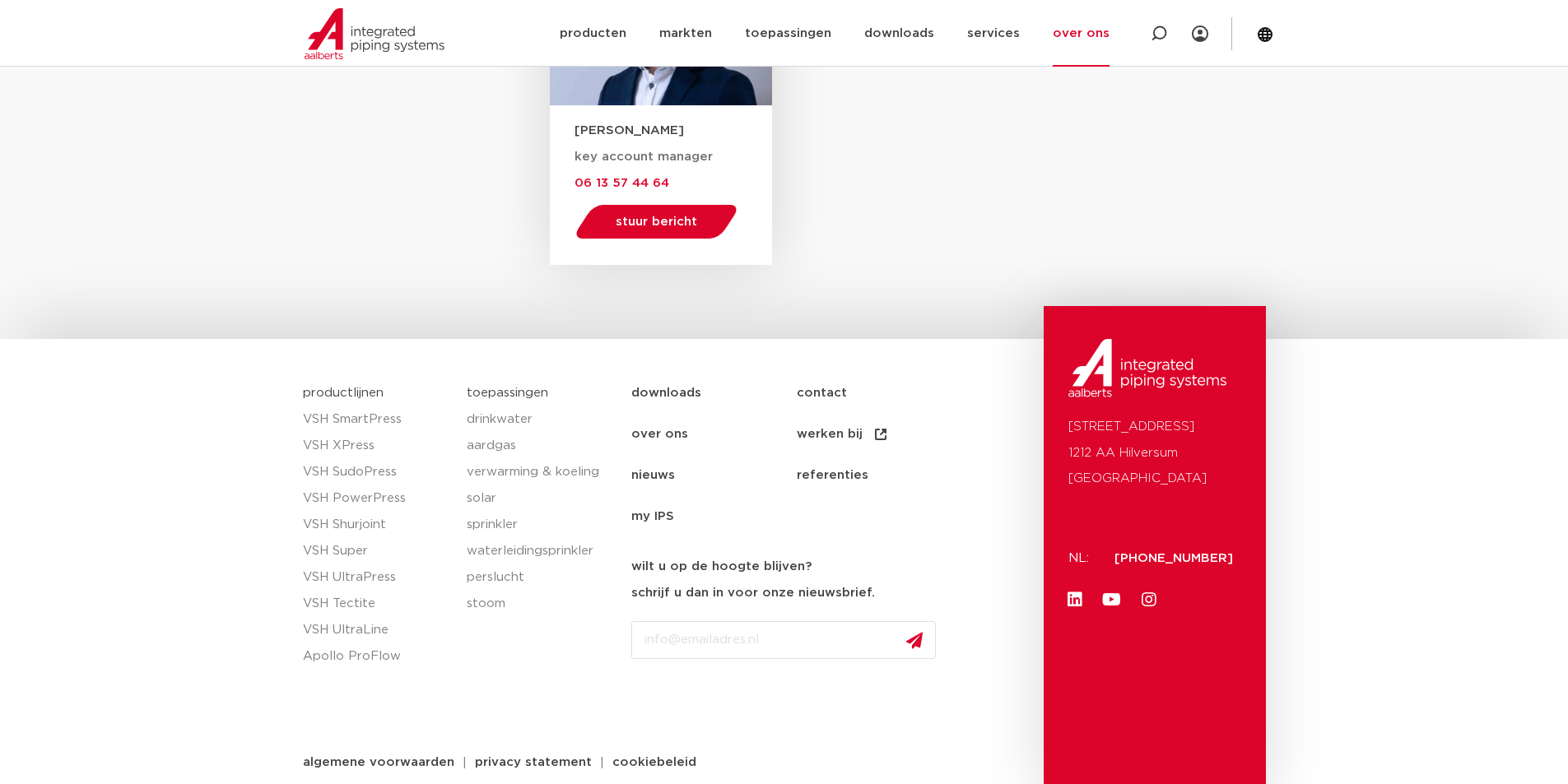
scroll to position [2684, 0]
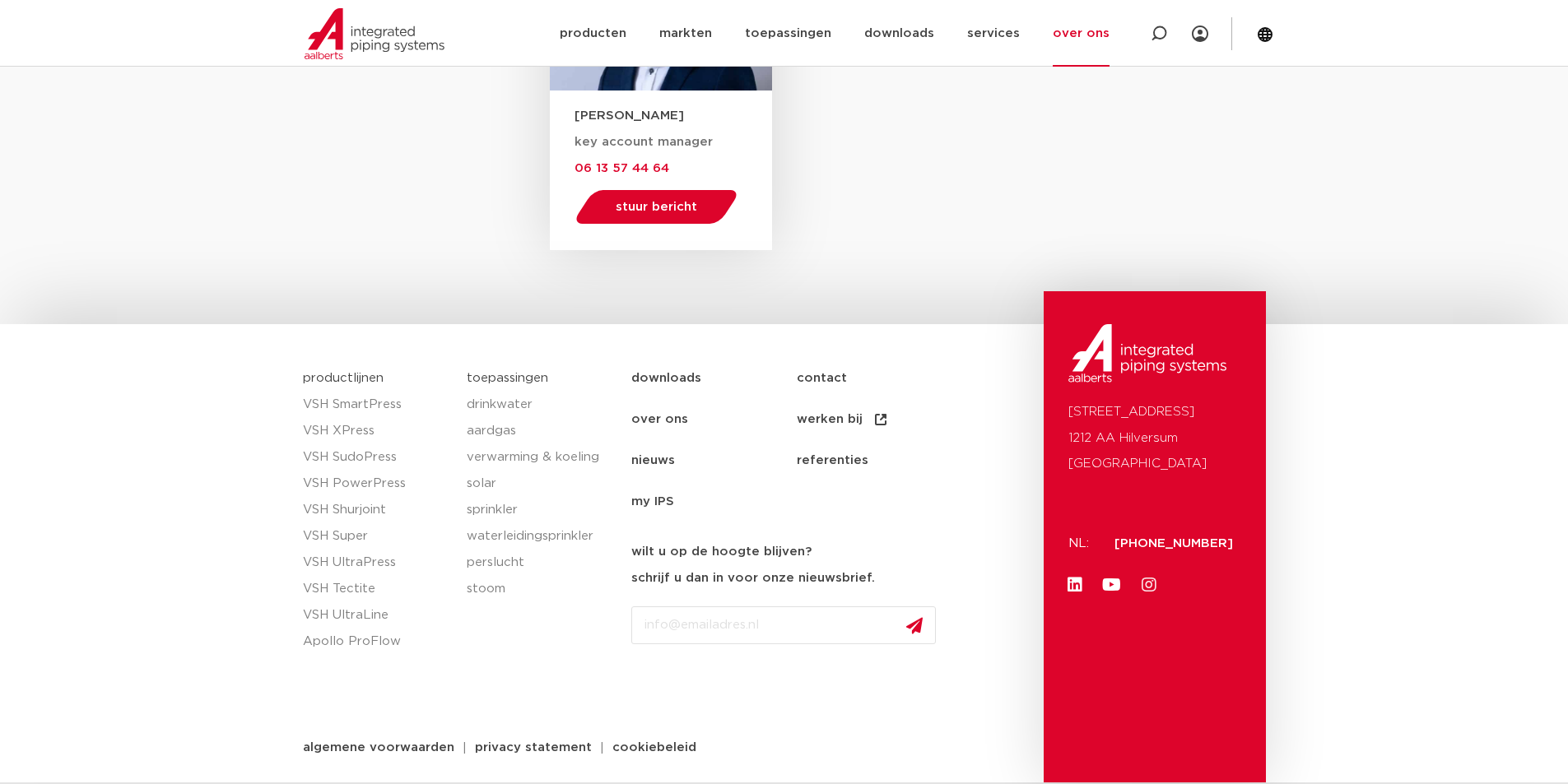
click at [1147, 583] on icon at bounding box center [1148, 584] width 16 height 16
click at [1152, 542] on span "[PHONE_NUMBER]" at bounding box center [1174, 543] width 118 height 12
click at [1347, 386] on section "productlijnen VSH SmartPress VSH XPress VSH SudoPress VSH PowerPress VSH Shurjo…" at bounding box center [784, 553] width 1568 height 458
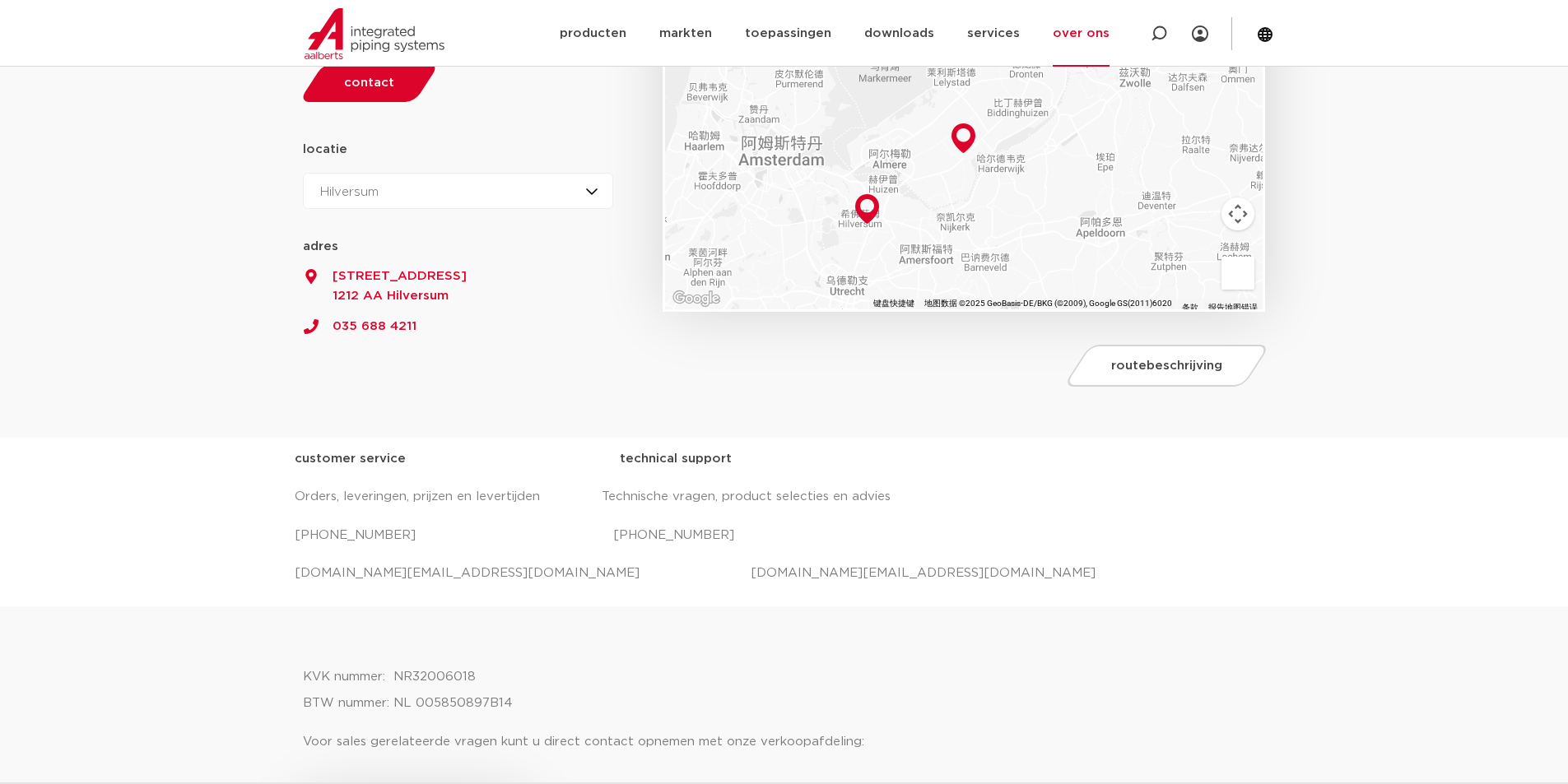
scroll to position [297, 0]
drag, startPoint x: 294, startPoint y: 577, endPoint x: 504, endPoint y: 589, distance: 210.3
click at [504, 589] on div "customer service technical support Orders, leveringen, prijzen en levertijden T…" at bounding box center [784, 522] width 979 height 153
copy p "[DOMAIN_NAME][EMAIL_ADDRESS][DOMAIN_NAME]"
click at [1360, 454] on div "customer service technical support Orders, leveringen, prijzen en levertijden T…" at bounding box center [784, 521] width 1568 height 169
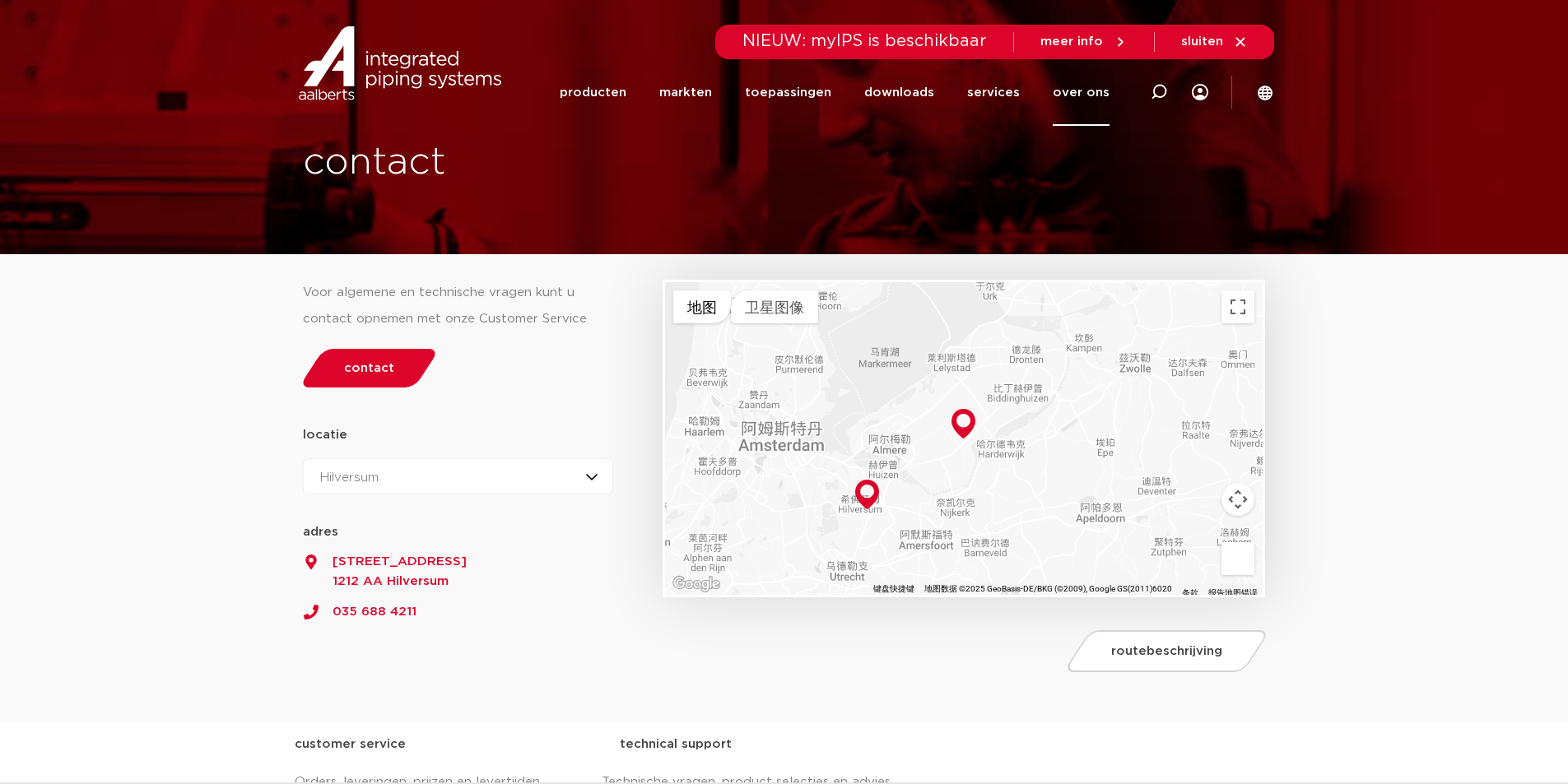
scroll to position [0, 0]
